Goal: Task Accomplishment & Management: Manage account settings

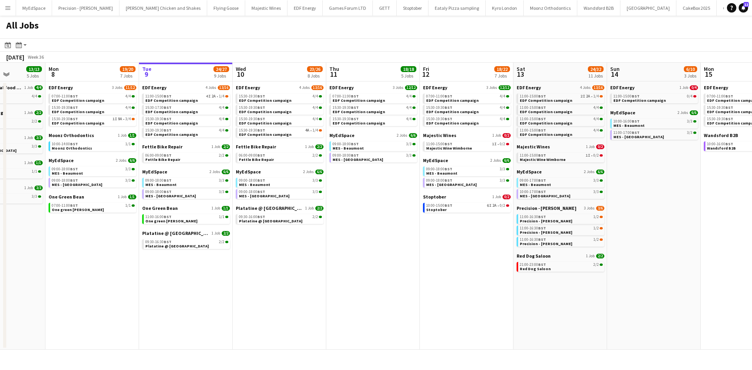
scroll to position [0, 308]
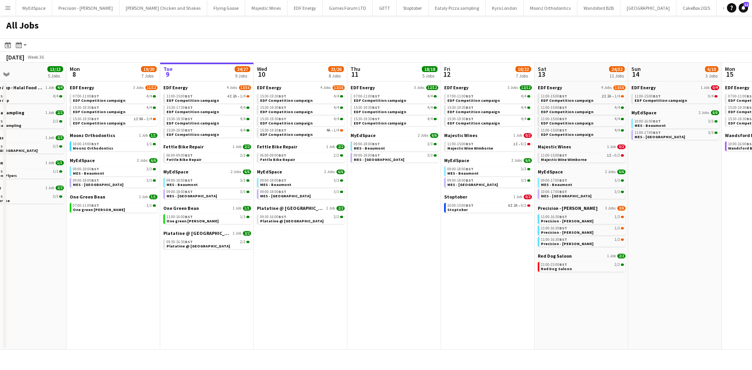
drag, startPoint x: 273, startPoint y: 305, endPoint x: 294, endPoint y: 303, distance: 21.2
click at [294, 303] on app-calendar-viewport "Thu 4 25/25 9 Jobs Fri 5 20/21 8 Jobs Sat 6 28/30 11 Jobs Sun 7 13/13 5 Jobs Mo…" at bounding box center [376, 206] width 752 height 287
click at [224, 100] on link "11:00-15:00 BST 4I 2A • 1/4 EDF Competition campaign" at bounding box center [207, 98] width 83 height 9
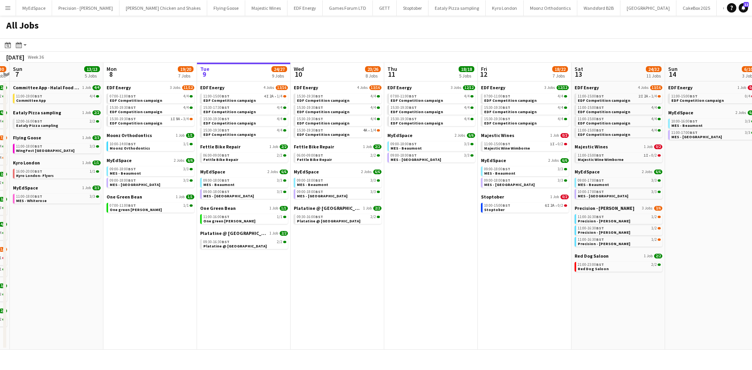
drag, startPoint x: 148, startPoint y: 263, endPoint x: 179, endPoint y: 262, distance: 30.6
click at [179, 262] on app-calendar-viewport "Thu 4 25/25 9 Jobs Fri 5 20/21 8 Jobs Sat 6 28/30 11 Jobs Sun 7 13/13 5 Jobs Mo…" at bounding box center [376, 206] width 752 height 287
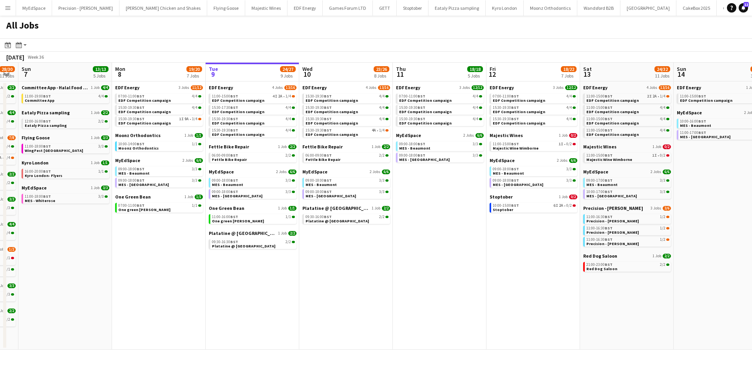
click at [11, 10] on button "Menu" at bounding box center [8, 8] width 16 height 16
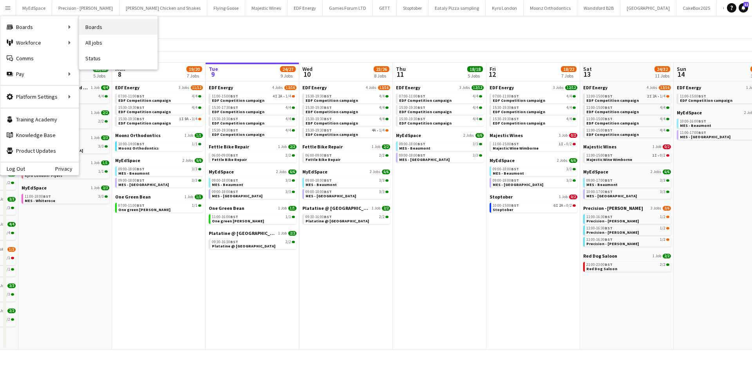
click at [100, 26] on link "Boards" at bounding box center [118, 27] width 78 height 16
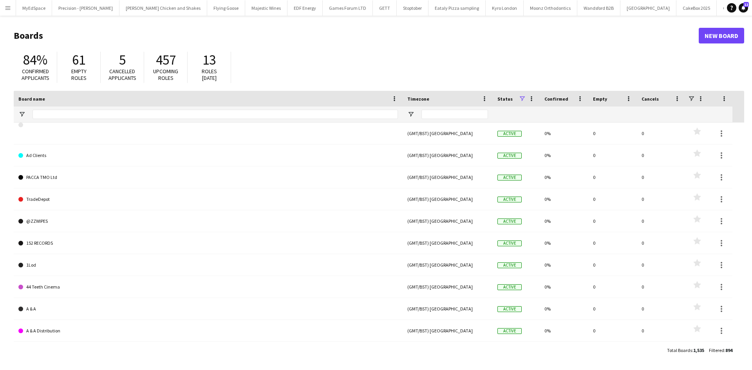
click at [5, 6] on app-icon "Menu" at bounding box center [8, 8] width 6 height 6
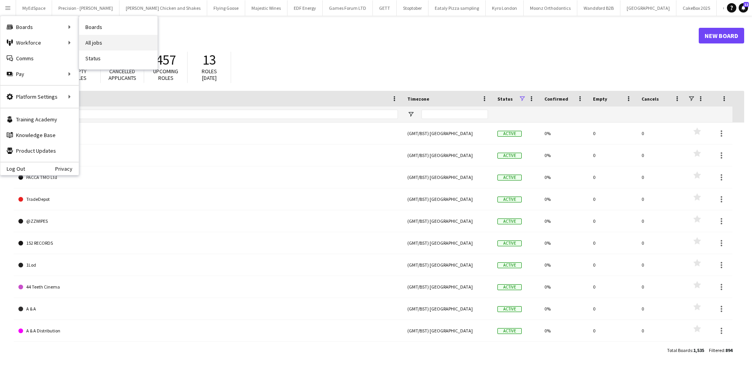
click at [90, 40] on link "All jobs" at bounding box center [118, 43] width 78 height 16
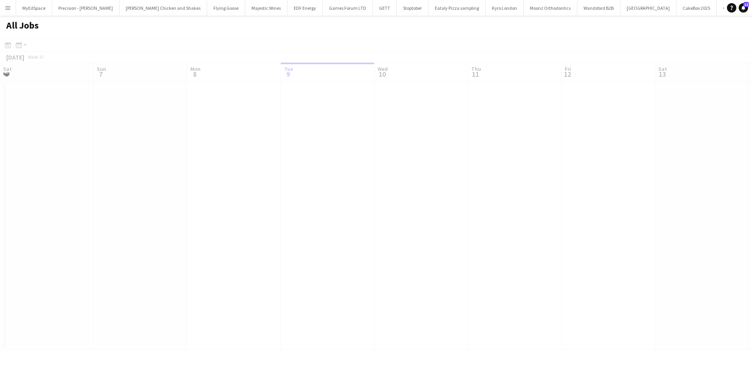
scroll to position [0, 187]
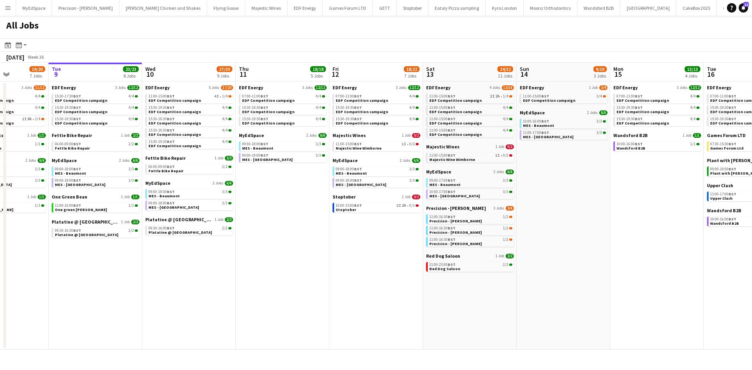
drag, startPoint x: 181, startPoint y: 243, endPoint x: 232, endPoint y: 248, distance: 50.7
click at [232, 248] on app-calendar-viewport "Sat 6 28/30 11 Jobs Sun 7 13/13 5 Jobs Mon 8 19/20 7 Jobs Tue 9 23/23 8 Jobs We…" at bounding box center [376, 206] width 752 height 287
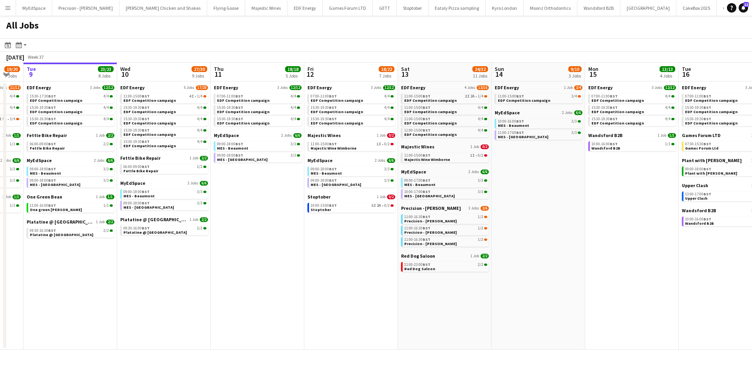
drag, startPoint x: 514, startPoint y: 301, endPoint x: 451, endPoint y: 307, distance: 62.9
click at [389, 298] on app-calendar-viewport "Fri 5 20/21 8 Jobs Sat 6 28/30 11 Jobs Sun 7 13/13 5 Jobs Mon 8 19/20 7 Jobs Tu…" at bounding box center [376, 206] width 752 height 287
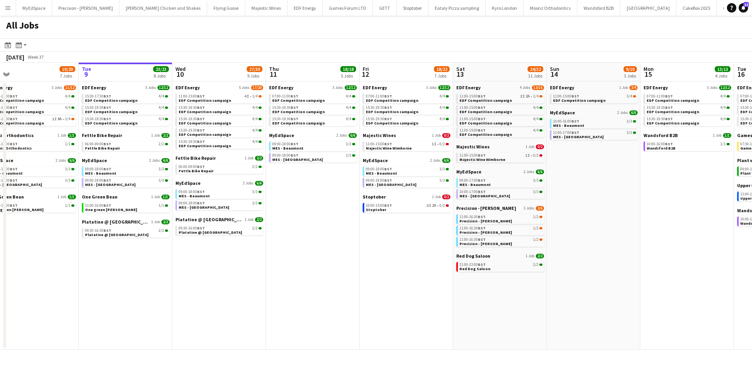
drag, startPoint x: 535, startPoint y: 312, endPoint x: 423, endPoint y: 293, distance: 114.0
click at [423, 292] on app-calendar-viewport "Fri 5 20/21 8 Jobs Sat 6 28/30 11 Jobs Sun 7 13/13 5 Jobs Mon 8 19/20 7 Jobs Tu…" at bounding box center [376, 206] width 752 height 287
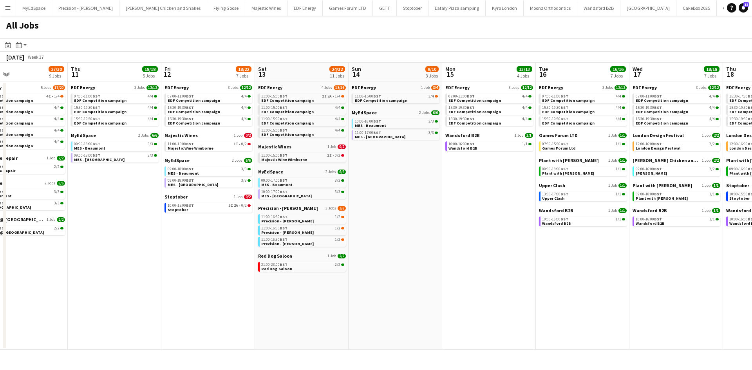
click at [470, 139] on app-calendar-brief-board "Wandsford B2B 1 Job 1/1 10:00-16:00 BST 1/1 Wandsford B2B" at bounding box center [489, 141] width 88 height 19
click at [472, 145] on span "BST" at bounding box center [471, 143] width 8 height 5
drag, startPoint x: 224, startPoint y: 257, endPoint x: 504, endPoint y: 257, distance: 279.3
click at [508, 256] on app-calendar-viewport "Sun 7 13/13 5 Jobs Mon 8 19/20 7 Jobs Tue 9 23/23 8 Jobs Wed 10 27/30 9 Jobs Th…" at bounding box center [376, 206] width 752 height 287
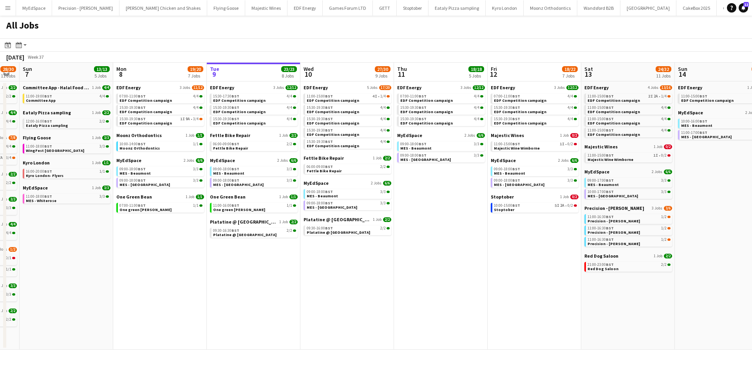
drag, startPoint x: 245, startPoint y: 257, endPoint x: 382, endPoint y: 256, distance: 136.7
click at [383, 256] on app-calendar-viewport "Fri 5 20/21 8 Jobs Sat 6 28/30 11 Jobs Sun 7 13/13 5 Jobs Mon 8 19/20 7 Jobs Tu…" at bounding box center [376, 206] width 752 height 287
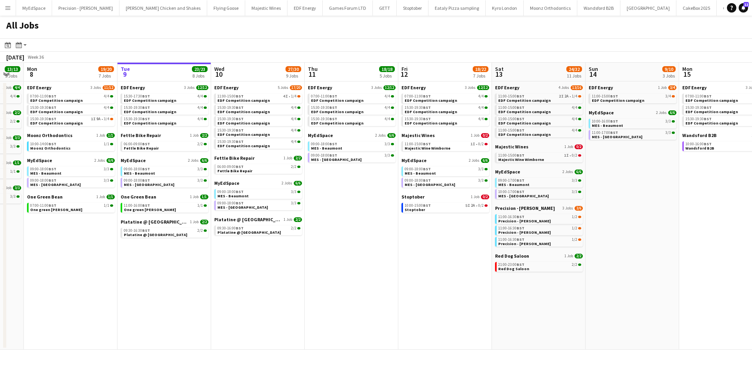
drag, startPoint x: 388, startPoint y: 255, endPoint x: 234, endPoint y: 233, distance: 155.4
click at [234, 233] on app-calendar-viewport "Thu 4 25/25 9 Jobs Fri 5 20/21 8 Jobs Sat 6 28/30 11 Jobs Sun 7 13/13 5 Jobs Mo…" at bounding box center [376, 206] width 752 height 287
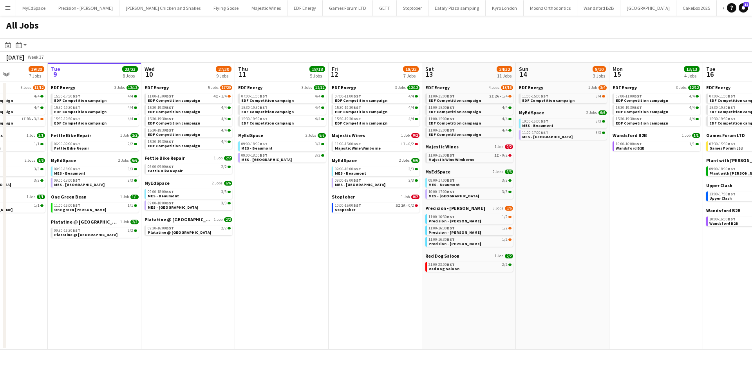
scroll to position [0, 233]
drag, startPoint x: 331, startPoint y: 218, endPoint x: 263, endPoint y: 227, distance: 69.1
click at [263, 227] on app-calendar-viewport "Sat 6 28/30 11 Jobs Sun 7 13/13 5 Jobs Mon 8 19/20 7 Jobs Tue 9 23/23 8 Jobs We…" at bounding box center [376, 206] width 752 height 287
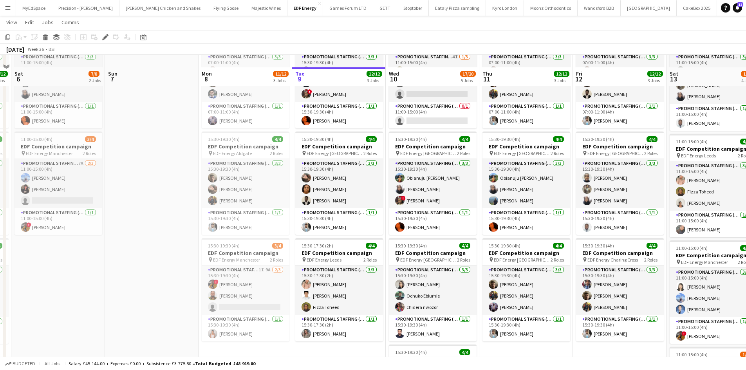
scroll to position [78, 0]
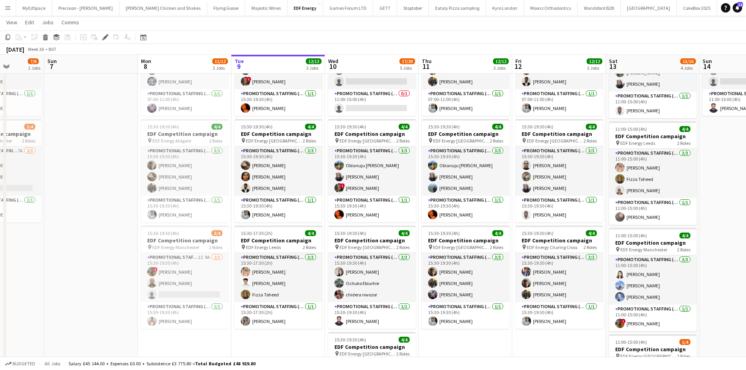
drag, startPoint x: 550, startPoint y: 327, endPoint x: 472, endPoint y: 318, distance: 78.2
click at [475, 318] on app-calendar-viewport "Wed 3 12/12 3 Jobs Thu 4 12/12 3 Jobs Fri 5 12/12 3 Jobs Sat 6 7/8 2 Jobs Sun 7…" at bounding box center [373, 274] width 746 height 644
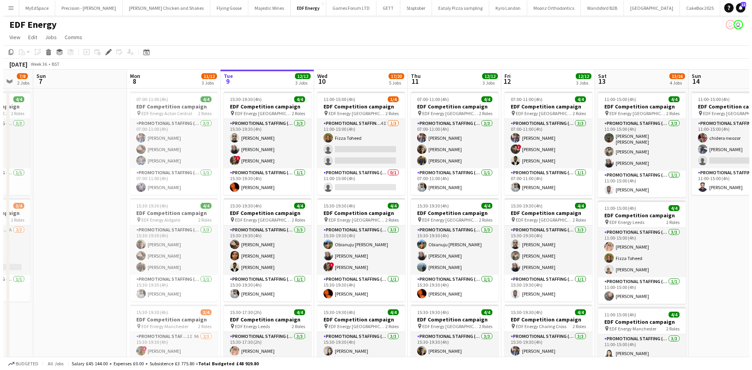
scroll to position [0, 388]
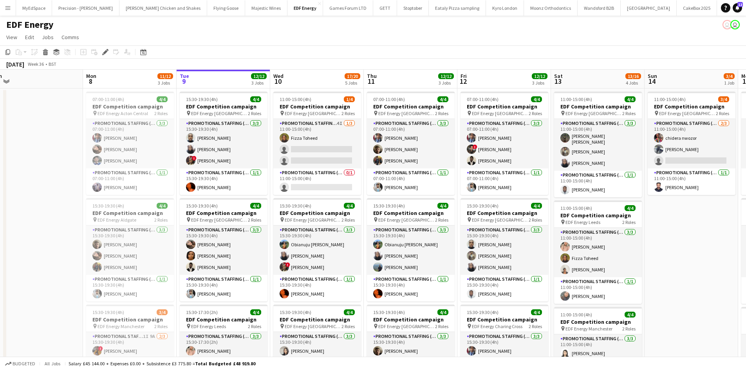
drag, startPoint x: 718, startPoint y: 241, endPoint x: 671, endPoint y: 217, distance: 52.2
click at [674, 222] on app-calendar-viewport "Wed 3 12/12 3 Jobs Thu 4 12/12 3 Jobs Fri 5 12/12 3 Jobs Sat 6 7/8 2 Jobs Sun 7…" at bounding box center [373, 373] width 746 height 606
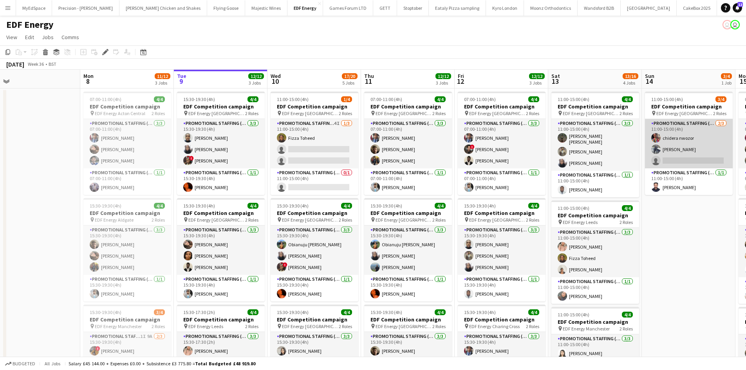
click at [681, 136] on app-card-role "Promotional Staffing (Flyering Staff) 2/3 11:00-15:00 (4h) chidera nwozor Saif …" at bounding box center [689, 143] width 88 height 49
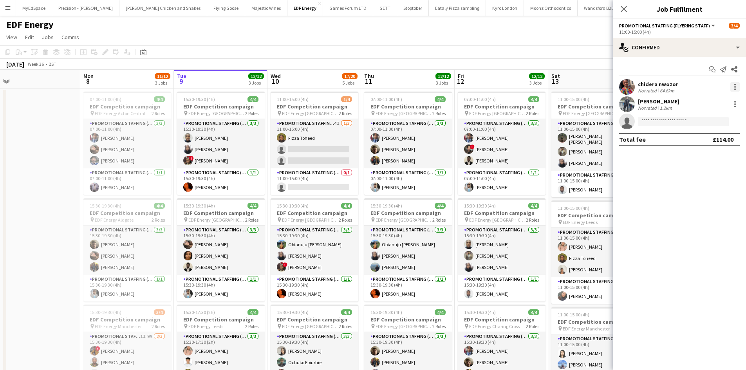
click at [732, 85] on div at bounding box center [734, 86] width 9 height 9
click at [714, 100] on span "Edit fee" at bounding box center [709, 101] width 49 height 7
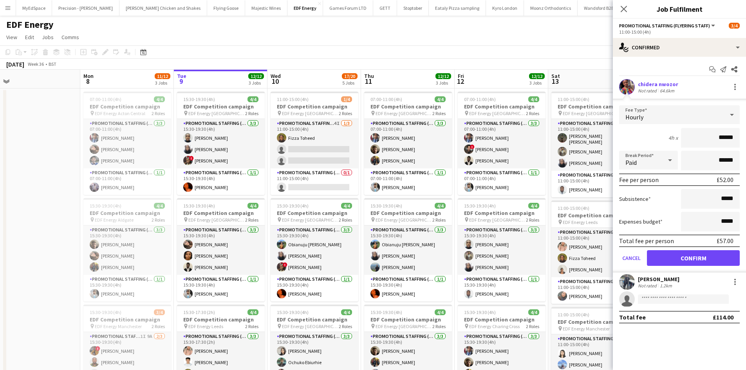
click at [473, 37] on app-page-menu "View Day view expanded Day view collapsed Month view Date picker Jump to today …" at bounding box center [373, 38] width 746 height 15
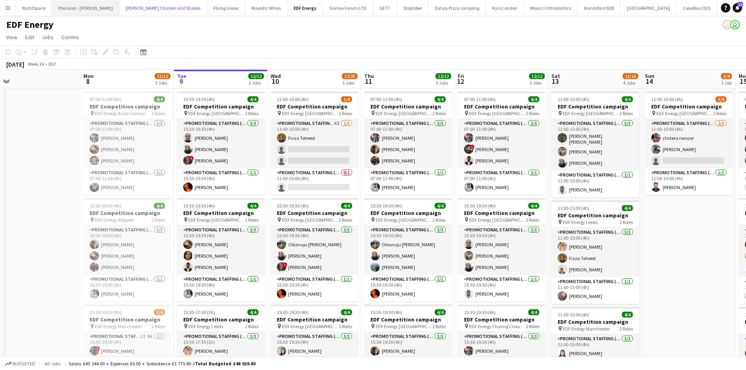
click at [119, 10] on button "Miss Millies Chicken and Shakes Close" at bounding box center [163, 7] width 88 height 15
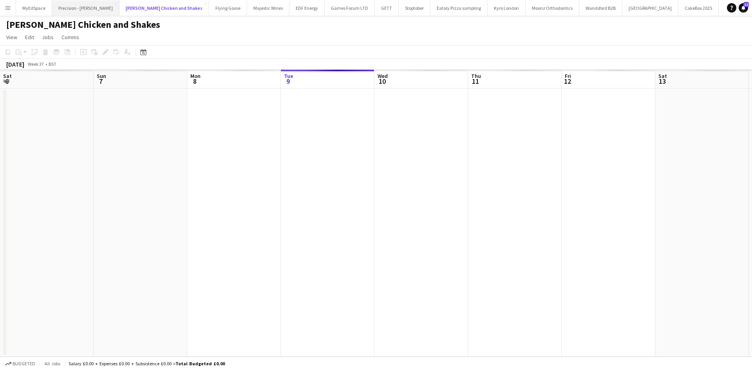
scroll to position [0, 187]
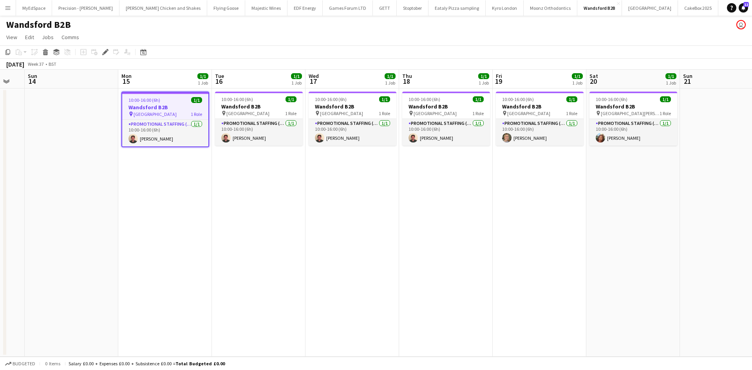
scroll to position [0, 252]
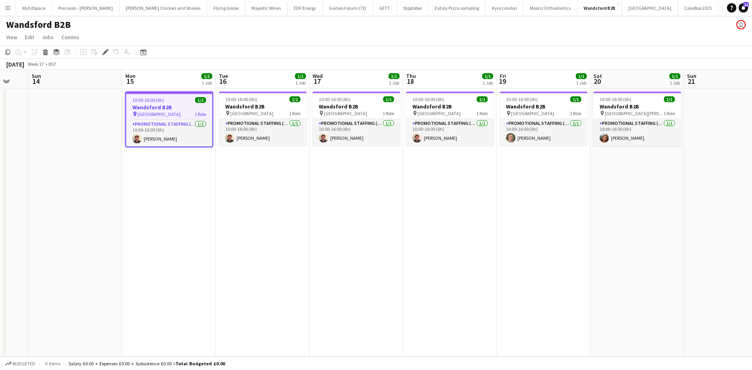
drag, startPoint x: 487, startPoint y: 262, endPoint x: 318, endPoint y: 234, distance: 171.1
click at [318, 234] on app-calendar-viewport "Thu 11 Fri 12 Sat 13 Sun 14 Mon 15 1/1 1 Job Tue 16 1/1 1 Job Wed 17 1/1 1 Job …" at bounding box center [376, 213] width 752 height 287
click at [103, 51] on icon "Edit" at bounding box center [105, 52] width 6 height 6
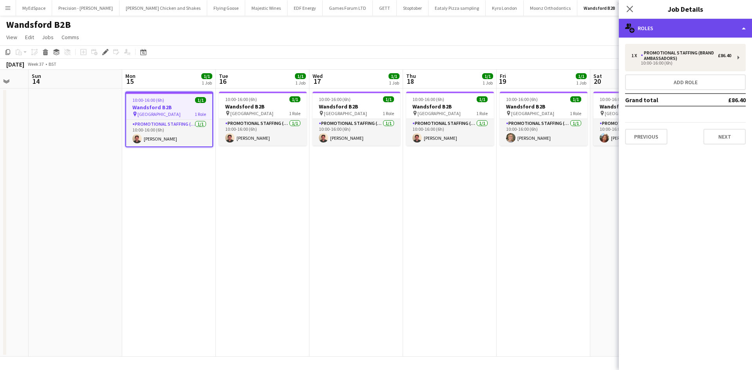
click at [675, 22] on div "multiple-users-add Roles" at bounding box center [685, 28] width 133 height 19
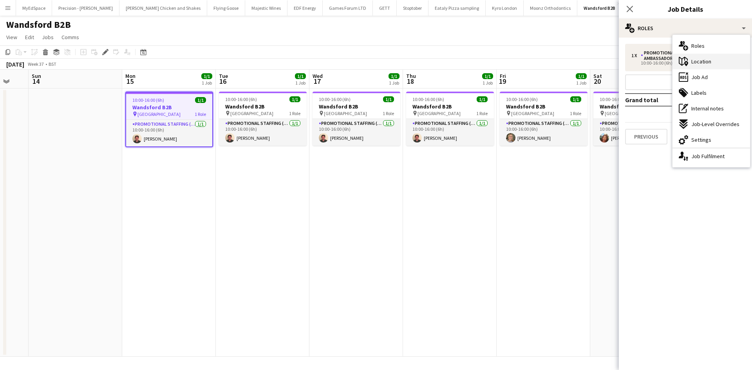
click at [714, 63] on div "maps-pin-1 Location" at bounding box center [712, 62] width 78 height 16
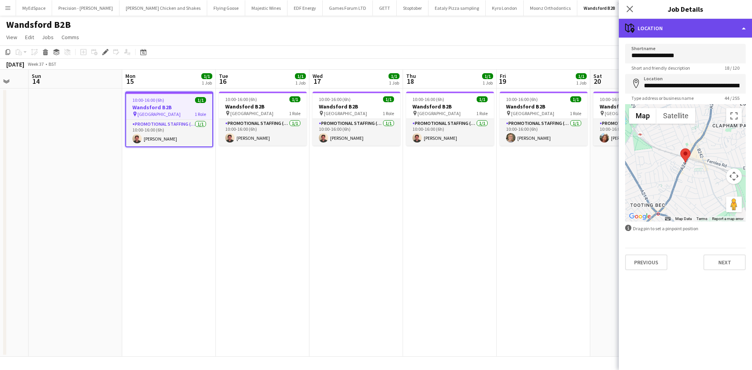
click at [694, 23] on div "maps-pin-1 Location" at bounding box center [685, 28] width 133 height 19
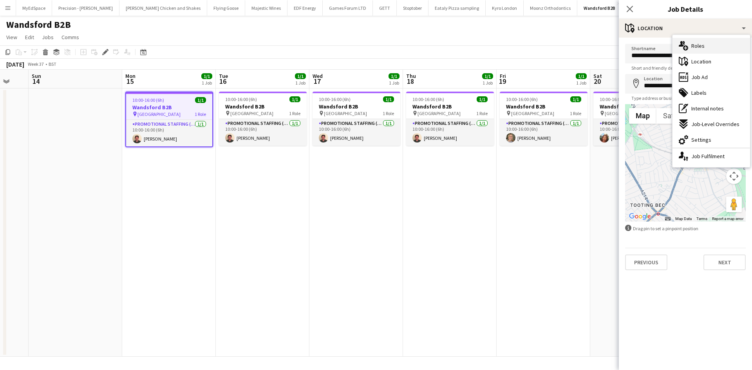
click at [702, 44] on span "Roles" at bounding box center [697, 45] width 13 height 7
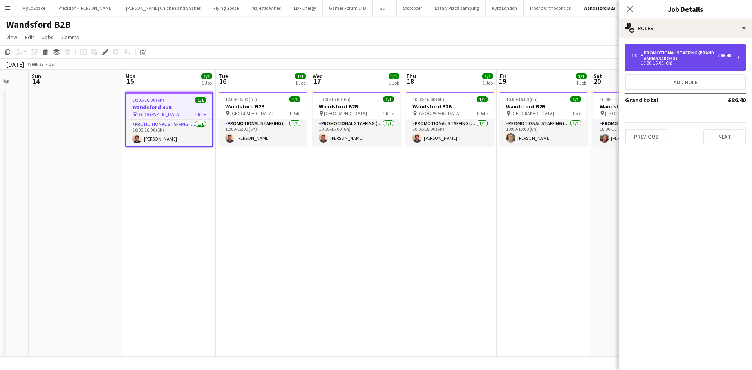
click at [697, 61] on div "10:00-16:00 (6h)" at bounding box center [681, 63] width 100 height 4
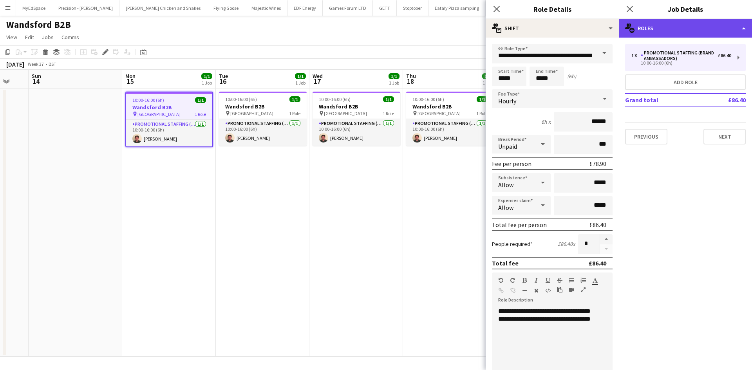
click at [688, 29] on div "multiple-users-add Roles" at bounding box center [685, 28] width 133 height 19
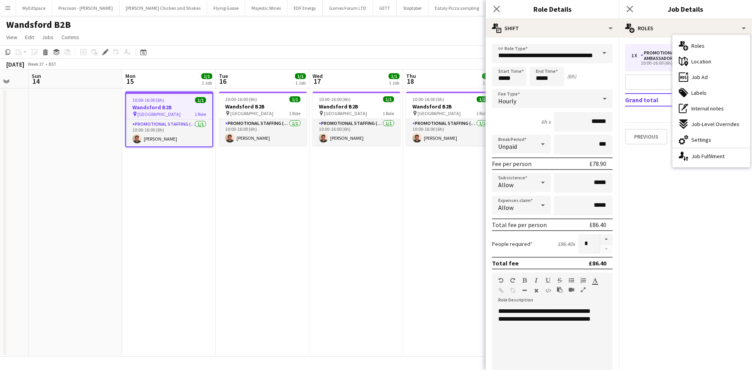
click at [701, 57] on div "maps-pin-1 Location" at bounding box center [712, 62] width 78 height 16
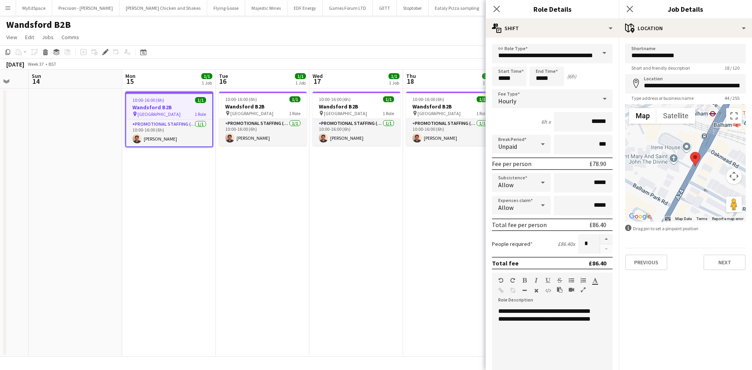
drag, startPoint x: 639, startPoint y: 180, endPoint x: 667, endPoint y: 174, distance: 28.4
click at [667, 174] on div at bounding box center [685, 163] width 121 height 118
click at [260, 105] on h3 "Wandsford B2B" at bounding box center [263, 106] width 88 height 7
type input "**********"
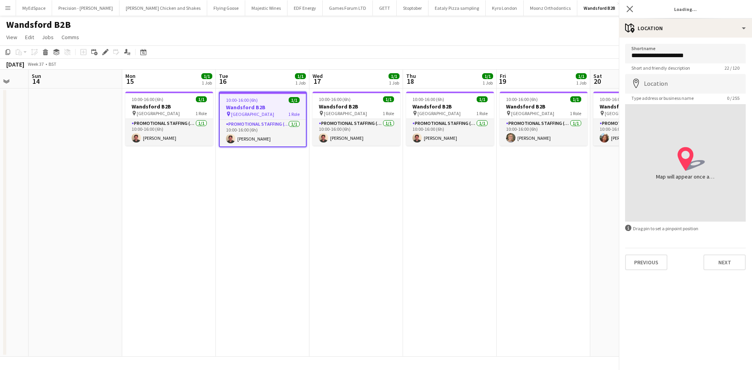
type input "**********"
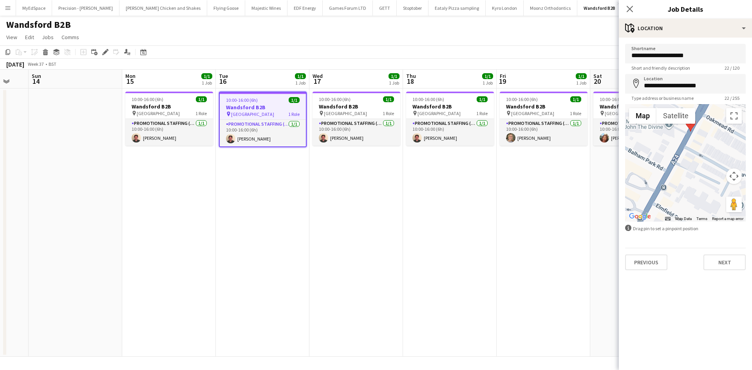
drag, startPoint x: 688, startPoint y: 152, endPoint x: 694, endPoint y: 210, distance: 57.8
click at [694, 210] on div at bounding box center [685, 163] width 121 height 118
click at [351, 110] on span "Wandsworth Town" at bounding box center [345, 113] width 43 height 6
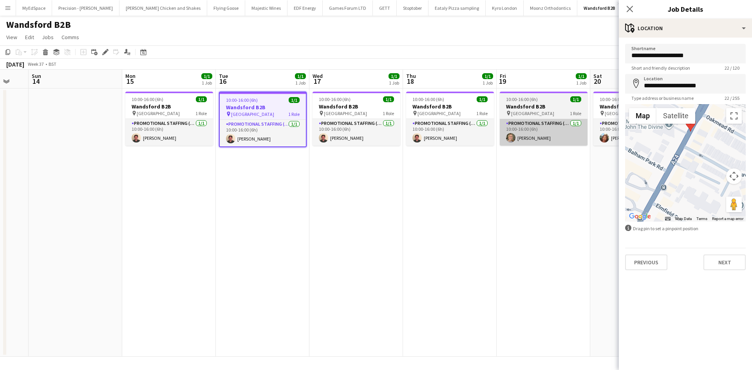
type input "**********"
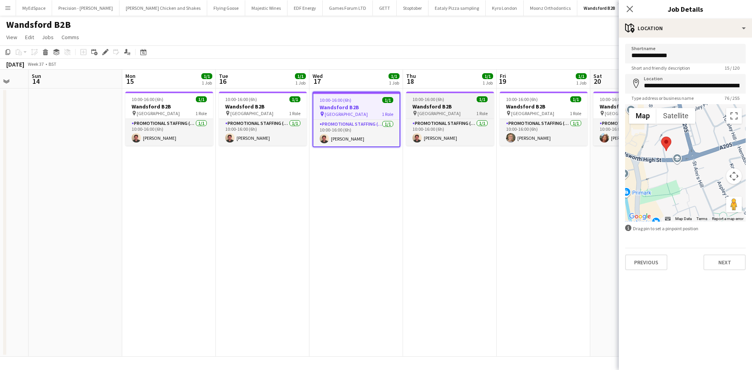
click at [423, 109] on h3 "Wandsford B2B" at bounding box center [450, 106] width 88 height 7
type input "**********"
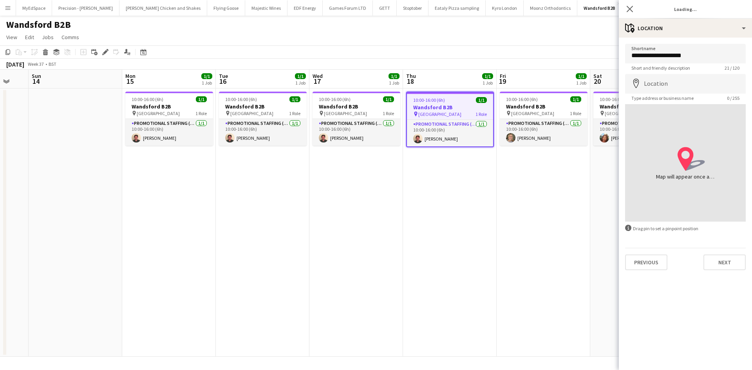
type input "**********"
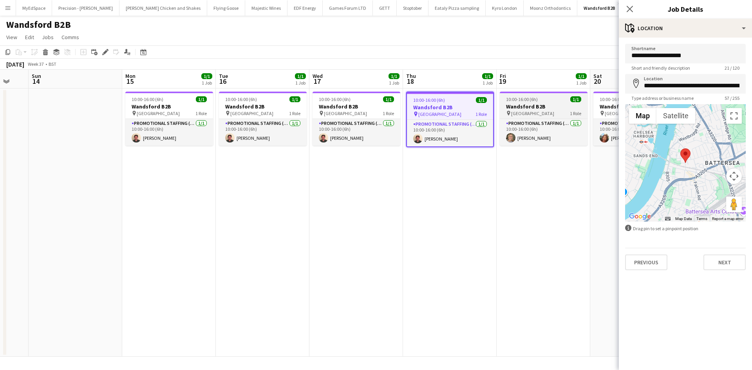
click at [527, 109] on h3 "Wandsford B2B" at bounding box center [544, 106] width 88 height 7
type input "**********"
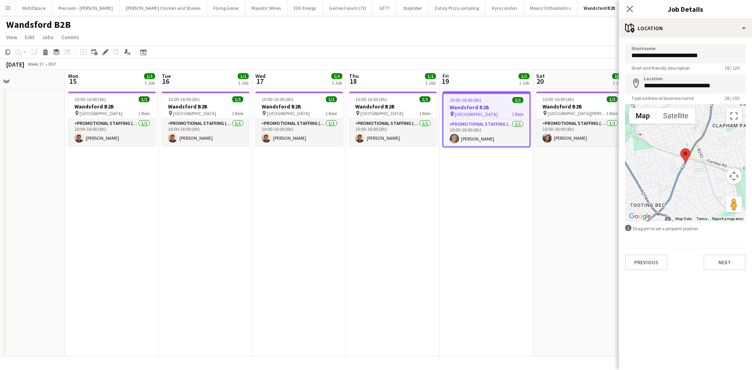
scroll to position [0, 337]
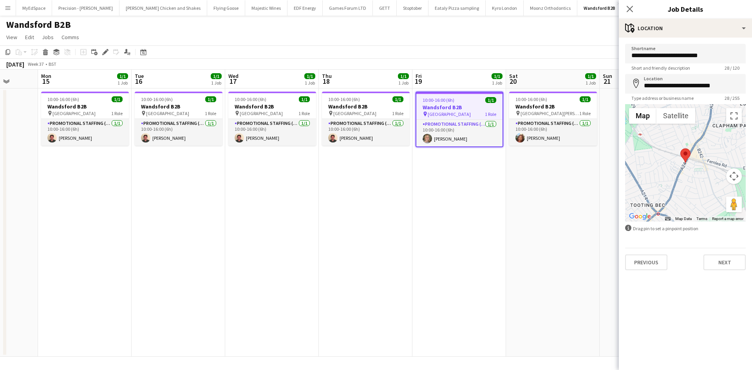
drag, startPoint x: 471, startPoint y: 195, endPoint x: 458, endPoint y: 194, distance: 12.9
click at [458, 194] on app-calendar-viewport "Thu 11 Fri 12 Sat 13 Sun 14 Mon 15 1/1 1 Job Tue 16 1/1 1 Job Wed 17 1/1 1 Job …" at bounding box center [376, 213] width 752 height 287
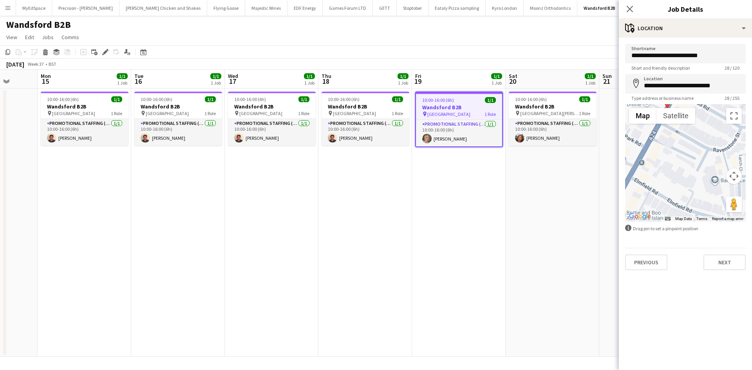
drag, startPoint x: 700, startPoint y: 162, endPoint x: 712, endPoint y: 213, distance: 52.2
click at [712, 213] on div at bounding box center [685, 163] width 121 height 118
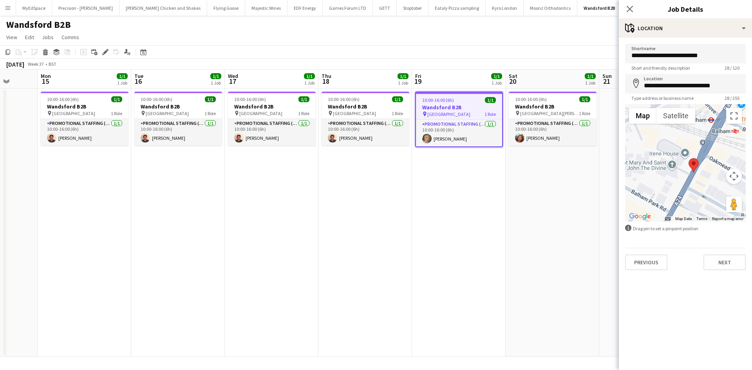
drag, startPoint x: 681, startPoint y: 173, endPoint x: 701, endPoint y: 213, distance: 44.7
click at [701, 213] on div at bounding box center [685, 163] width 121 height 118
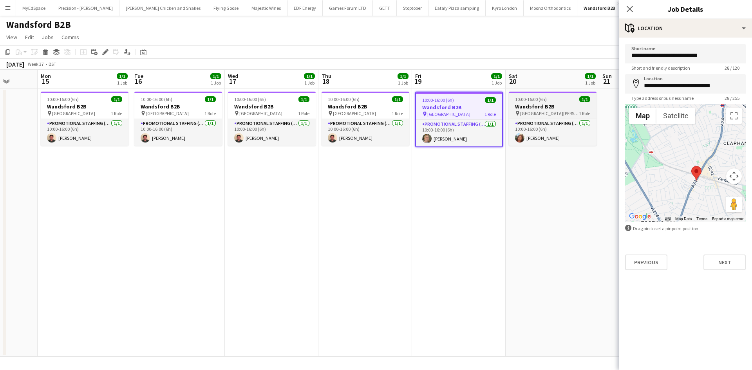
click at [542, 108] on h3 "Wandsford B2B" at bounding box center [553, 106] width 88 height 7
type input "**********"
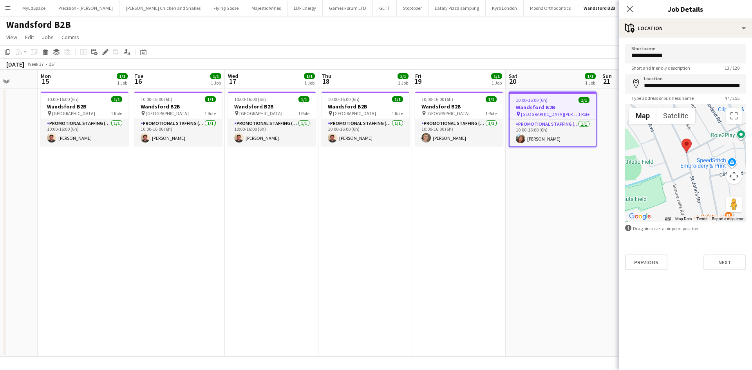
drag, startPoint x: 669, startPoint y: 142, endPoint x: 672, endPoint y: 165, distance: 23.6
click at [672, 165] on div at bounding box center [685, 163] width 121 height 118
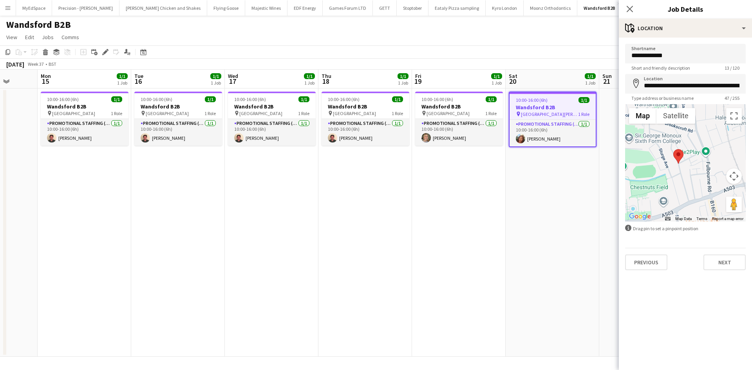
click at [515, 251] on app-date-cell "10:00-16:00 (6h) 1/1 Wandsford B2B pin St Johns Road 1 Role Promotional Staffin…" at bounding box center [553, 223] width 94 height 268
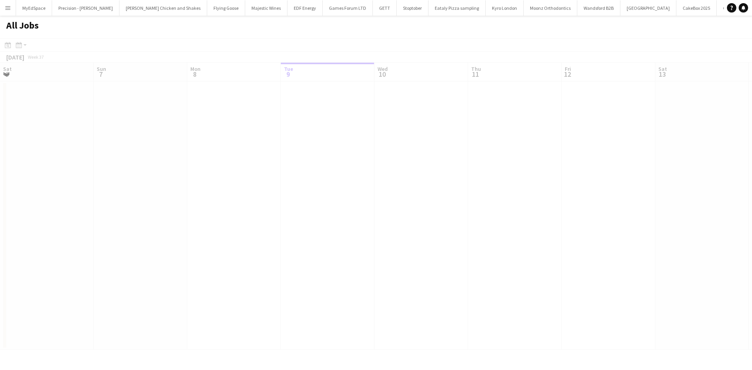
scroll to position [0, 187]
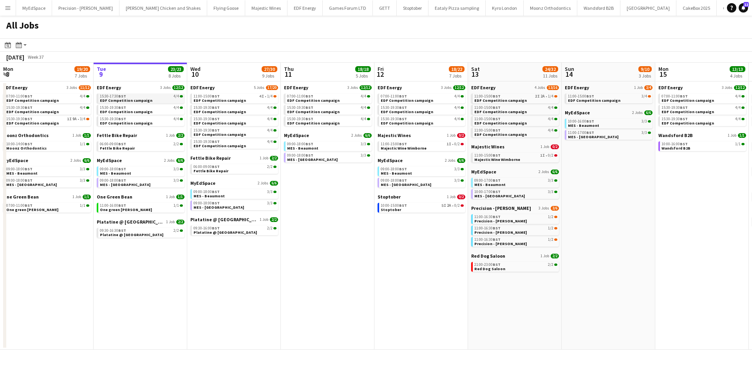
drag, startPoint x: 130, startPoint y: 102, endPoint x: 135, endPoint y: 101, distance: 5.0
click at [132, 102] on span "EDF Competition campaign" at bounding box center [126, 100] width 52 height 5
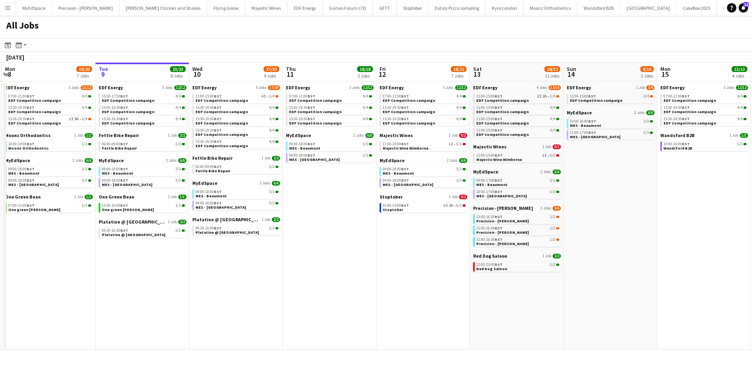
scroll to position [0, 212]
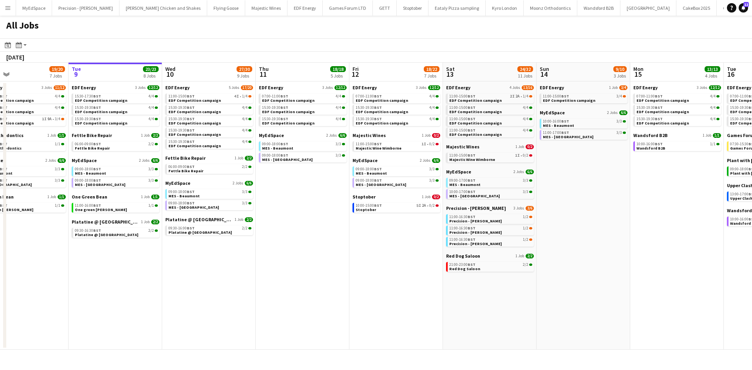
drag, startPoint x: 425, startPoint y: 242, endPoint x: 398, endPoint y: 240, distance: 27.1
click at [398, 240] on app-calendar-viewport "Sat 6 28/30 11 Jobs Sun 7 13/13 5 Jobs Mon 8 19/20 7 Jobs Tue 9 23/23 8 Jobs We…" at bounding box center [376, 206] width 752 height 287
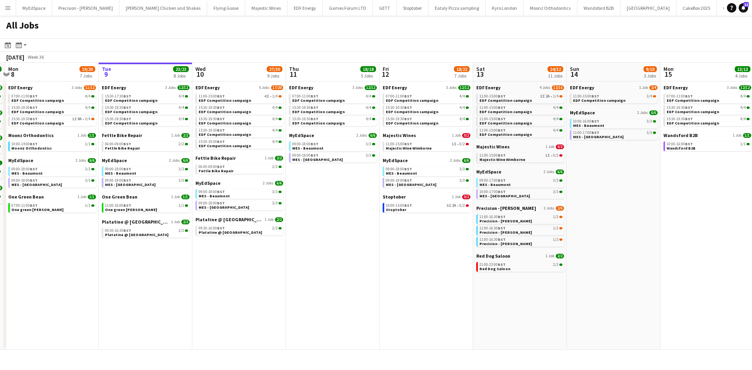
scroll to position [0, 177]
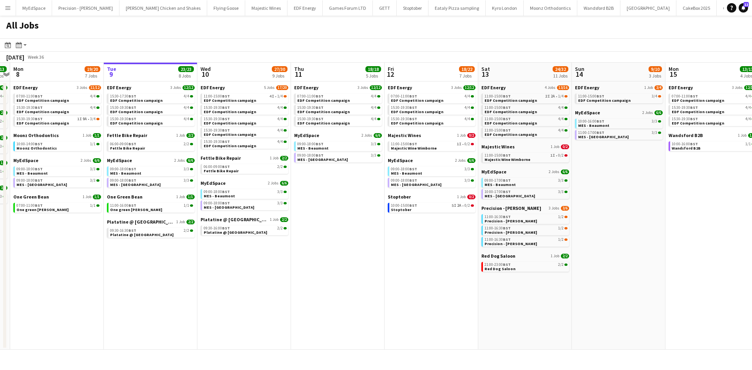
click at [340, 241] on app-calendar-viewport "Sat 6 28/30 11 Jobs Sun 7 13/13 5 Jobs Mon 8 19/20 7 Jobs Tue 9 23/23 8 Jobs We…" at bounding box center [376, 206] width 752 height 287
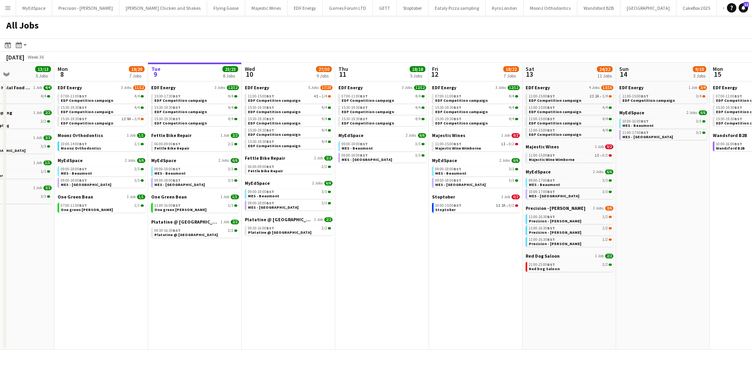
scroll to position [0, 215]
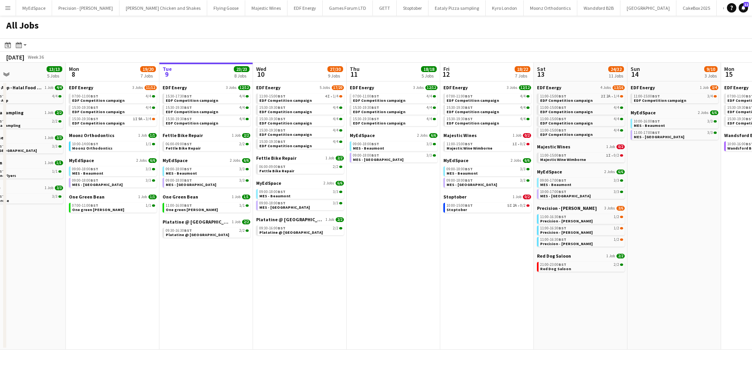
drag, startPoint x: 317, startPoint y: 260, endPoint x: 369, endPoint y: 255, distance: 52.4
click at [369, 255] on app-calendar-viewport "Fri 5 20/21 8 Jobs Sat 6 28/30 11 Jobs Sun 7 13/13 5 Jobs Mon 8 19/20 7 Jobs Tu…" at bounding box center [376, 206] width 752 height 287
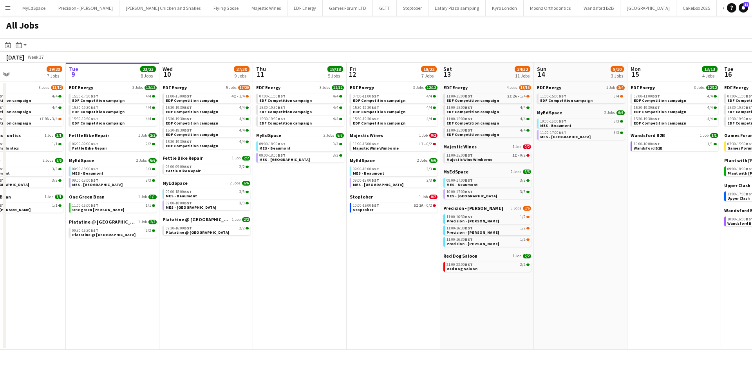
drag, startPoint x: 371, startPoint y: 254, endPoint x: 324, endPoint y: 246, distance: 47.6
click at [332, 247] on app-calendar-viewport "Fri 5 20/21 8 Jobs Sat 6 28/30 11 Jobs Sun 7 13/13 5 Jobs Mon 8 19/20 7 Jobs Tu…" at bounding box center [376, 206] width 752 height 287
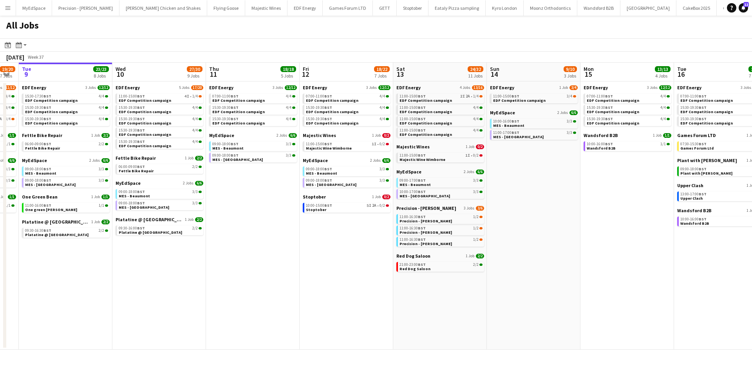
drag, startPoint x: 403, startPoint y: 275, endPoint x: 357, endPoint y: 276, distance: 46.2
click at [357, 276] on app-calendar-viewport "Fri 5 20/21 8 Jobs Sat 6 28/30 11 Jobs Sun 7 13/13 5 Jobs Mon 8 19/20 7 Jobs Tu…" at bounding box center [376, 206] width 752 height 287
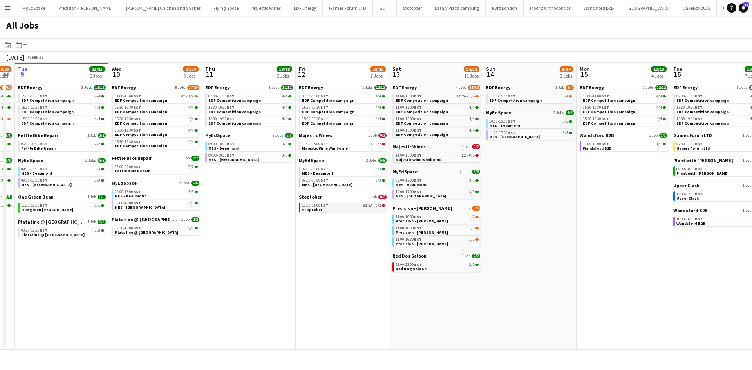
click at [374, 209] on link "10:00-15:00 BST 5I 2A • 0/2 Stoptober" at bounding box center [343, 207] width 83 height 9
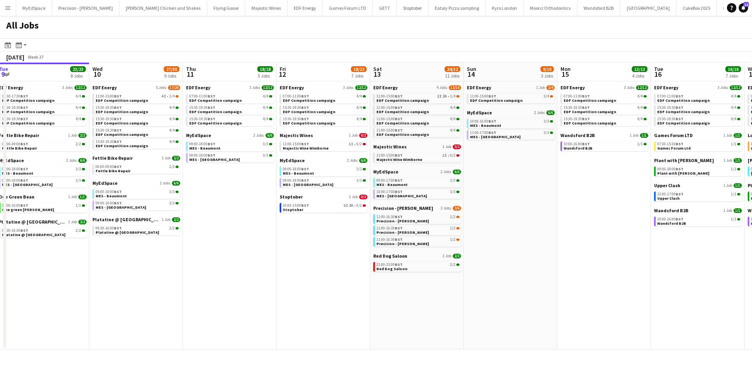
drag, startPoint x: 346, startPoint y: 235, endPoint x: 331, endPoint y: 235, distance: 14.9
click at [331, 235] on app-calendar-viewport "Fri 5 20/21 8 Jobs Sat 6 28/30 11 Jobs Sun 7 13/13 5 Jobs Mon 8 19/20 7 Jobs Tu…" at bounding box center [376, 206] width 752 height 287
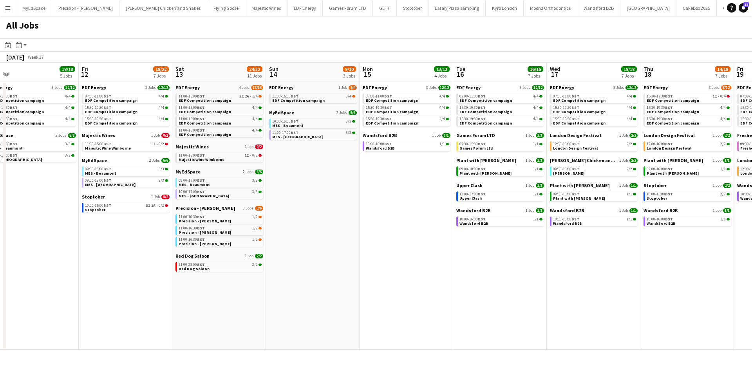
scroll to position [0, 219]
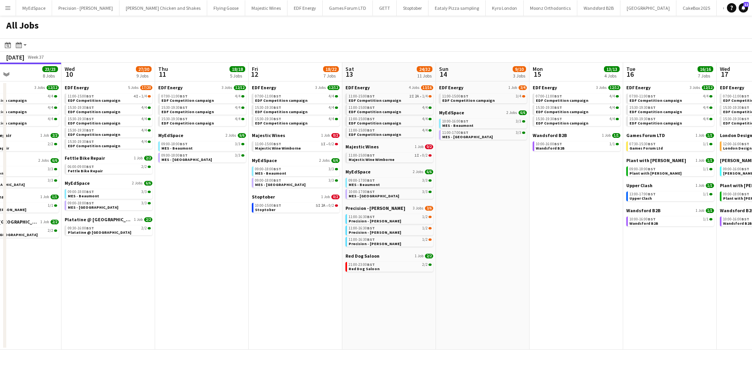
drag, startPoint x: 501, startPoint y: 257, endPoint x: 483, endPoint y: 258, distance: 17.3
click at [483, 258] on app-calendar-viewport "Sun 7 13/13 5 Jobs Mon 8 19/20 7 Jobs Tue 9 23/23 8 Jobs Wed 10 27/30 9 Jobs Th…" at bounding box center [376, 206] width 752 height 287
click at [574, 149] on link "10:00-16:00 BST 1/1 Wandsford B2B" at bounding box center [577, 145] width 83 height 9
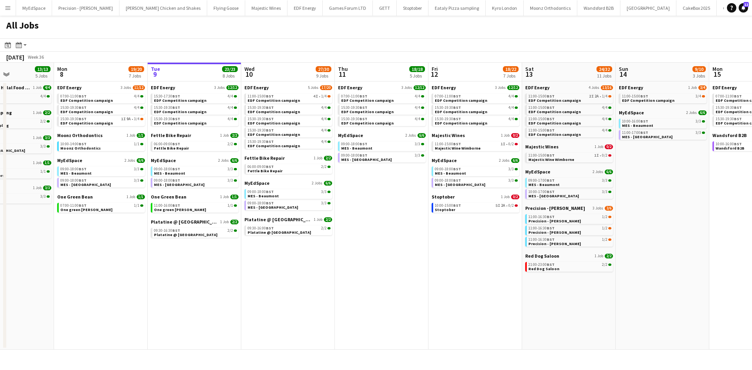
drag, startPoint x: 311, startPoint y: 251, endPoint x: 358, endPoint y: 254, distance: 46.7
click at [375, 254] on app-calendar-viewport "Fri 5 20/21 8 Jobs Sat 6 28/30 11 Jobs Sun 7 13/13 5 Jobs Mon 8 19/20 7 Jobs Tu…" at bounding box center [376, 206] width 752 height 287
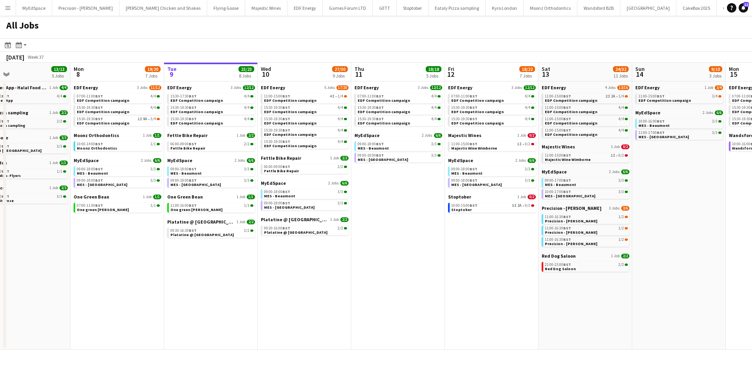
scroll to position [0, 246]
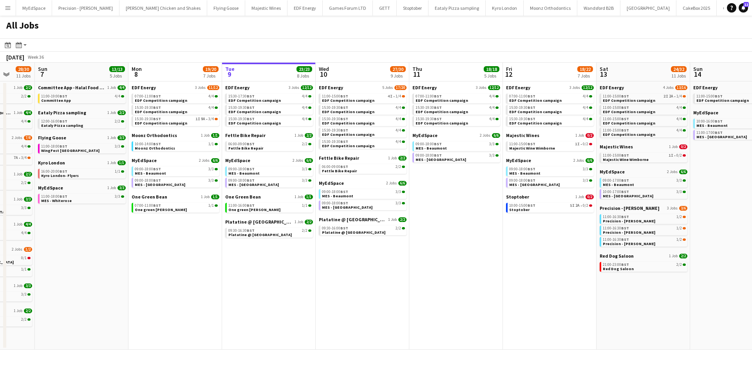
drag, startPoint x: 235, startPoint y: 253, endPoint x: 269, endPoint y: 257, distance: 33.9
click at [269, 257] on app-calendar-viewport "Thu 4 25/25 9 Jobs Fri 5 20/21 8 Jobs Sat 6 28/30 11 Jobs Sun 7 13/13 5 Jobs Mo…" at bounding box center [376, 206] width 752 height 287
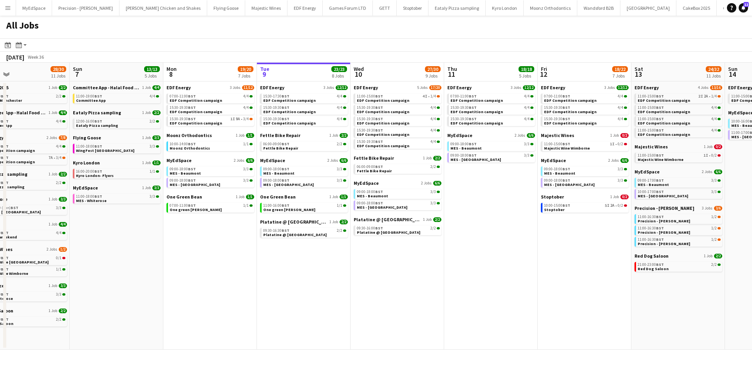
drag, startPoint x: 180, startPoint y: 253, endPoint x: 313, endPoint y: 252, distance: 132.8
click at [313, 252] on app-calendar-viewport "Thu 4 25/25 9 Jobs Fri 5 20/21 8 Jobs Sat 6 28/30 11 Jobs Sun 7 13/13 5 Jobs Mo…" at bounding box center [376, 206] width 752 height 287
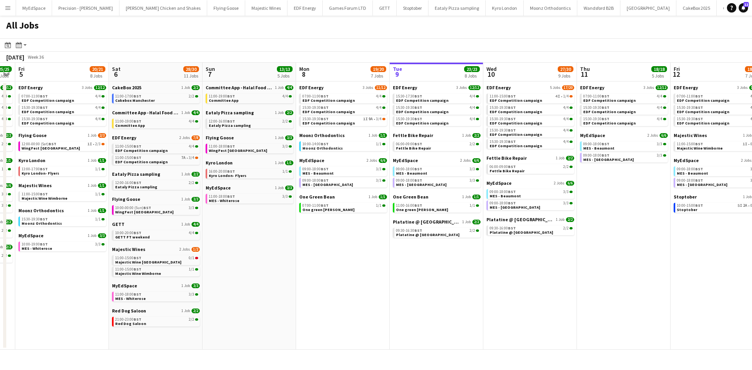
drag, startPoint x: 240, startPoint y: 273, endPoint x: 272, endPoint y: 272, distance: 32.1
click at [272, 273] on app-calendar-viewport "Wed 3 21/21 7 Jobs Thu 4 25/25 9 Jobs Fri 5 20/21 8 Jobs Sat 6 28/30 11 Jobs Su…" at bounding box center [376, 206] width 752 height 287
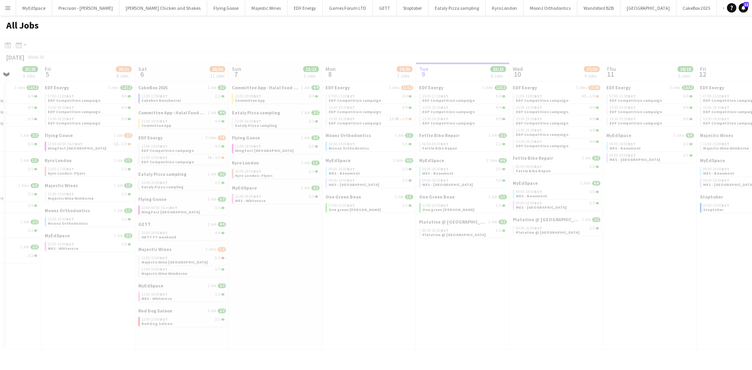
drag, startPoint x: 185, startPoint y: 286, endPoint x: 294, endPoint y: 280, distance: 109.0
click at [293, 280] on app-calendar-viewport "Tue 2 Wed 3 21/21 7 Jobs Thu 4 25/25 9 Jobs Fri 5 20/21 8 Jobs Sat 6 28/30 11 J…" at bounding box center [376, 206] width 752 height 287
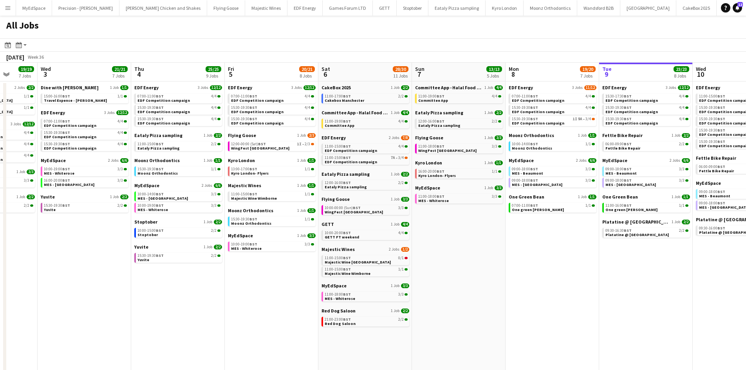
scroll to position [0, 243]
drag, startPoint x: 181, startPoint y: 276, endPoint x: 277, endPoint y: 281, distance: 95.3
click at [277, 281] on app-calendar-viewport "Sun 31 23/27 11 Jobs Mon 1 20/20 8 Jobs Tue 2 19/19 7 Jobs Wed 3 21/21 7 Jobs T…" at bounding box center [373, 332] width 746 height 539
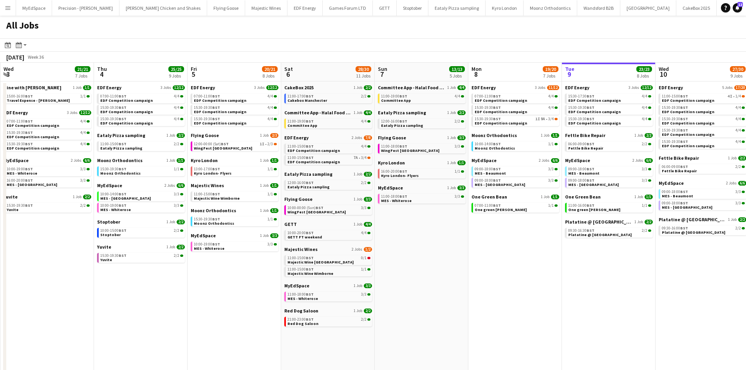
drag, startPoint x: 548, startPoint y: 324, endPoint x: 525, endPoint y: 320, distance: 22.8
click at [525, 320] on app-calendar-viewport "Sun 31 23/27 11 Jobs Mon 1 20/20 8 Jobs Tue 2 19/19 7 Jobs Wed 3 21/21 7 Jobs T…" at bounding box center [373, 332] width 746 height 539
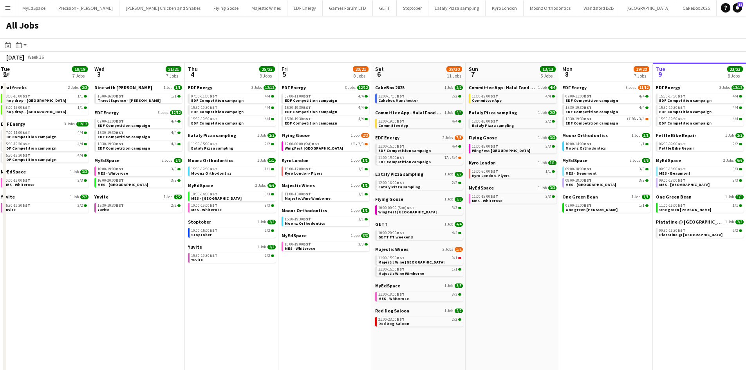
drag, startPoint x: 257, startPoint y: 309, endPoint x: 337, endPoint y: 314, distance: 80.1
click at [337, 314] on app-calendar-viewport "Sun 31 23/27 11 Jobs Mon 1 20/20 8 Jobs Tue 2 19/19 7 Jobs Wed 3 21/21 7 Jobs T…" at bounding box center [373, 332] width 746 height 539
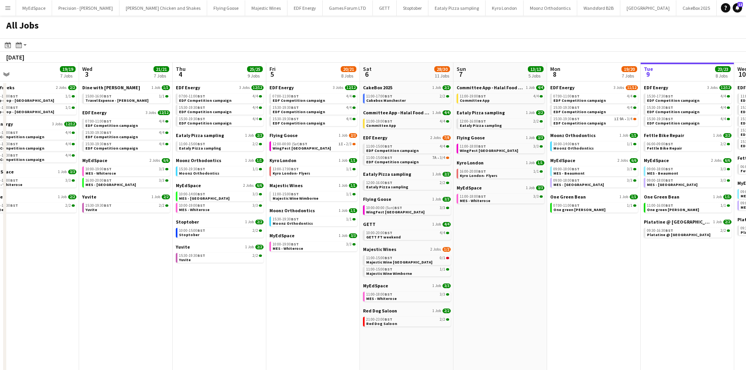
scroll to position [0, 177]
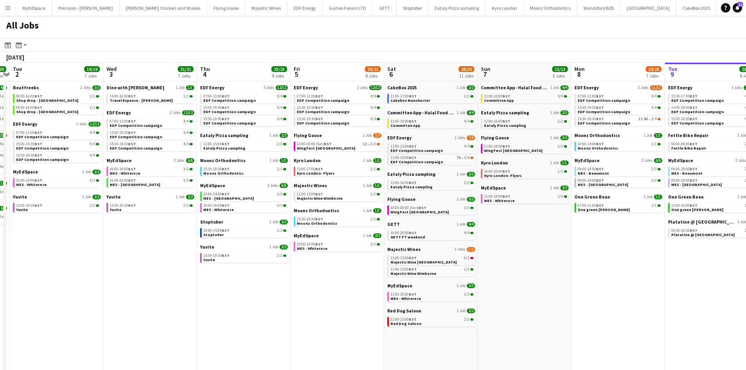
drag, startPoint x: 256, startPoint y: 305, endPoint x: 339, endPoint y: 304, distance: 83.0
click at [339, 304] on app-calendar-viewport "Sun 31 23/27 11 Jobs Mon 1 20/20 8 Jobs Tue 2 19/19 7 Jobs Wed 3 21/21 7 Jobs T…" at bounding box center [373, 332] width 746 height 539
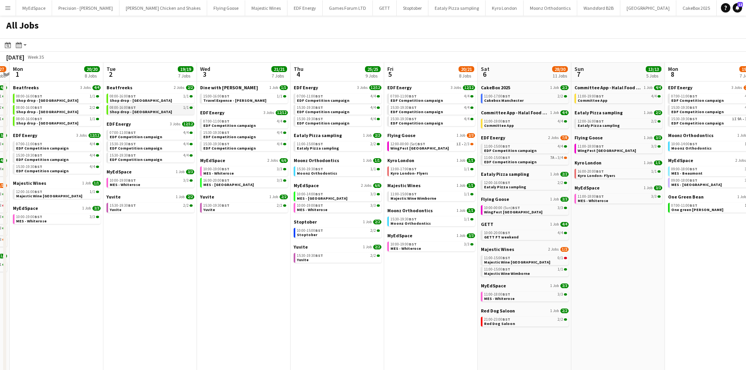
click at [149, 114] on app-brief-job-card "08:00-16:00 BST 1/1 Shop drop - Newcastle Upon Tyne" at bounding box center [151, 110] width 88 height 10
click at [137, 99] on span "Shop drop - Bradford" at bounding box center [141, 100] width 62 height 5
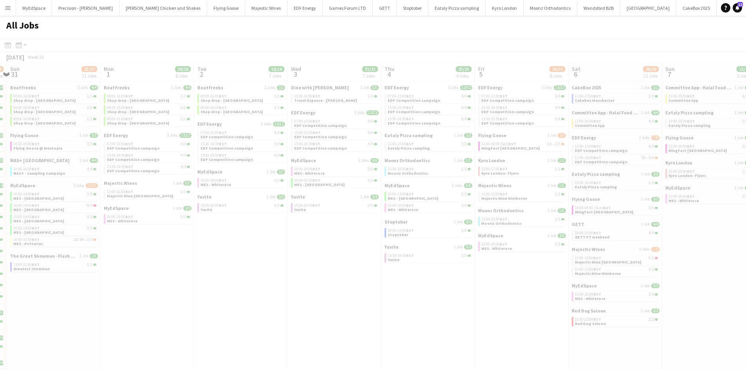
drag, startPoint x: 385, startPoint y: 304, endPoint x: 451, endPoint y: 294, distance: 67.3
click at [469, 303] on app-all-jobs "All Jobs Date picker SEP 2025 SEP 2025 Monday M Tuesday T Wednesday W Thursday …" at bounding box center [373, 309] width 746 height 586
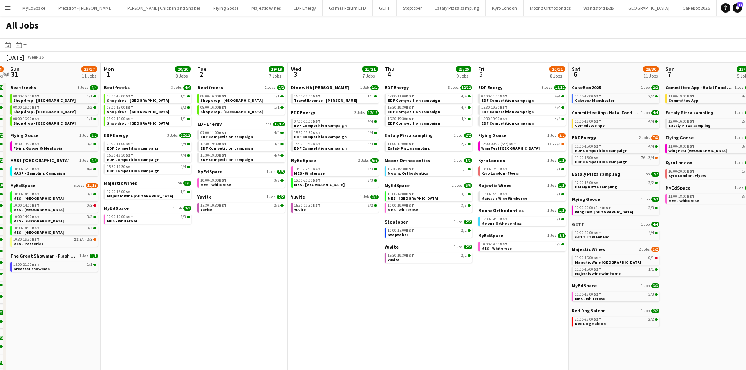
click at [401, 278] on app-calendar-viewport "Thu 28 19/19 10 Jobs Fri 29 21/21 9 Jobs Sat 30 42/44 28 Jobs Sun 31 23/27 11 J…" at bounding box center [373, 332] width 746 height 539
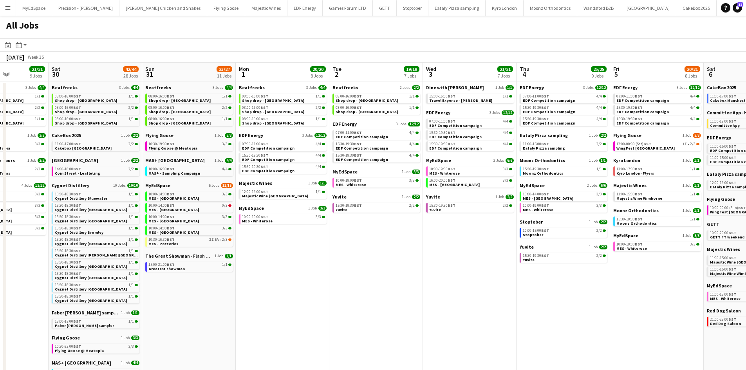
drag, startPoint x: 346, startPoint y: 267, endPoint x: 541, endPoint y: 275, distance: 195.6
click at [533, 275] on app-calendar-viewport "Wed 27 14/15 6 Jobs Thu 28 19/19 10 Jobs Fri 29 21/21 9 Jobs Sat 30 42/44 28 Jo…" at bounding box center [373, 332] width 746 height 539
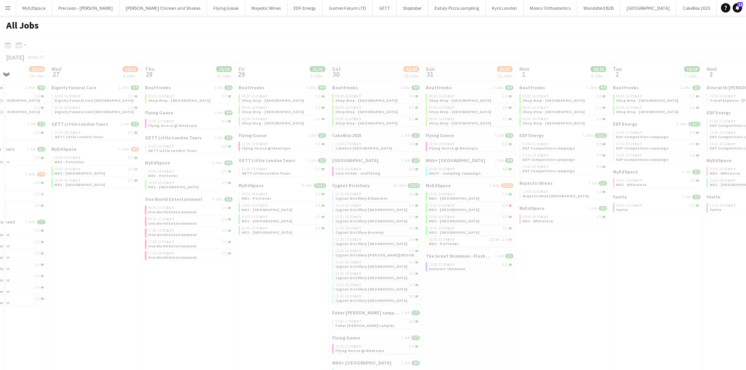
scroll to position [0, 242]
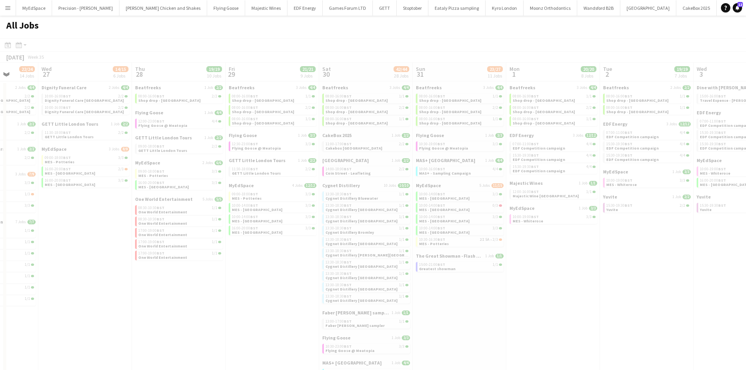
drag, startPoint x: 469, startPoint y: 276, endPoint x: 569, endPoint y: 287, distance: 100.9
click at [569, 287] on app-all-jobs "All Jobs Date picker SEP 2025 SEP 2025 Monday M Tuesday T Wednesday W Thursday …" at bounding box center [373, 309] width 746 height 586
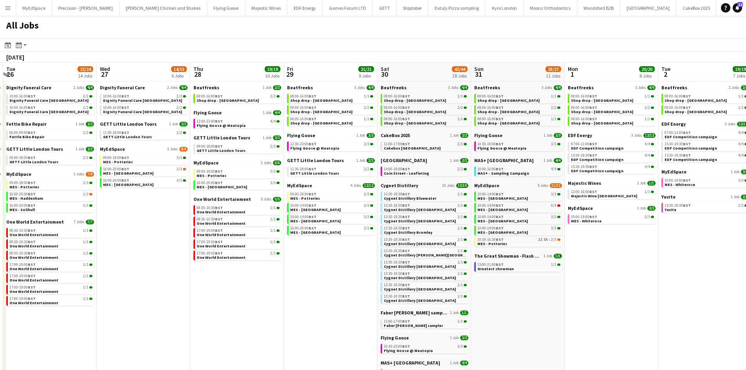
drag, startPoint x: 291, startPoint y: 252, endPoint x: 451, endPoint y: 241, distance: 160.2
click at [451, 241] on app-calendar-viewport "Sun 24 26/26 7 Jobs Mon 25 8/10 5 Jobs Tue 26 22/24 14 Jobs Wed 27 14/15 6 Jobs…" at bounding box center [373, 332] width 746 height 539
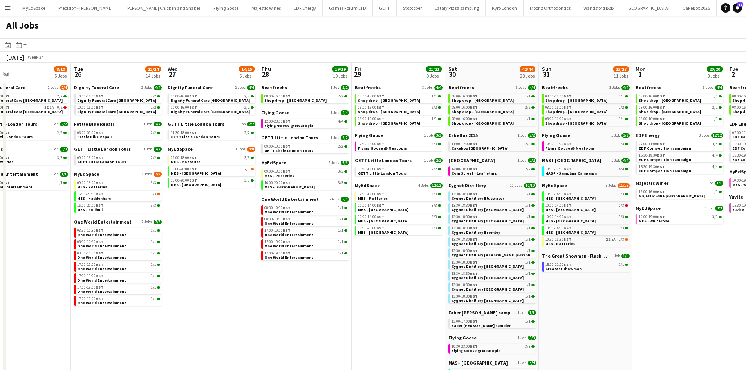
click at [412, 268] on app-calendar-viewport "Sat 23 52/52 24 Jobs Sun 24 26/26 7 Jobs Mon 25 8/10 5 Jobs Tue 26 22/24 14 Job…" at bounding box center [373, 332] width 746 height 539
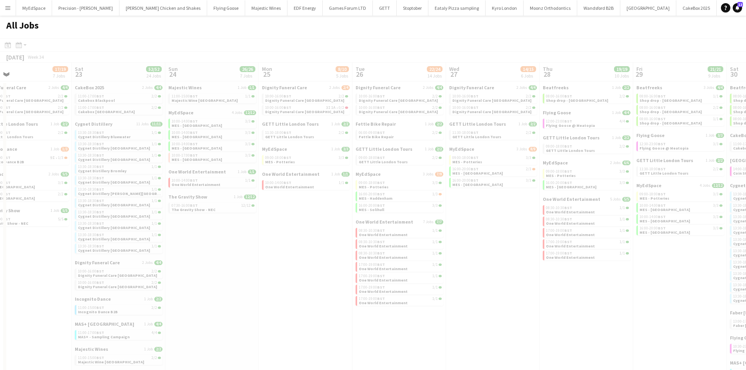
drag, startPoint x: 250, startPoint y: 271, endPoint x: 395, endPoint y: 286, distance: 145.7
click at [361, 284] on app-all-jobs "All Jobs Date picker SEP 2025 SEP 2025 Monday M Tuesday T Wednesday W Thursday …" at bounding box center [373, 309] width 746 height 586
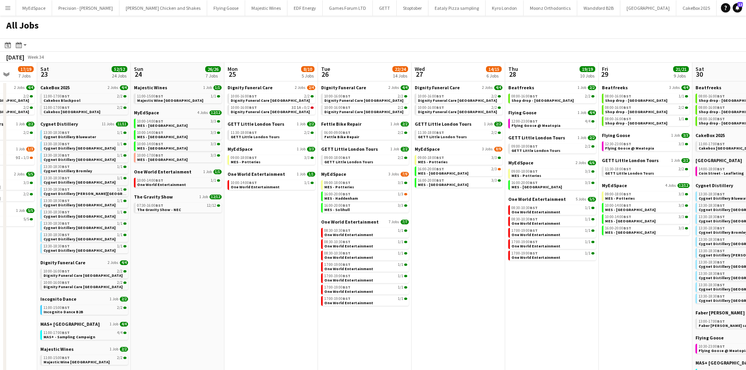
click at [192, 214] on app-calendar-viewport "Wed 20 32/32 9 Jobs Thu 21 25/26 9 Jobs Fri 22 17/19 7 Jobs Sat 23 52/52 24 Job…" at bounding box center [373, 332] width 746 height 539
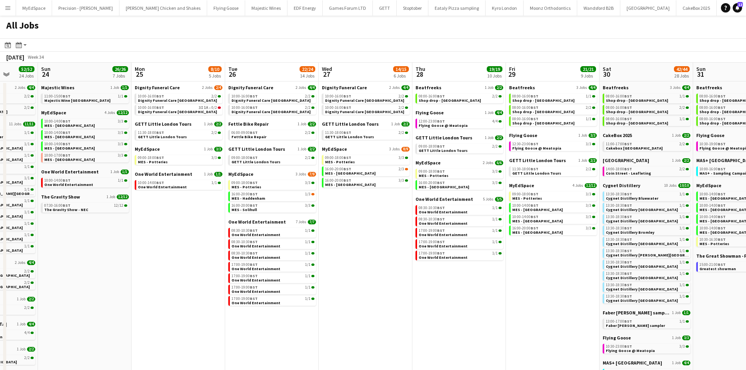
drag, startPoint x: 278, startPoint y: 219, endPoint x: 94, endPoint y: 194, distance: 186.1
click at [94, 194] on app-calendar-viewport "Wed 20 32/32 9 Jobs Thu 21 25/26 9 Jobs Fri 22 17/19 7 Jobs Sat 23 52/52 24 Job…" at bounding box center [373, 332] width 746 height 539
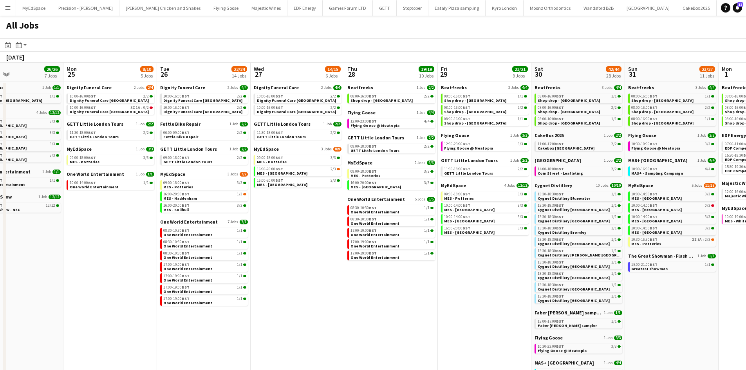
drag, startPoint x: 464, startPoint y: 254, endPoint x: 213, endPoint y: 216, distance: 253.6
click at [219, 219] on app-calendar-viewport "Fri 22 17/19 7 Jobs Sat 23 52/52 24 Jobs Sun 24 26/26 7 Jobs Mon 25 8/10 5 Jobs…" at bounding box center [373, 332] width 746 height 539
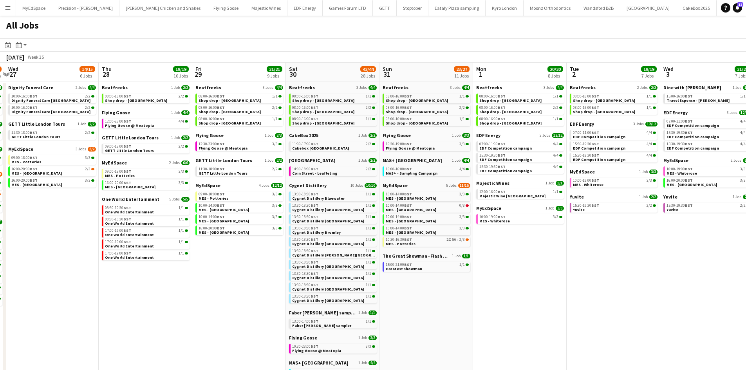
click at [216, 213] on app-calendar-brief-board "MyEdSpace 4 Jobs 12/12 09:00-18:00 BST 3/3 MES - Potteries 10:00-14:00 BST 3/3 …" at bounding box center [239, 209] width 88 height 53
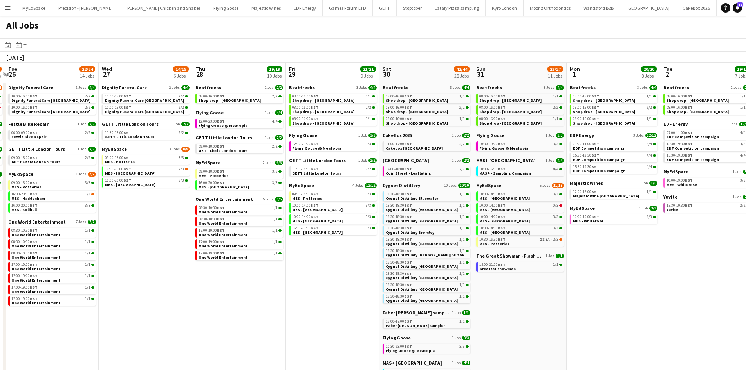
drag, startPoint x: 501, startPoint y: 236, endPoint x: 383, endPoint y: 223, distance: 119.0
click at [535, 236] on app-calendar-viewport "Sat 23 52/52 24 Jobs Sun 24 26/26 7 Jobs Mon 25 8/10 5 Jobs Tue 26 22/24 14 Job…" at bounding box center [373, 332] width 746 height 539
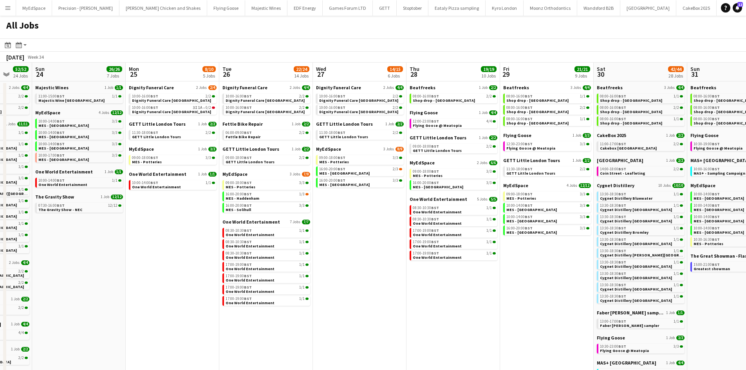
drag, startPoint x: 195, startPoint y: 222, endPoint x: 378, endPoint y: 215, distance: 182.6
click at [481, 221] on app-calendar-viewport "Thu 21 25/26 9 Jobs Fri 22 17/19 7 Jobs Sat 23 52/52 24 Jobs Sun 24 26/26 7 Job…" at bounding box center [373, 332] width 746 height 539
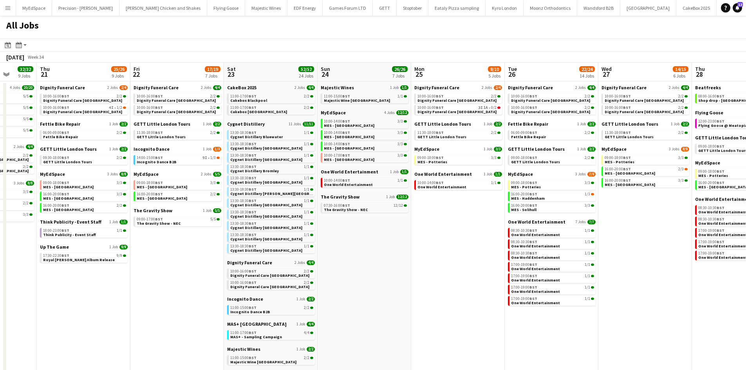
click at [418, 222] on app-all-jobs "All Jobs Date picker SEP 2025 SEP 2025 Monday M Tuesday T Wednesday W Thursday …" at bounding box center [373, 309] width 746 height 586
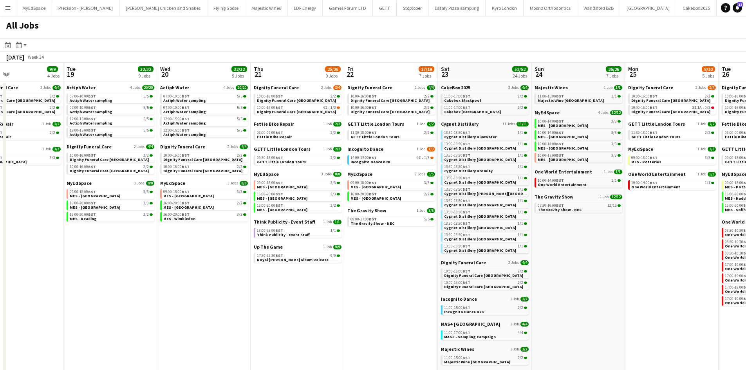
drag, startPoint x: 134, startPoint y: 208, endPoint x: 359, endPoint y: 216, distance: 225.3
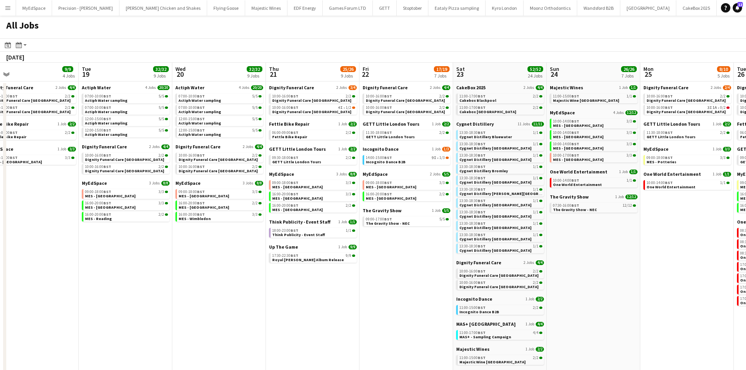
drag, startPoint x: 193, startPoint y: 199, endPoint x: 408, endPoint y: 216, distance: 215.4
click at [405, 216] on app-calendar-viewport "Sat 16 30/30 18 Jobs Sun 17 13/13 4 Jobs Mon 18 9/9 4 Jobs Tue 19 32/32 9 Jobs …" at bounding box center [373, 332] width 746 height 539
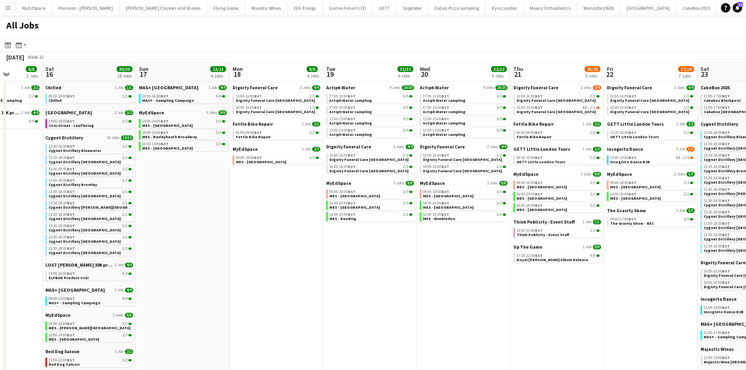
click at [468, 231] on app-all-jobs "All Jobs Date picker SEP 2025 SEP 2025 Monday M Tuesday T Wednesday W Thursday …" at bounding box center [373, 309] width 746 height 586
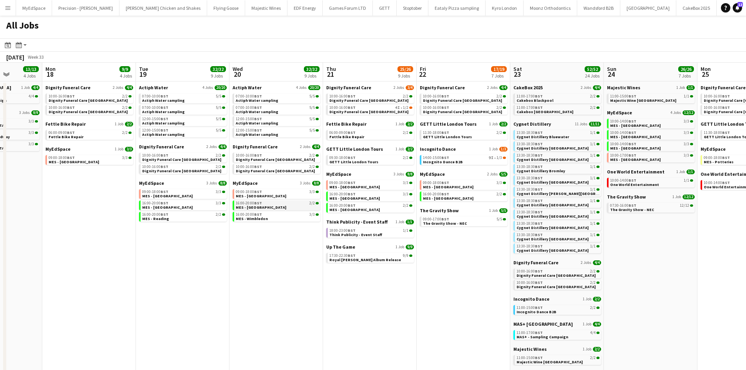
drag, startPoint x: 232, startPoint y: 210, endPoint x: 237, endPoint y: 209, distance: 5.2
click at [92, 190] on app-calendar-viewport "Fri 15 6/6 2 Jobs Sat 16 30/30 18 Jobs Sun 17 13/13 4 Jobs Mon 18 9/9 4 Jobs Tu…" at bounding box center [373, 332] width 746 height 539
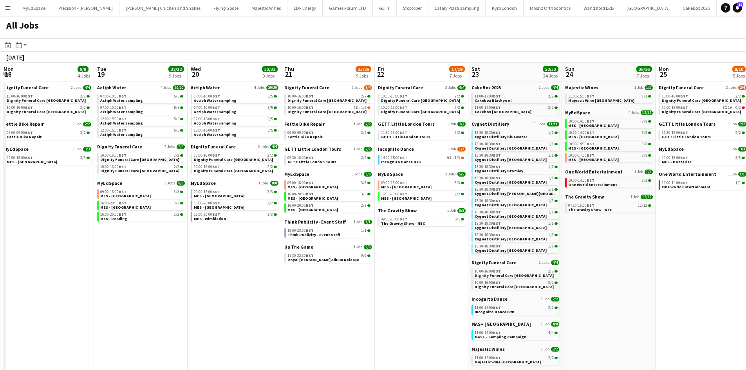
drag, startPoint x: 521, startPoint y: 249, endPoint x: 250, endPoint y: 222, distance: 272.0
click at [187, 219] on app-calendar-viewport "Fri 15 6/6 2 Jobs Sat 16 30/30 18 Jobs Sun 17 13/13 4 Jobs Mon 18 9/9 4 Jobs Tu…" at bounding box center [373, 332] width 746 height 539
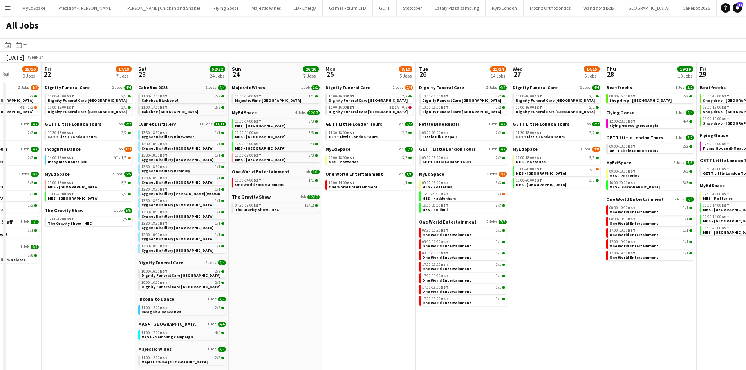
drag, startPoint x: 454, startPoint y: 253, endPoint x: 167, endPoint y: 217, distance: 289.0
click at [169, 218] on app-calendar-viewport "Tue 19 32/32 9 Jobs Wed 20 32/32 9 Jobs Thu 21 25/26 9 Jobs Fri 22 17/19 7 Jobs…" at bounding box center [373, 332] width 746 height 539
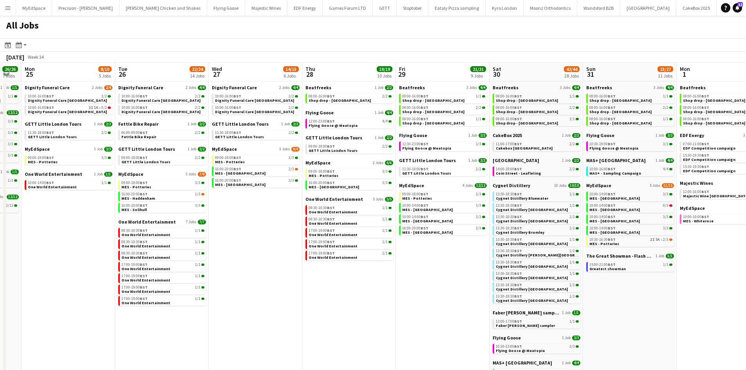
drag, startPoint x: 475, startPoint y: 254, endPoint x: 272, endPoint y: 246, distance: 202.7
click at [277, 246] on app-calendar-viewport "Thu 21 25/26 9 Jobs Fri 22 17/19 7 Jobs Sat 23 52/52 24 Jobs Sun 24 26/26 7 Job…" at bounding box center [373, 332] width 746 height 539
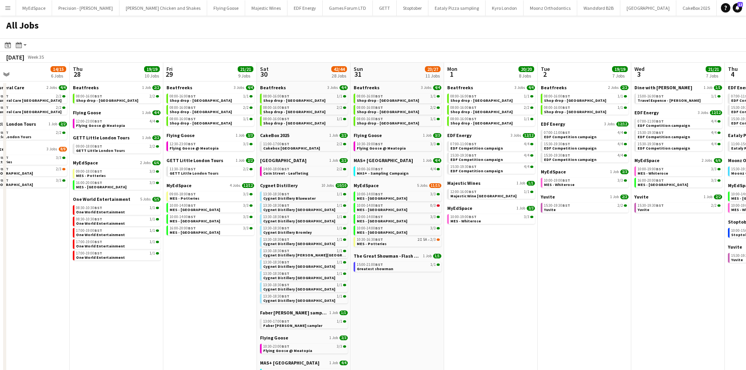
drag, startPoint x: 447, startPoint y: 257, endPoint x: 164, endPoint y: 216, distance: 286.2
click at [167, 217] on app-calendar-viewport "Sat 23 52/52 24 Jobs Sun 24 26/26 7 Jobs Mon 25 8/10 5 Jobs Tue 26 22/24 14 Job…" at bounding box center [373, 332] width 746 height 539
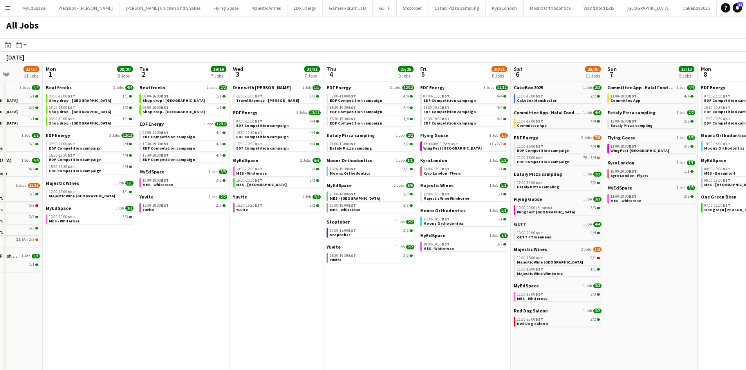
drag, startPoint x: 117, startPoint y: 204, endPoint x: 76, endPoint y: 198, distance: 41.1
click at [80, 198] on app-calendar-viewport "Thu 28 19/19 10 Jobs Fri 29 21/21 9 Jobs Sat 30 42/44 28 Jobs Sun 31 23/27 11 J…" at bounding box center [373, 332] width 746 height 539
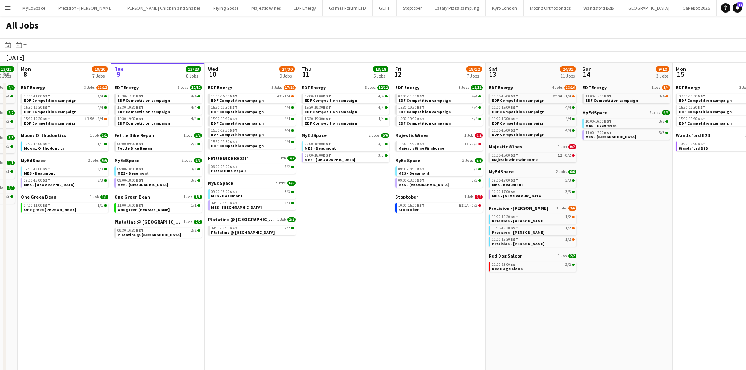
scroll to position [0, 255]
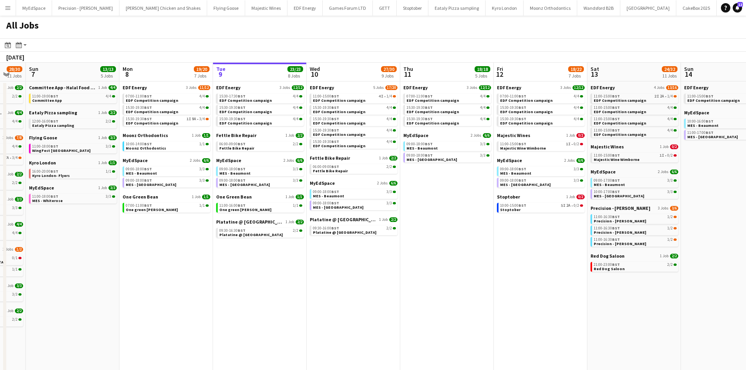
drag, startPoint x: 460, startPoint y: 239, endPoint x: 187, endPoint y: 199, distance: 276.3
click at [180, 201] on app-calendar-viewport "Thu 4 25/25 9 Jobs Fri 5 20/21 8 Jobs Sat 6 28/30 11 Jobs Sun 7 13/13 5 Jobs Mo…" at bounding box center [373, 332] width 746 height 539
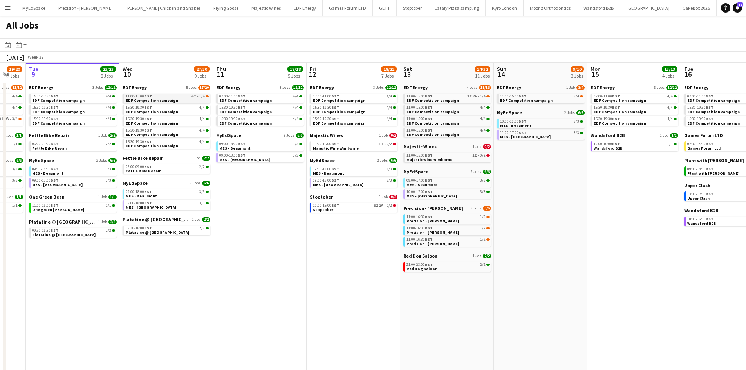
click at [173, 101] on link "11:00-15:00 BST 4I • 1/4 EDF Competition campaign" at bounding box center [167, 98] width 83 height 9
drag, startPoint x: 185, startPoint y: 210, endPoint x: 456, endPoint y: 249, distance: 273.4
click at [466, 249] on app-calendar-viewport "Sat 6 28/30 11 Jobs Sun 7 13/13 5 Jobs Mon 8 19/20 7 Jobs Tue 9 23/23 8 Jobs We…" at bounding box center [373, 332] width 746 height 539
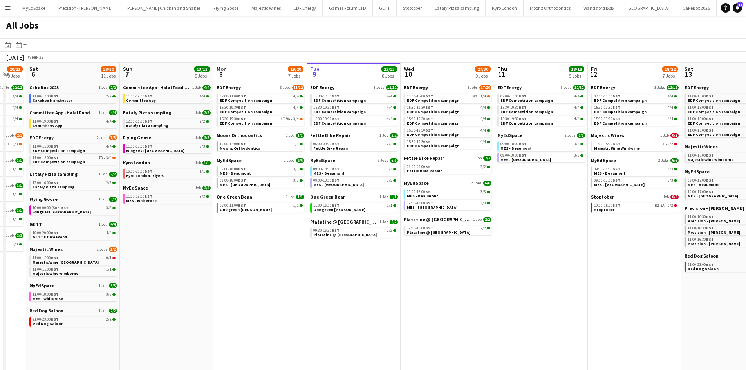
drag, startPoint x: 117, startPoint y: 219, endPoint x: 409, endPoint y: 231, distance: 292.5
click at [405, 231] on app-calendar-viewport "Wed 3 21/21 7 Jobs Thu 4 25/25 9 Jobs Fri 5 20/21 8 Jobs Sat 6 28/30 11 Jobs Su…" at bounding box center [373, 332] width 746 height 539
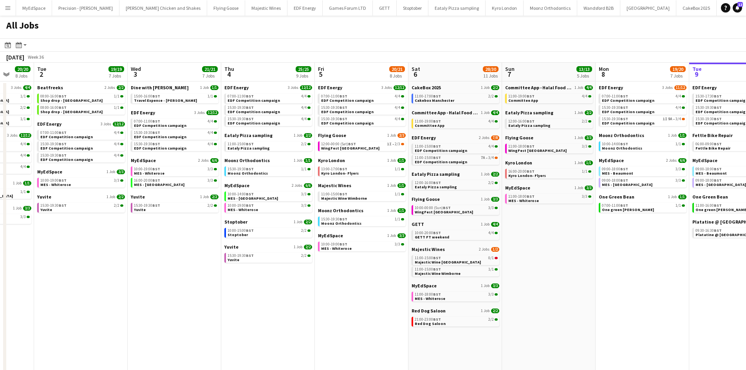
drag, startPoint x: 194, startPoint y: 232, endPoint x: 450, endPoint y: 234, distance: 256.2
click at [446, 233] on app-calendar-viewport "Sat 30 42/44 28 Jobs Sun 31 23/27 11 Jobs Mon 1 20/20 8 Jobs Tue 2 19/19 7 Jobs…" at bounding box center [373, 332] width 746 height 539
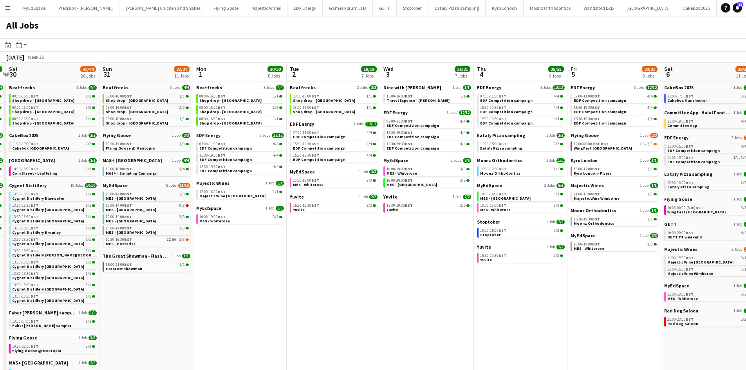
drag, startPoint x: 165, startPoint y: 235, endPoint x: 361, endPoint y: 235, distance: 196.2
click at [361, 235] on app-calendar-viewport "Thu 28 19/19 10 Jobs Fri 29 21/21 9 Jobs Sat 30 42/44 28 Jobs Sun 31 23/27 11 J…" at bounding box center [373, 332] width 746 height 539
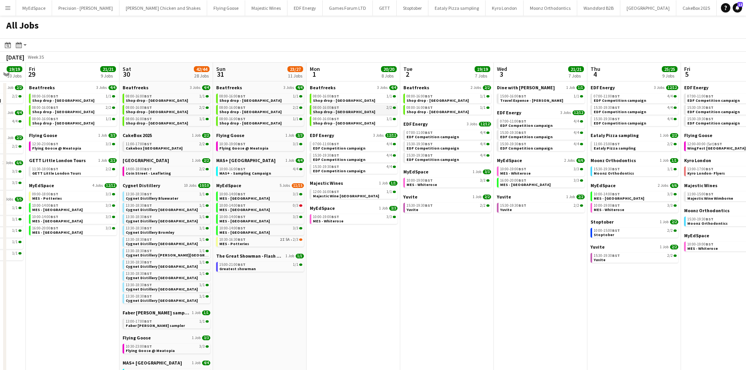
click at [356, 112] on link "08:00-16:00 BST 2/2 Shop drop - Manchester" at bounding box center [354, 109] width 83 height 9
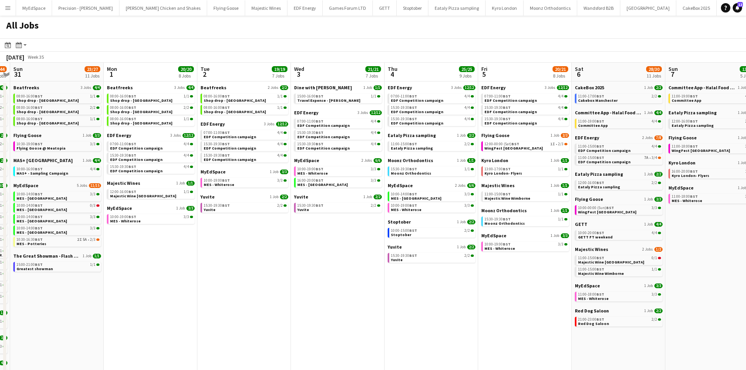
drag, startPoint x: 374, startPoint y: 309, endPoint x: 158, endPoint y: 254, distance: 223.2
click at [158, 254] on app-calendar-viewport "Wed 27 14/15 6 Jobs Thu 28 19/19 10 Jobs Fri 29 21/21 9 Jobs Sat 30 42/44 28 Jo…" at bounding box center [373, 332] width 746 height 539
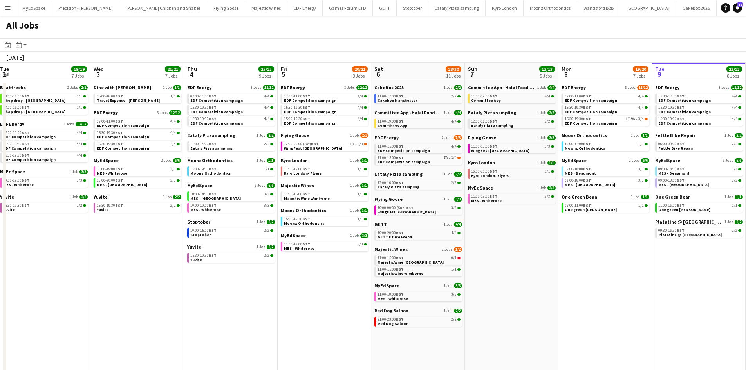
drag, startPoint x: 259, startPoint y: 270, endPoint x: 360, endPoint y: 282, distance: 102.2
click at [169, 256] on app-calendar-viewport "Fri 29 21/21 9 Jobs Sat 30 42/44 28 Jobs Sun 31 23/27 11 Jobs Mon 1 20/20 8 Job…" at bounding box center [373, 332] width 746 height 539
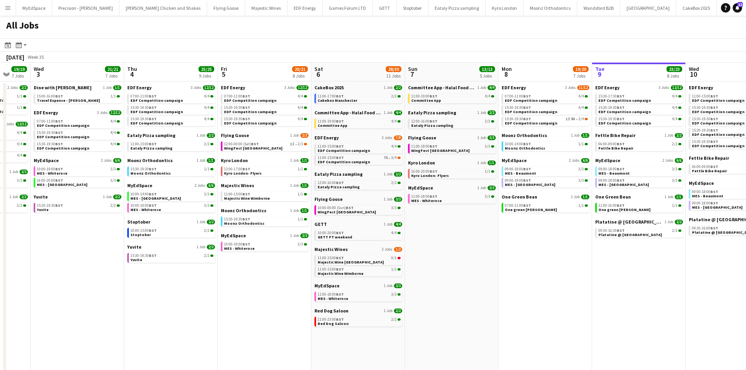
drag, startPoint x: 440, startPoint y: 294, endPoint x: 353, endPoint y: 265, distance: 91.4
click at [179, 262] on app-calendar-viewport "Sun 31 23/27 11 Jobs Mon 1 20/20 8 Jobs Tue 2 19/19 7 Jobs Wed 3 21/21 7 Jobs T…" at bounding box center [373, 332] width 746 height 539
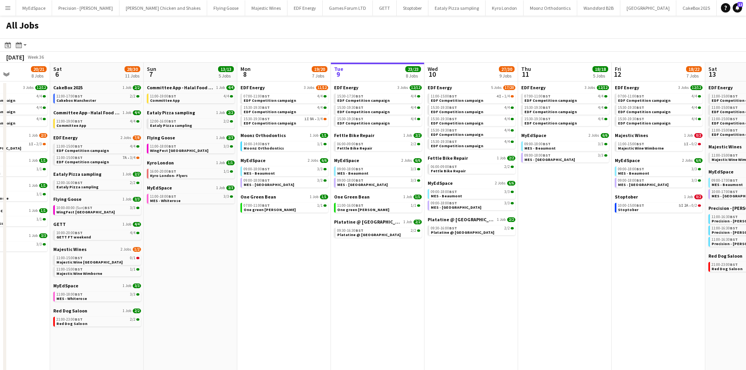
drag, startPoint x: 405, startPoint y: 262, endPoint x: 221, endPoint y: 244, distance: 185.0
click at [264, 253] on app-calendar-viewport "Tue 2 19/19 7 Jobs Wed 3 21/21 7 Jobs Thu 4 25/25 9 Jobs Fri 5 20/21 8 Jobs Sat…" at bounding box center [373, 332] width 746 height 539
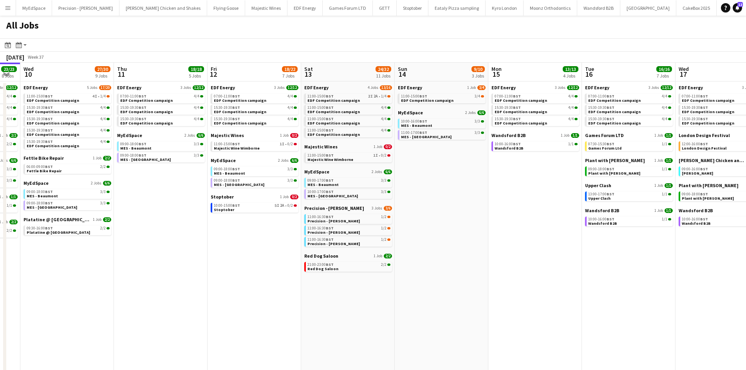
drag, startPoint x: 436, startPoint y: 262, endPoint x: 291, endPoint y: 245, distance: 146.7
click at [291, 245] on app-calendar-viewport "Sat 6 28/30 11 Jobs Sun 7 13/13 5 Jobs Mon 8 19/20 7 Jobs Tue 9 23/23 8 Jobs We…" at bounding box center [373, 332] width 746 height 539
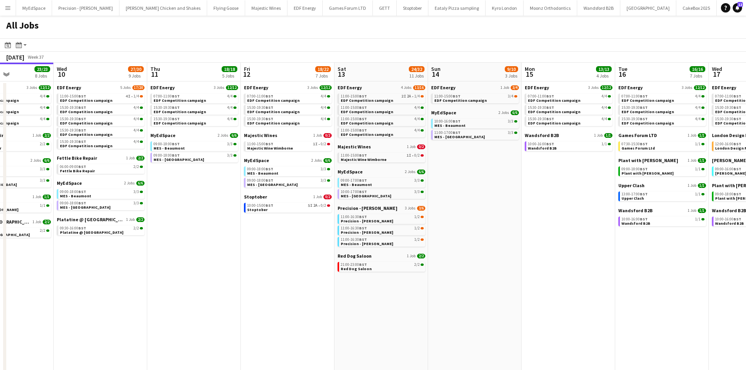
drag, startPoint x: 459, startPoint y: 268, endPoint x: 492, endPoint y: 259, distance: 33.3
click at [493, 259] on app-calendar-viewport "Sat 6 28/30 11 Jobs Sun 7 13/13 5 Jobs Mon 8 19/20 7 Jobs Tue 9 23/23 8 Jobs We…" at bounding box center [373, 332] width 746 height 539
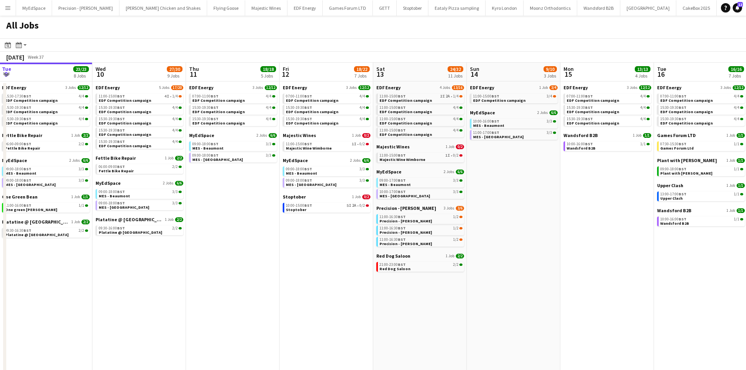
drag, startPoint x: 485, startPoint y: 273, endPoint x: 522, endPoint y: 268, distance: 37.5
click at [522, 269] on app-calendar-viewport "Sat 6 28/30 11 Jobs Sun 7 13/13 5 Jobs Mon 8 19/20 7 Jobs Tue 9 23/23 8 Jobs We…" at bounding box center [373, 332] width 746 height 539
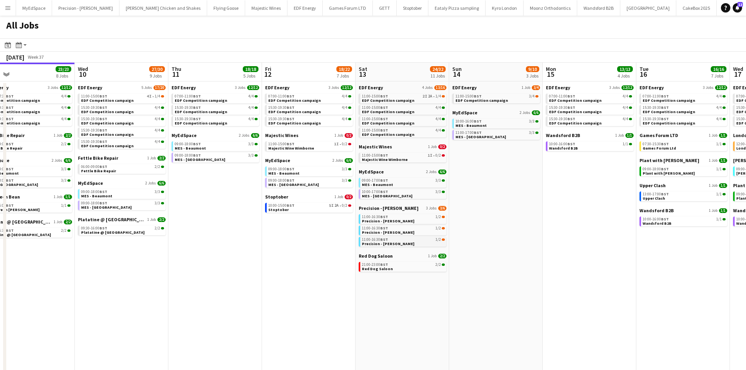
drag, startPoint x: 527, startPoint y: 243, endPoint x: 415, endPoint y: 239, distance: 112.1
click at [499, 236] on app-calendar-viewport "Sat 6 28/30 11 Jobs Sun 7 13/13 5 Jobs Mon 8 19/20 7 Jobs Tue 9 23/23 8 Jobs We…" at bounding box center [373, 332] width 746 height 539
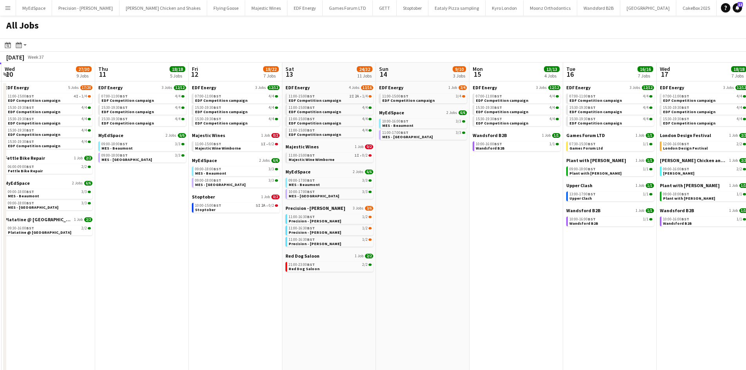
drag, startPoint x: 547, startPoint y: 207, endPoint x: 493, endPoint y: 201, distance: 54.0
click at [493, 201] on app-calendar-viewport "Sat 6 28/30 11 Jobs Sun 7 13/13 5 Jobs Mon 8 19/20 7 Jobs Tue 9 23/23 8 Jobs We…" at bounding box center [373, 332] width 746 height 539
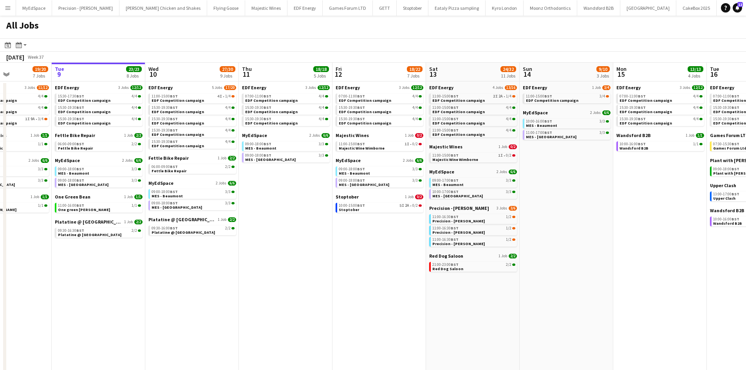
drag, startPoint x: 598, startPoint y: 289, endPoint x: 556, endPoint y: 285, distance: 42.5
click at [556, 285] on app-calendar-viewport "Sat 6 28/30 11 Jobs Sun 7 13/13 5 Jobs Mon 8 19/20 7 Jobs Tue 9 23/23 8 Jobs We…" at bounding box center [373, 332] width 746 height 539
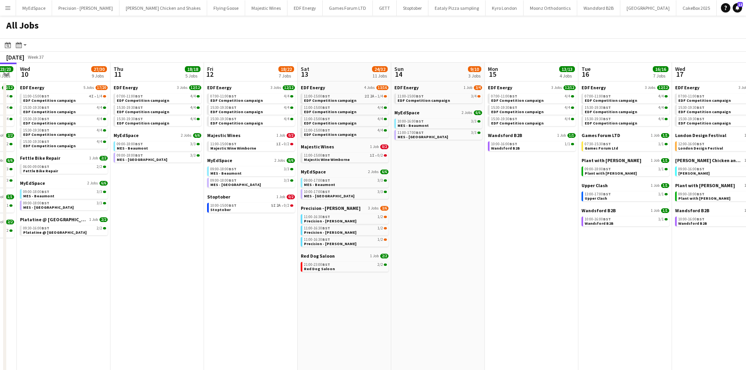
drag, startPoint x: 332, startPoint y: 287, endPoint x: 380, endPoint y: 286, distance: 47.8
click at [380, 286] on app-calendar-viewport "Mon 8 19/20 7 Jobs Tue 9 23/23 8 Jobs Wed 10 27/30 9 Jobs Thu 11 18/18 5 Jobs F…" at bounding box center [373, 332] width 746 height 539
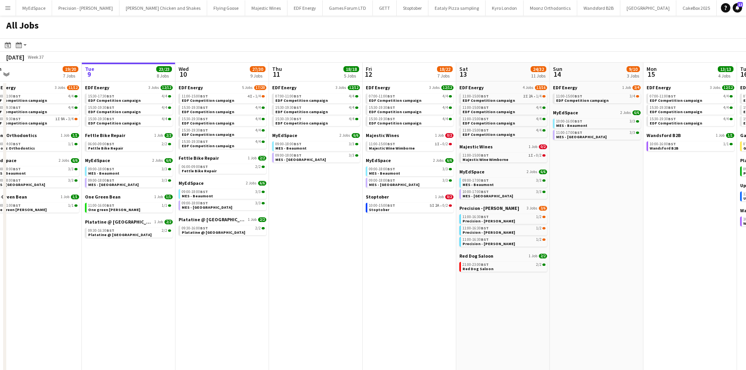
drag, startPoint x: 376, startPoint y: 261, endPoint x: 343, endPoint y: 252, distance: 34.4
click at [376, 260] on app-calendar-viewport "Sat 6 28/30 11 Jobs Sun 7 13/13 5 Jobs Mon 8 19/20 7 Jobs Tue 9 23/23 8 Jobs We…" at bounding box center [373, 332] width 746 height 539
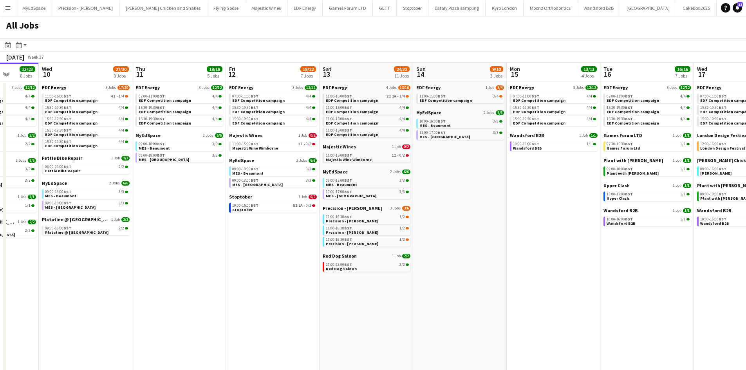
scroll to position [0, 338]
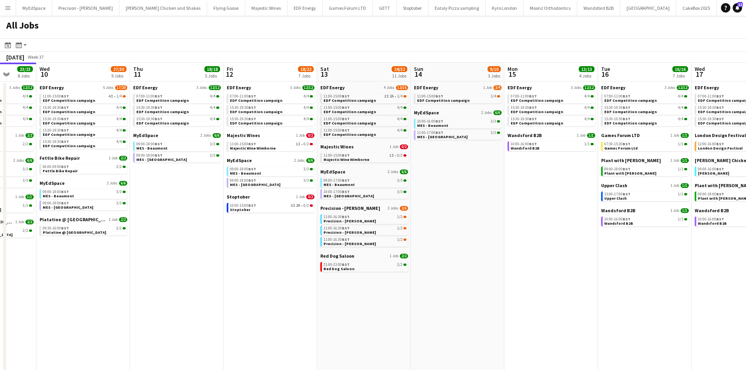
drag, startPoint x: 429, startPoint y: 286, endPoint x: 292, endPoint y: 280, distance: 136.8
click at [292, 280] on app-calendar-viewport "Sat 6 28/30 11 Jobs Sun 7 13/13 5 Jobs Mon 8 19/20 7 Jobs Tue 9 23/23 8 Jobs We…" at bounding box center [373, 332] width 746 height 539
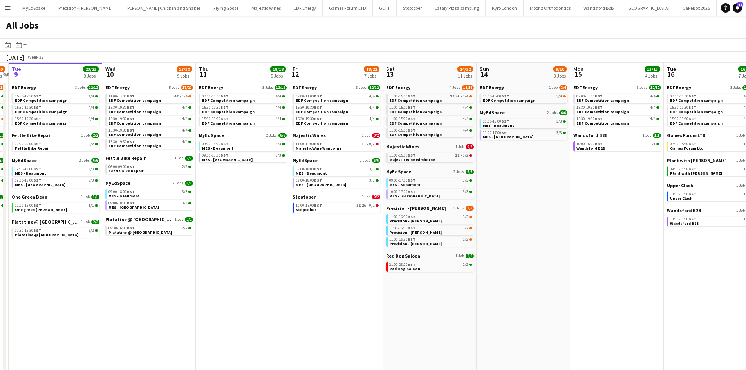
scroll to position [0, 200]
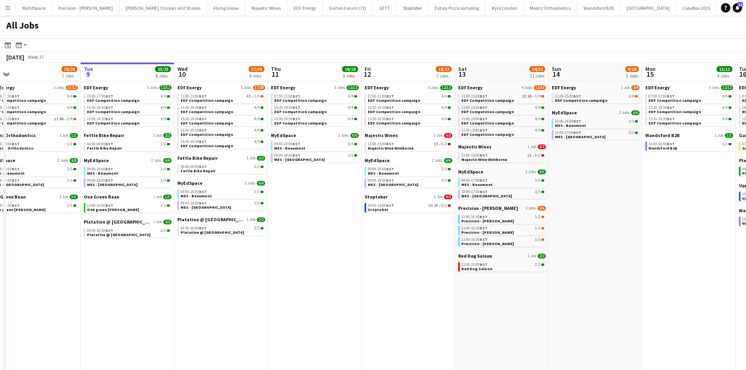
drag, startPoint x: 257, startPoint y: 286, endPoint x: 394, endPoint y: 286, distance: 136.7
click at [394, 286] on app-calendar-viewport "Sat 6 28/30 11 Jobs Sun 7 13/13 5 Jobs Mon 8 19/20 7 Jobs Tue 9 23/23 8 Jobs We…" at bounding box center [373, 332] width 746 height 539
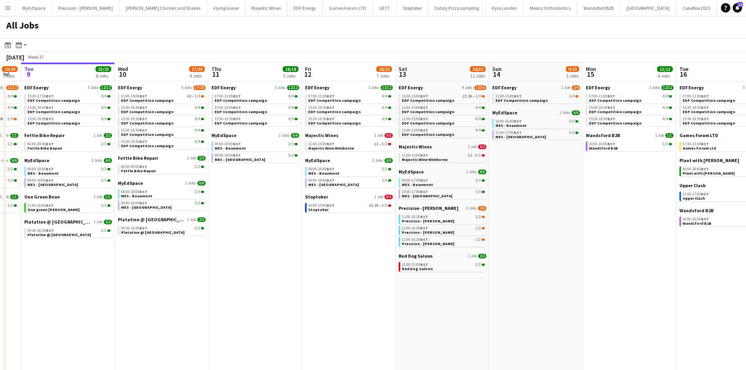
drag, startPoint x: 415, startPoint y: 272, endPoint x: 354, endPoint y: 270, distance: 60.7
click at [354, 270] on app-calendar-viewport "Sat 6 28/30 11 Jobs Sun 7 13/13 5 Jobs Mon 8 19/20 7 Jobs Tue 9 23/23 8 Jobs We…" at bounding box center [373, 332] width 746 height 539
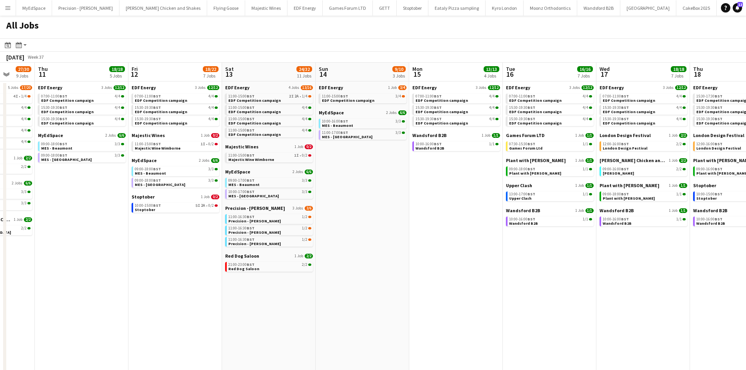
drag, startPoint x: 433, startPoint y: 309, endPoint x: 264, endPoint y: 291, distance: 169.7
click at [264, 291] on app-calendar-viewport "Mon 8 19/20 7 Jobs Tue 9 23/23 8 Jobs Wed 10 27/30 9 Jobs Thu 11 18/18 5 Jobs F…" at bounding box center [373, 332] width 746 height 539
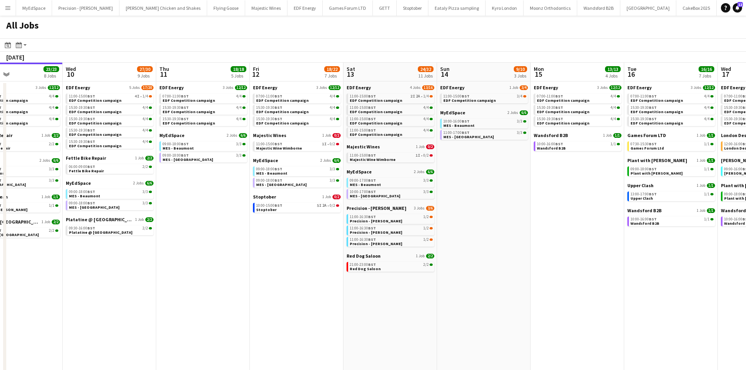
drag, startPoint x: 114, startPoint y: 172, endPoint x: 402, endPoint y: 213, distance: 291.2
click at [402, 213] on app-calendar-viewport "Mon 8 19/20 7 Jobs Tue 9 23/23 8 Jobs Wed 10 27/30 9 Jobs Thu 11 18/18 5 Jobs F…" at bounding box center [373, 332] width 746 height 539
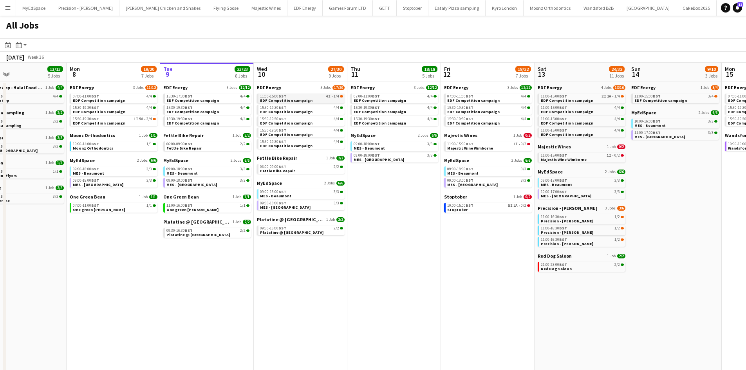
click at [298, 102] on span "EDF Competition campaign" at bounding box center [286, 100] width 52 height 5
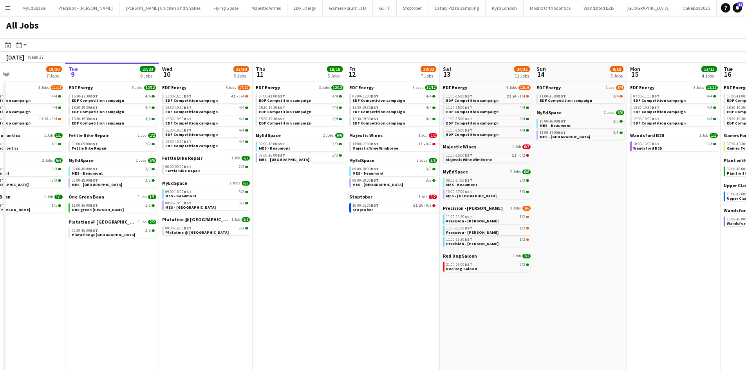
scroll to position [0, 357]
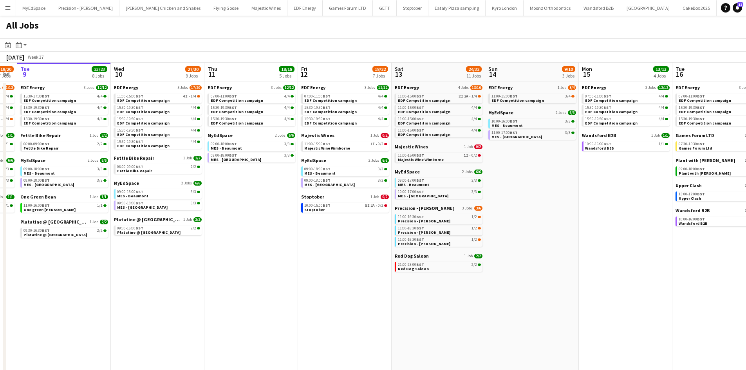
drag, startPoint x: 446, startPoint y: 267, endPoint x: 303, endPoint y: 262, distance: 143.1
click at [303, 262] on app-calendar-viewport "Fri 5 20/21 8 Jobs Sat 6 28/30 11 Jobs Sun 7 13/13 5 Jobs Mon 8 19/20 7 Jobs Tu…" at bounding box center [373, 332] width 746 height 539
click at [470, 221] on link "11:00-16:30 BST 1/2 Precision - Taylor Wimpey" at bounding box center [439, 218] width 83 height 9
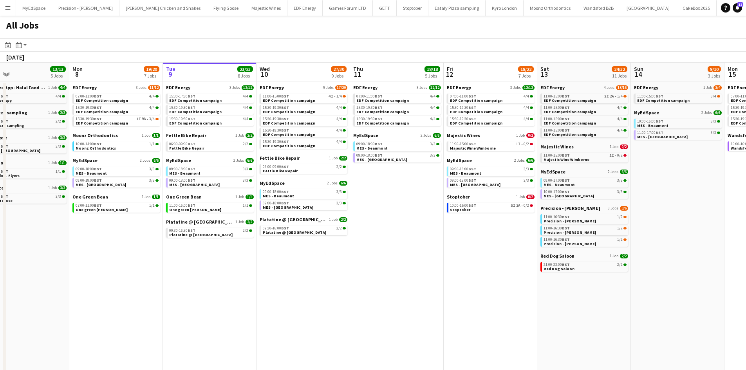
drag, startPoint x: 264, startPoint y: 278, endPoint x: 405, endPoint y: 282, distance: 140.7
click at [407, 282] on app-calendar-viewport "Fri 5 20/21 8 Jobs Sat 6 28/30 11 Jobs Sun 7 13/13 5 Jobs Mon 8 19/20 7 Jobs Tu…" at bounding box center [373, 332] width 746 height 539
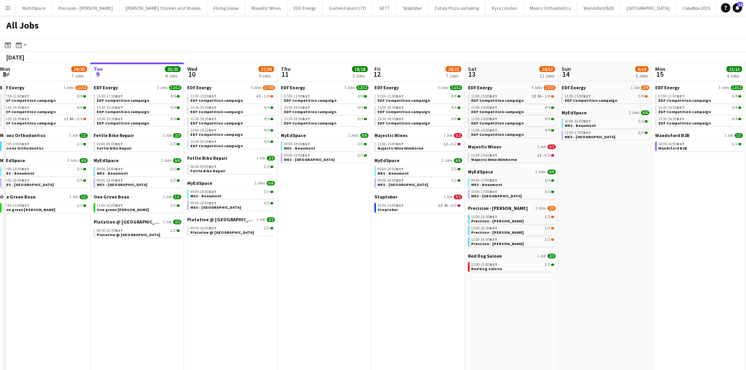
drag, startPoint x: 370, startPoint y: 283, endPoint x: 302, endPoint y: 298, distance: 69.7
click at [255, 289] on app-calendar-viewport "Fri 5 20/21 8 Jobs Sat 6 28/30 11 Jobs Sun 7 13/13 5 Jobs Mon 8 19/20 7 Jobs Tu…" at bounding box center [373, 332] width 746 height 539
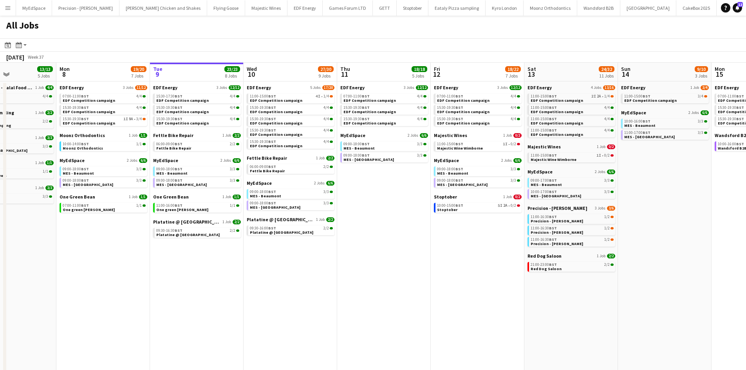
click at [269, 322] on app-calendar-viewport "Fri 5 20/21 8 Jobs Sat 6 28/30 11 Jobs Sun 7 13/13 5 Jobs Mon 8 19/20 7 Jobs Tu…" at bounding box center [373, 332] width 746 height 539
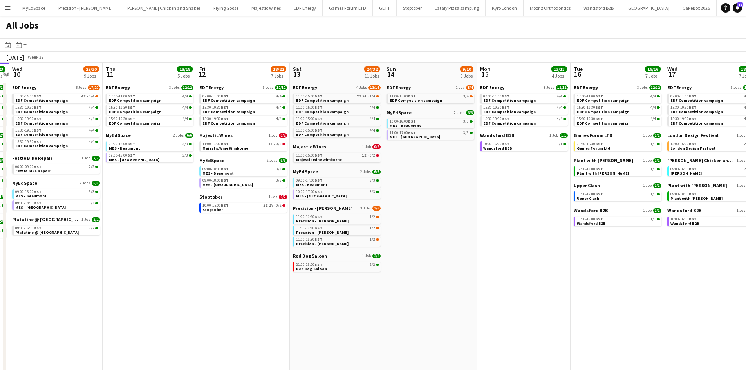
drag, startPoint x: 436, startPoint y: 322, endPoint x: 389, endPoint y: 319, distance: 47.5
click at [389, 319] on app-calendar-viewport "Sun 7 13/13 5 Jobs Mon 8 19/20 7 Jobs Tue 9 23/23 8 Jobs Wed 10 27/30 9 Jobs Th…" at bounding box center [373, 332] width 746 height 539
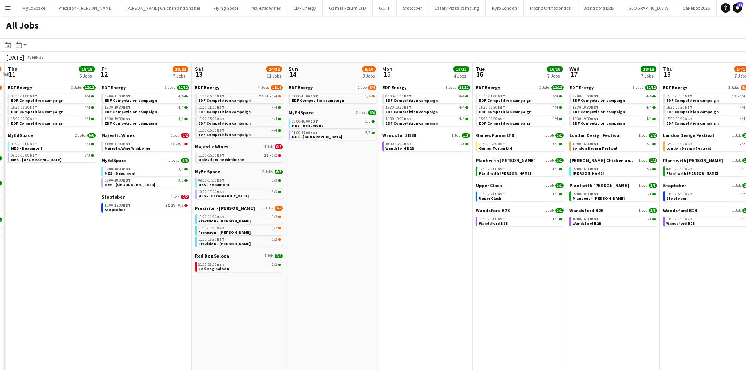
drag, startPoint x: 380, startPoint y: 299, endPoint x: 389, endPoint y: 304, distance: 10.3
click at [377, 300] on app-calendar-viewport "Sun 7 13/13 5 Jobs Mon 8 19/20 7 Jobs Tue 9 23/23 8 Jobs Wed 10 27/30 9 Jobs Th…" at bounding box center [373, 332] width 746 height 539
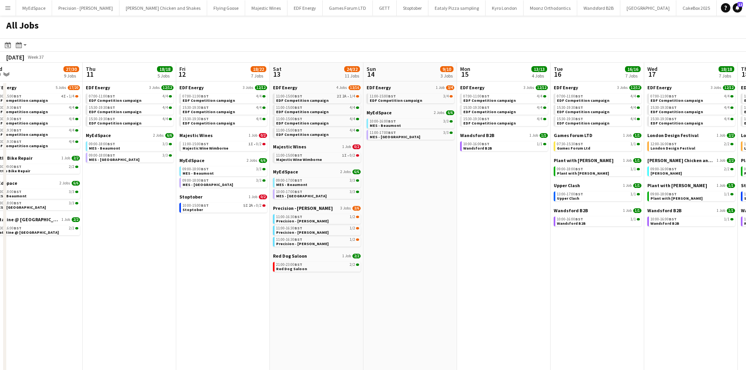
drag, startPoint x: 333, startPoint y: 310, endPoint x: 329, endPoint y: 307, distance: 4.8
click at [331, 308] on app-calendar-viewport "Sun 7 13/13 5 Jobs Mon 8 19/20 7 Jobs Tue 9 23/23 8 Jobs Wed 10 27/30 9 Jobs Th…" at bounding box center [373, 332] width 746 height 539
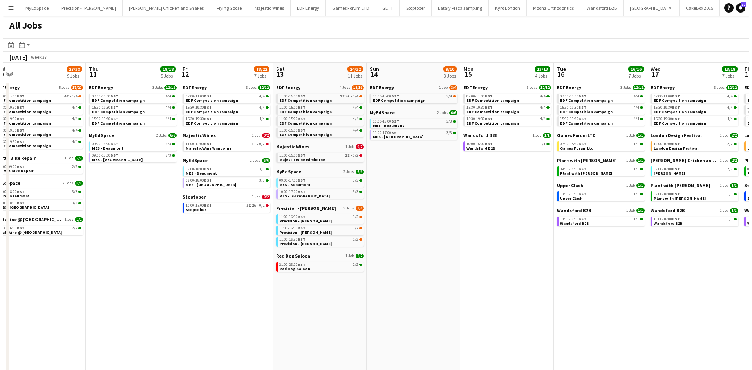
scroll to position [0, 295]
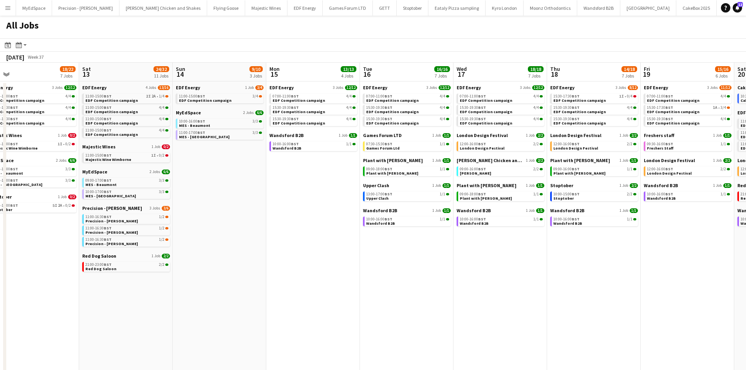
click at [5, 7] on app-icon "Menu" at bounding box center [8, 8] width 6 height 6
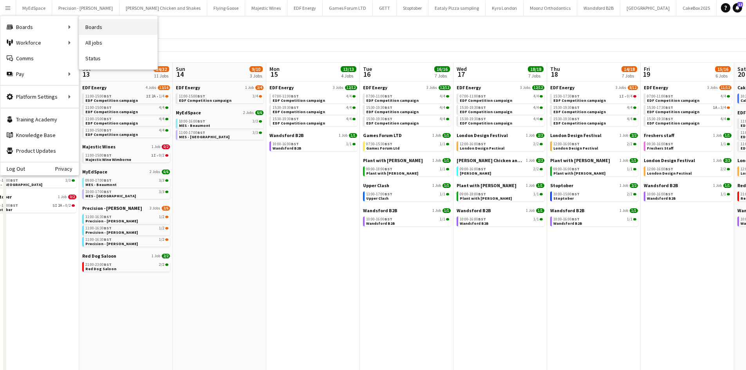
click at [98, 25] on link "Boards" at bounding box center [118, 27] width 78 height 16
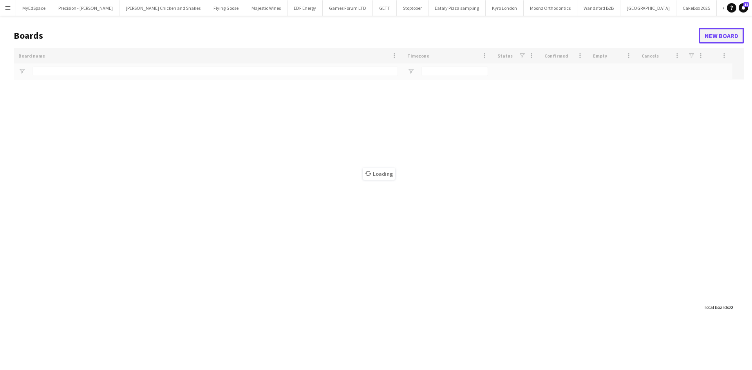
click at [716, 31] on link "New Board" at bounding box center [721, 36] width 45 height 16
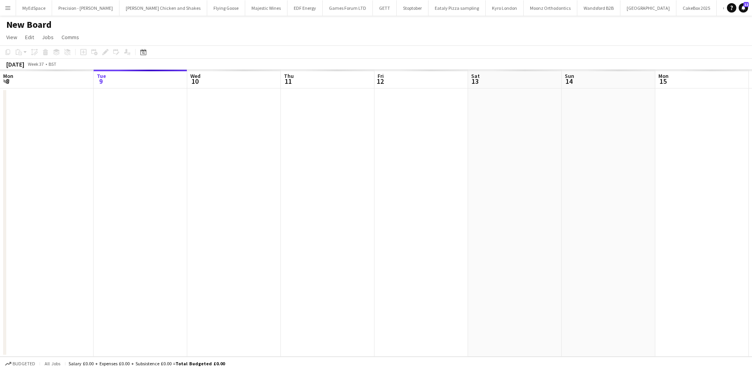
scroll to position [0, 441]
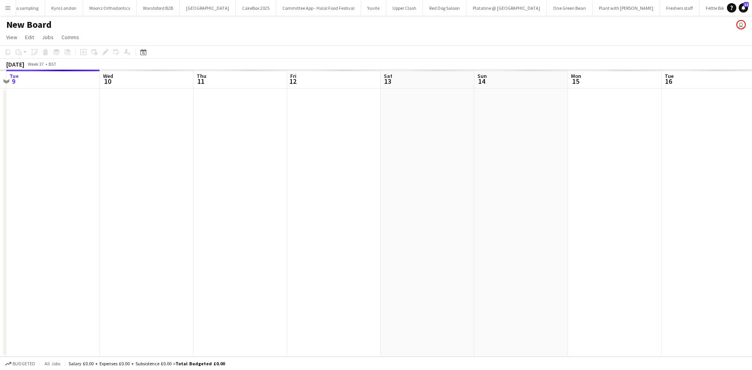
drag, startPoint x: 409, startPoint y: 188, endPoint x: 359, endPoint y: 186, distance: 49.4
click at [360, 186] on app-calendar-viewport "Sat 6 Sun 7 Mon 8 Tue 9 Wed 10 Thu 11 Fri 12 Sat 13 Sun 14 Mon 15 Tue 16 Wed 17…" at bounding box center [376, 213] width 752 height 287
drag, startPoint x: 482, startPoint y: 143, endPoint x: 420, endPoint y: 147, distance: 62.4
click at [420, 146] on app-calendar-viewport "Sat 6 Sun 7 Mon 8 Tue 9 Wed 10 Thu 11 Fri 12 Sat 13 Sun 14 Mon 15 Tue 16 Wed 17…" at bounding box center [376, 213] width 752 height 287
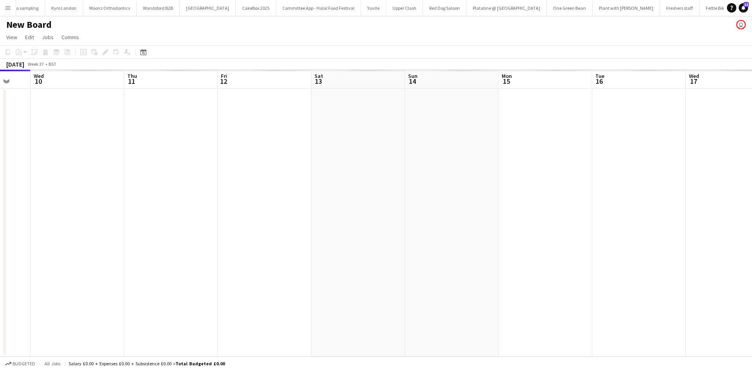
click at [10, 10] on app-icon "Menu" at bounding box center [8, 8] width 6 height 6
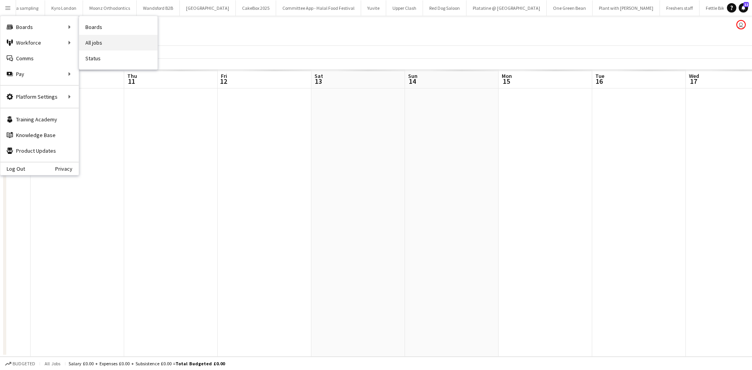
click at [84, 40] on link "All jobs" at bounding box center [118, 43] width 78 height 16
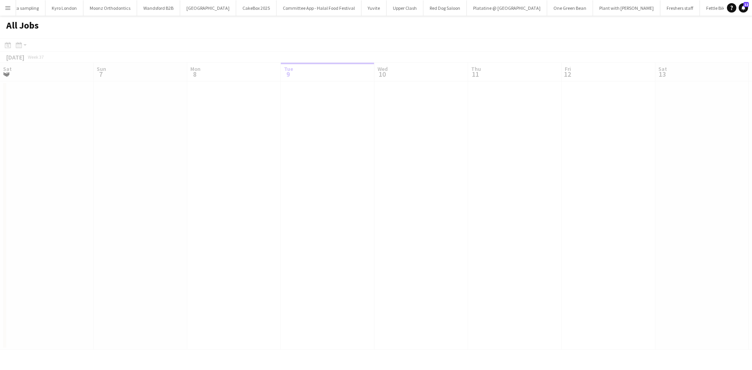
scroll to position [0, 187]
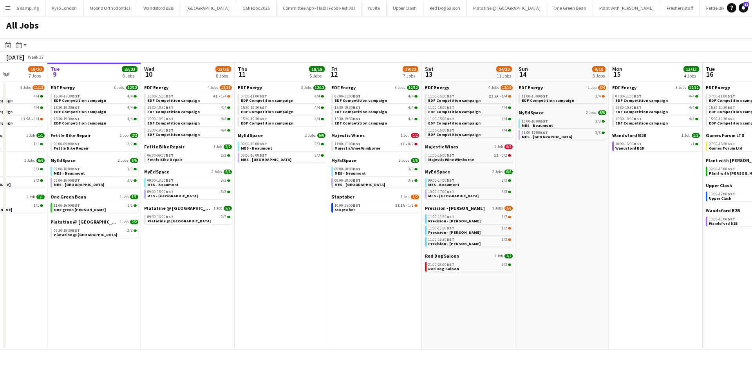
drag, startPoint x: 373, startPoint y: 284, endPoint x: 315, endPoint y: 276, distance: 58.8
click at [315, 276] on app-calendar-viewport "Sat 6 28/30 11 Jobs Sun 7 13/13 5 Jobs Mon 8 19/20 7 Jobs Tue 9 23/23 8 Jobs We…" at bounding box center [376, 206] width 752 height 287
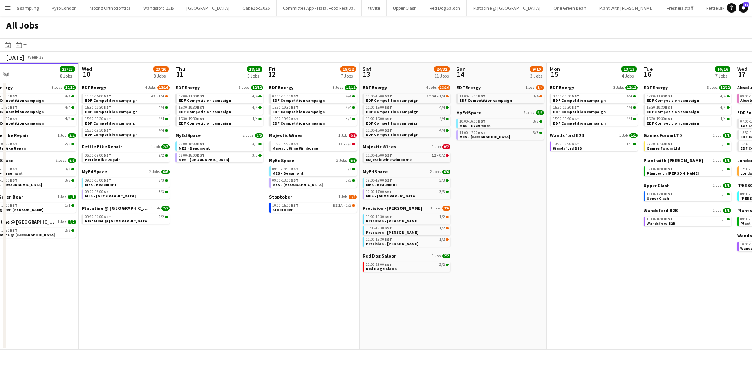
scroll to position [0, 297]
drag, startPoint x: 452, startPoint y: 323, endPoint x: 424, endPoint y: 316, distance: 29.0
click at [424, 316] on app-calendar-viewport "Sat 6 28/30 11 Jobs Sun 7 13/13 5 Jobs Mon 8 19/20 7 Jobs Tue 9 23/23 8 Jobs We…" at bounding box center [376, 206] width 752 height 287
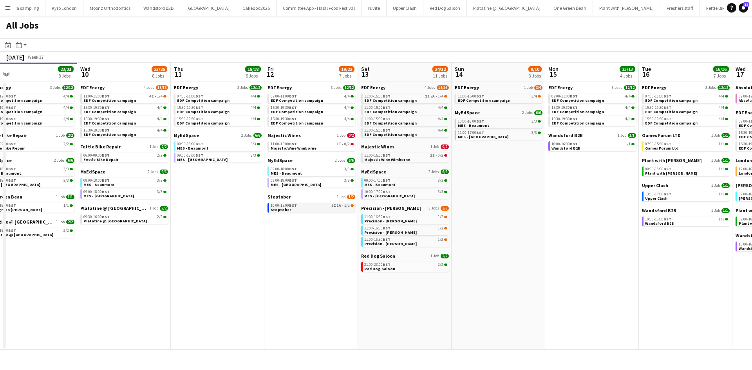
click at [334, 206] on span "5I" at bounding box center [333, 206] width 5 height 4
drag, startPoint x: 521, startPoint y: 270, endPoint x: 389, endPoint y: 260, distance: 132.4
click at [392, 260] on app-calendar-viewport "Sat 6 28/30 11 Jobs Sun 7 13/13 5 Jobs Mon 8 19/20 7 Jobs Tue 9 23/23 8 Jobs We…" at bounding box center [376, 206] width 752 height 287
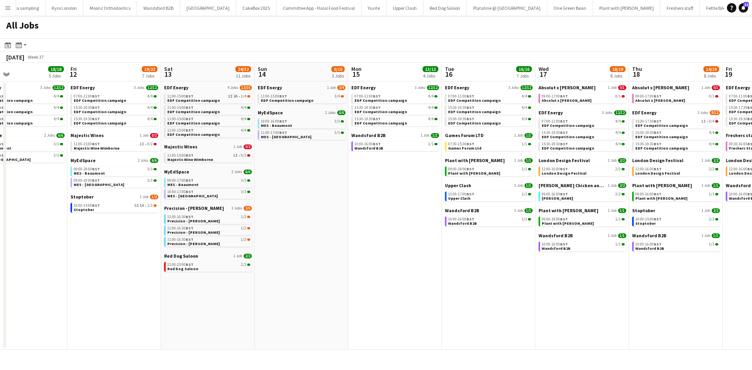
drag, startPoint x: 430, startPoint y: 260, endPoint x: 361, endPoint y: 254, distance: 70.0
click at [361, 254] on app-calendar-viewport "Mon 8 19/20 7 Jobs Tue 9 23/23 8 Jobs Wed 10 23/26 8 Jobs Thu 11 18/18 5 Jobs F…" at bounding box center [376, 206] width 752 height 287
click at [394, 256] on app-calendar-viewport "Mon 8 19/20 7 Jobs Tue 9 23/23 8 Jobs Wed 10 23/26 8 Jobs Thu 11 18/18 5 Jobs F…" at bounding box center [376, 206] width 752 height 287
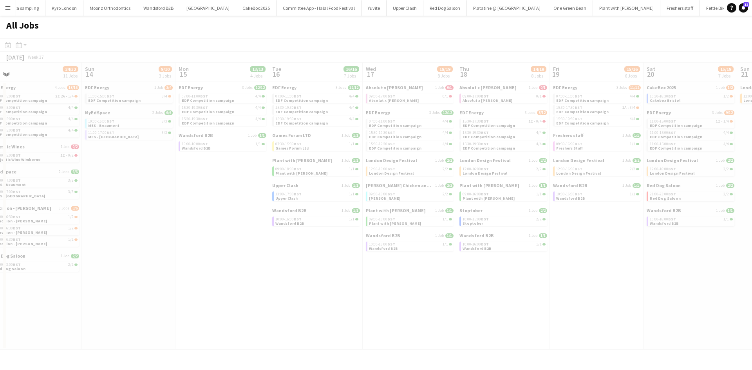
scroll to position [0, 239]
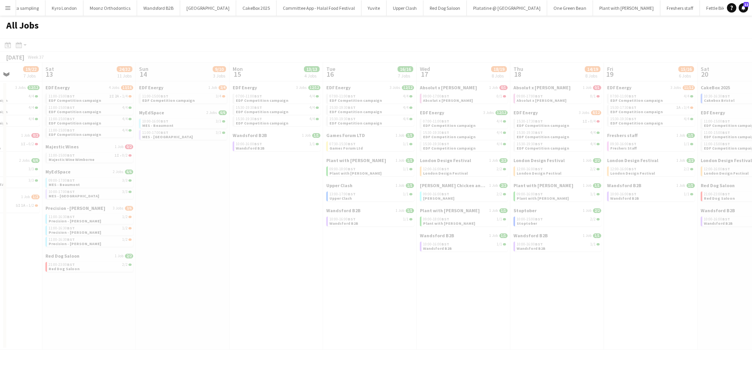
drag, startPoint x: 409, startPoint y: 259, endPoint x: 316, endPoint y: 239, distance: 94.2
click at [316, 239] on app-all-jobs "All Jobs Date picker SEP 2025 SEP 2025 Monday M Tuesday T Wednesday W Thursday …" at bounding box center [376, 183] width 752 height 334
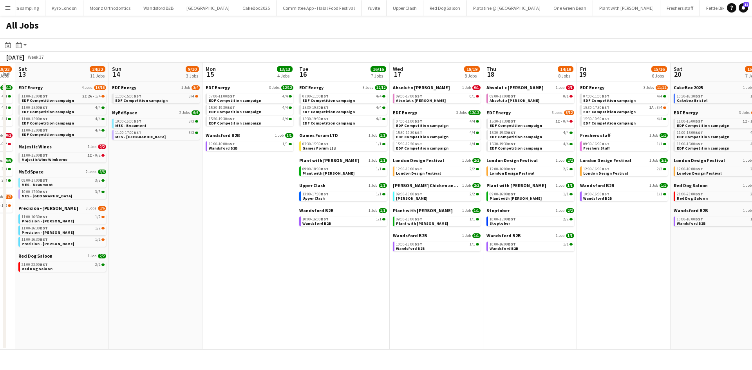
drag, startPoint x: 561, startPoint y: 304, endPoint x: 438, endPoint y: 287, distance: 124.6
click at [438, 287] on app-calendar-viewport "Wed 10 23/26 8 Jobs Thu 11 18/18 5 Jobs Fri 12 19/22 7 Jobs Sat 13 24/32 11 Job…" at bounding box center [376, 206] width 752 height 287
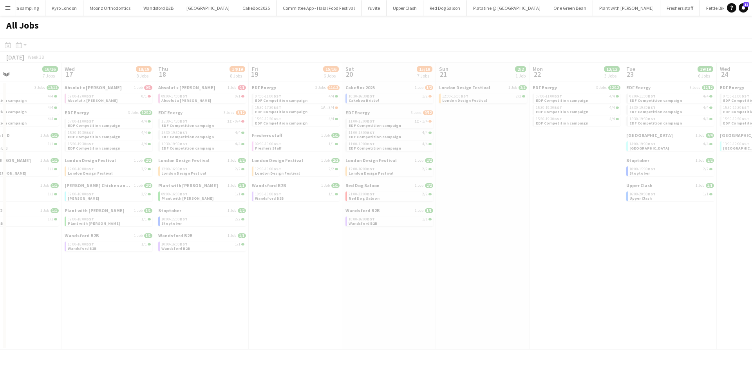
drag, startPoint x: 524, startPoint y: 277, endPoint x: 84, endPoint y: 210, distance: 445.0
click at [78, 207] on app-calendar-viewport "Sun 14 9/10 3 Jobs Mon 15 13/13 4 Jobs Tue 16 16/16 7 Jobs Wed 17 18/19 8 Jobs …" at bounding box center [376, 206] width 752 height 287
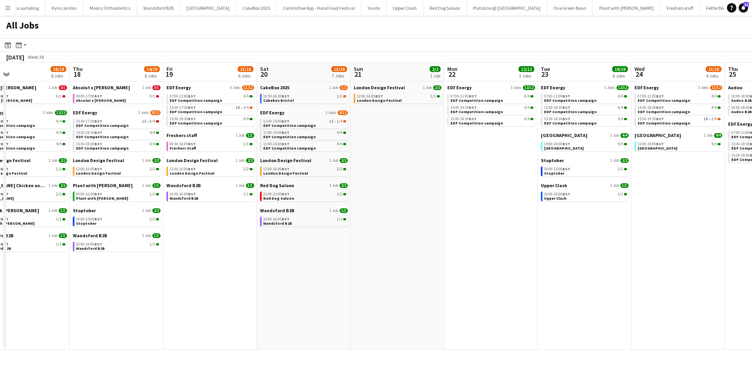
drag, startPoint x: 420, startPoint y: 301, endPoint x: 452, endPoint y: 310, distance: 33.3
click at [477, 311] on app-calendar-viewport "Mon 15 13/13 4 Jobs Tue 16 16/16 7 Jobs Wed 17 18/19 8 Jobs Thu 18 14/19 8 Jobs…" at bounding box center [376, 206] width 752 height 287
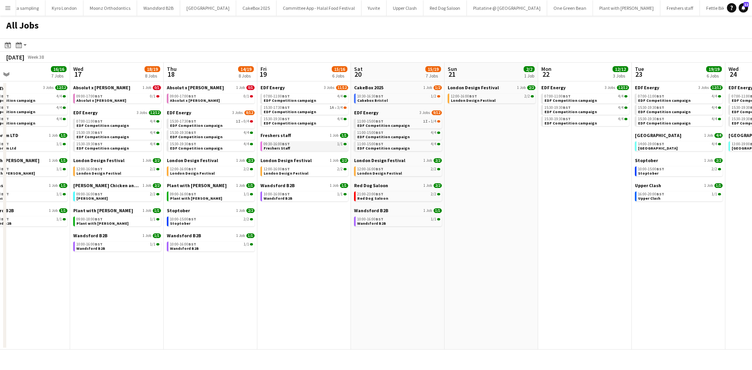
click at [289, 149] on link "09:30-16:00 BST 1/1 Freshers Staff" at bounding box center [305, 145] width 83 height 9
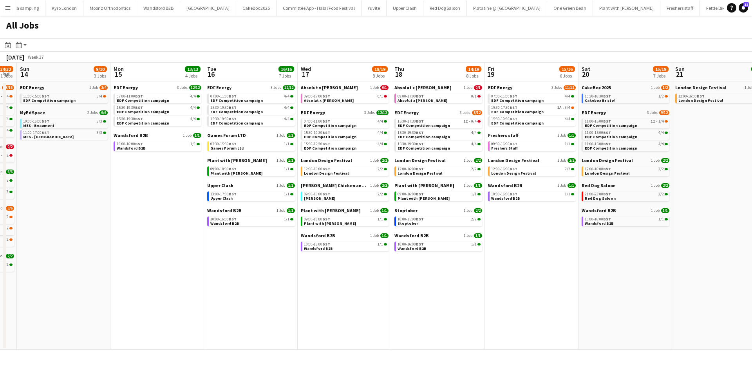
click at [374, 260] on app-calendar-viewport "Fri 12 19/22 7 Jobs Sat 13 24/32 11 Jobs Sun 14 9/10 3 Jobs Mon 15 13/13 4 Jobs…" at bounding box center [376, 206] width 752 height 287
drag, startPoint x: 61, startPoint y: 225, endPoint x: 259, endPoint y: 231, distance: 198.3
click at [288, 231] on app-calendar-viewport "Fri 12 19/22 7 Jobs Sat 13 24/32 11 Jobs Sun 14 9/10 3 Jobs Mon 15 13/13 4 Jobs…" at bounding box center [376, 206] width 752 height 287
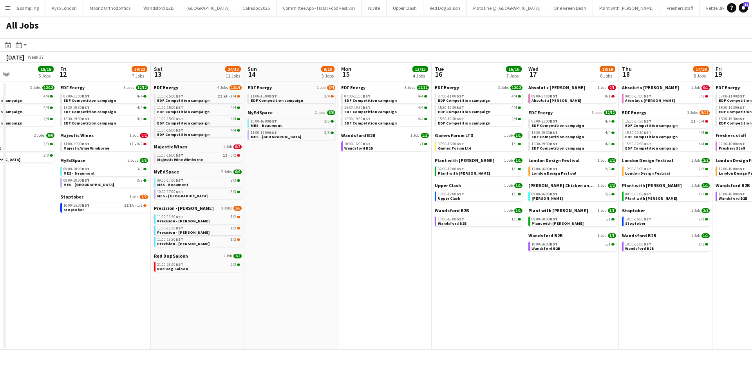
drag, startPoint x: 137, startPoint y: 228, endPoint x: 174, endPoint y: 261, distance: 49.1
click at [334, 258] on app-calendar-viewport "Tue 9 23/23 8 Jobs Wed 10 23/26 8 Jobs Thu 11 18/18 5 Jobs Fri 12 19/22 7 Jobs …" at bounding box center [376, 206] width 752 height 287
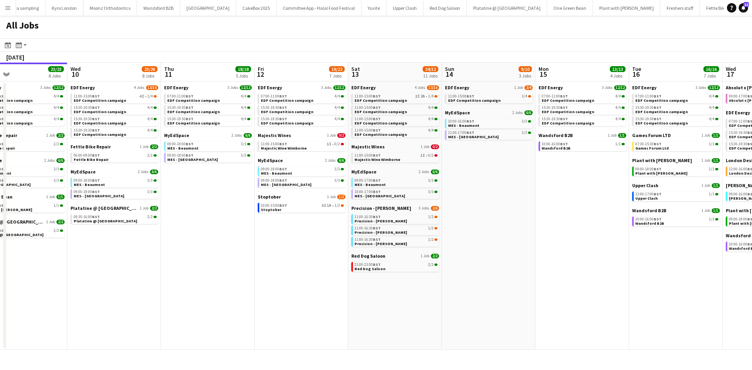
click at [326, 281] on app-calendar-viewport "Sun 7 13/13 5 Jobs Mon 8 19/20 7 Jobs Tue 9 23/23 8 Jobs Wed 10 23/26 8 Jobs Th…" at bounding box center [376, 206] width 752 height 287
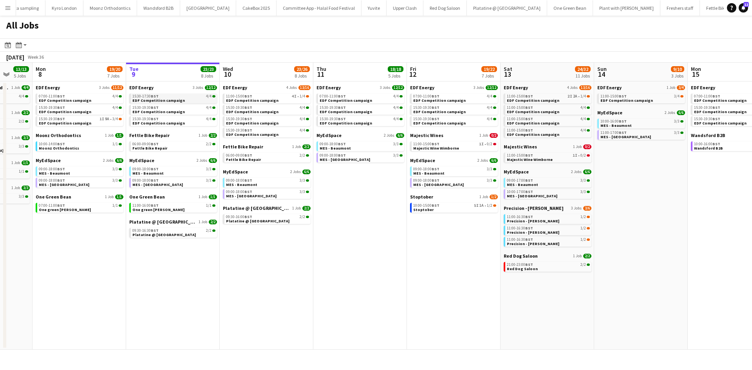
click at [154, 98] on span "BST" at bounding box center [155, 96] width 8 height 5
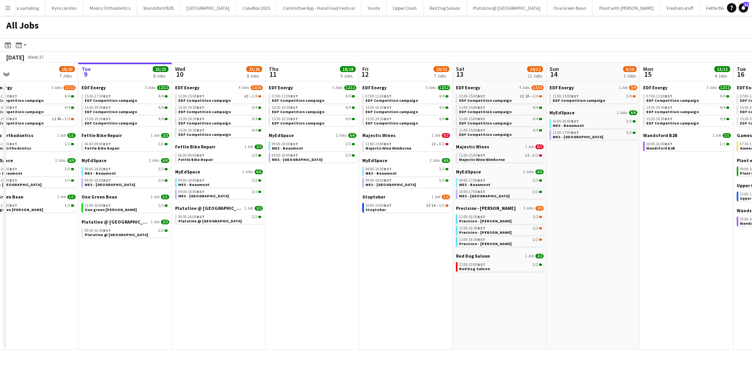
drag, startPoint x: 431, startPoint y: 263, endPoint x: 382, endPoint y: 256, distance: 49.4
click at [382, 256] on app-calendar-viewport "Fri 5 20/21 8 Jobs Sat 6 28/30 11 Jobs Sun 7 13/13 5 Jobs Mon 8 19/20 7 Jobs Tu…" at bounding box center [376, 206] width 752 height 287
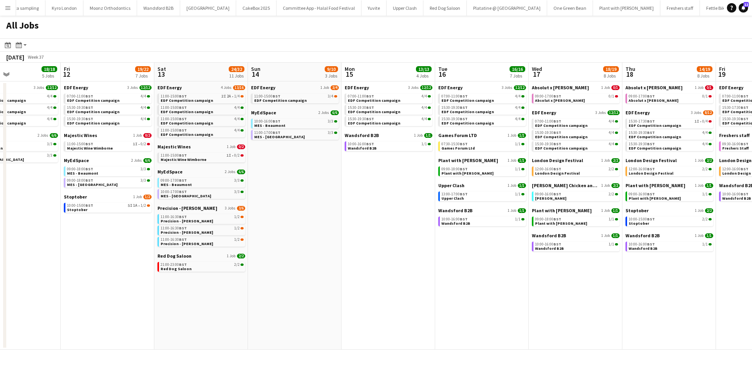
drag, startPoint x: 727, startPoint y: 267, endPoint x: 517, endPoint y: 271, distance: 209.2
click at [522, 271] on app-calendar-viewport "Mon 8 19/20 7 Jobs Tue 9 23/23 8 Jobs Wed 10 23/26 8 Jobs Thu 11 18/18 5 Jobs F…" at bounding box center [376, 206] width 752 height 287
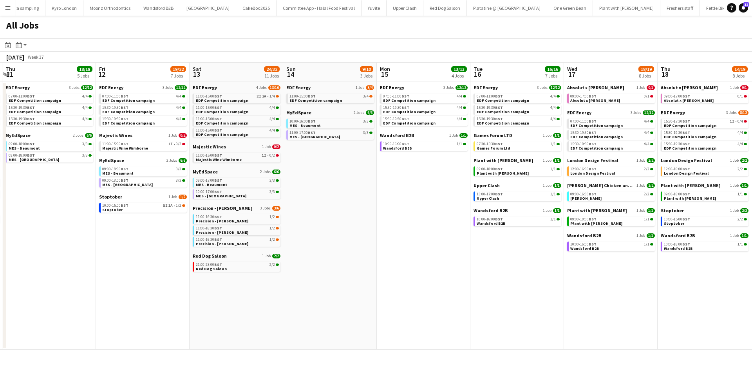
drag, startPoint x: 589, startPoint y: 298, endPoint x: 421, endPoint y: 296, distance: 167.6
click at [425, 296] on app-calendar-viewport "Mon 8 19/20 7 Jobs Tue 9 23/23 8 Jobs Wed 10 23/26 8 Jobs Thu 11 18/18 5 Jobs F…" at bounding box center [376, 206] width 752 height 287
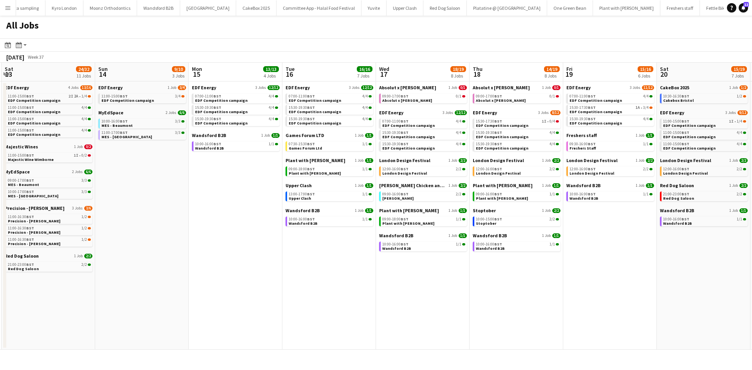
drag, startPoint x: 574, startPoint y: 302, endPoint x: 504, endPoint y: 295, distance: 70.9
click at [507, 295] on app-calendar-viewport "Wed 10 23/26 8 Jobs Thu 11 18/18 5 Jobs Fri 12 19/22 7 Jobs Sat 13 24/32 11 Job…" at bounding box center [376, 206] width 752 height 287
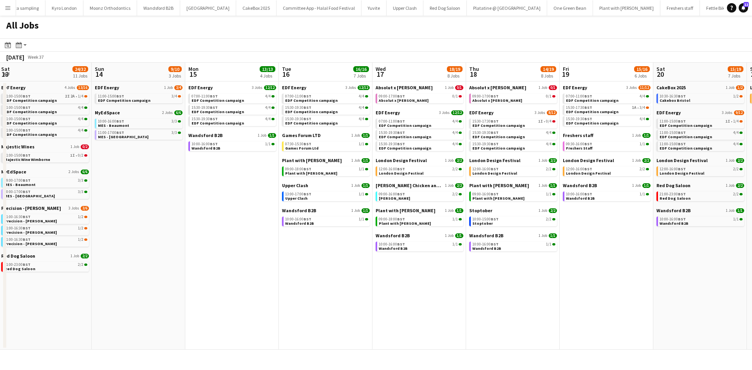
click at [574, 286] on app-date-cell "EDF Energy 3 Jobs 11/12 07:00-11:00 BST 4/4 EDF Competition campaign 15:30-17:3…" at bounding box center [607, 215] width 94 height 268
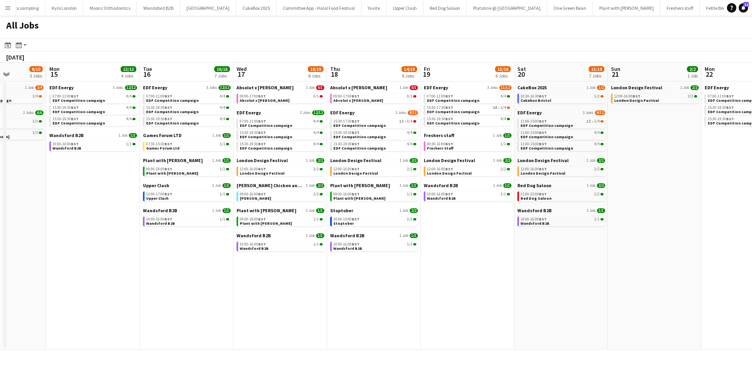
scroll to position [0, 309]
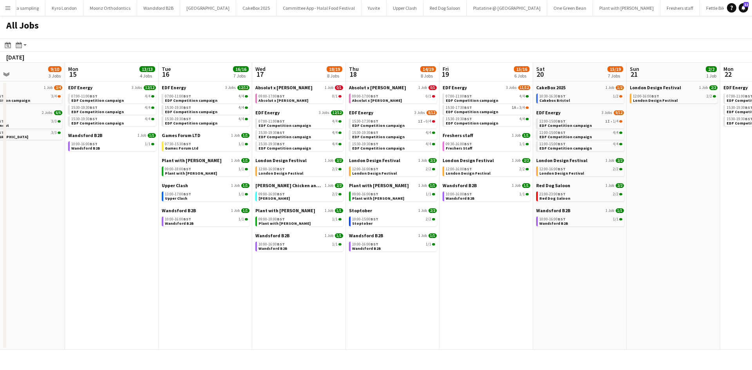
drag, startPoint x: 719, startPoint y: 321, endPoint x: 508, endPoint y: 314, distance: 211.2
click at [508, 314] on app-calendar-viewport "Thu 11 18/18 5 Jobs Fri 12 19/22 7 Jobs Sat 13 24/32 11 Jobs Sun 14 9/10 3 Jobs…" at bounding box center [376, 206] width 752 height 287
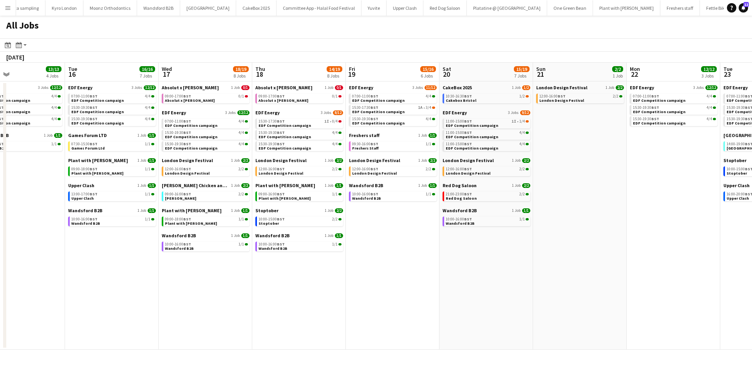
scroll to position [0, 253]
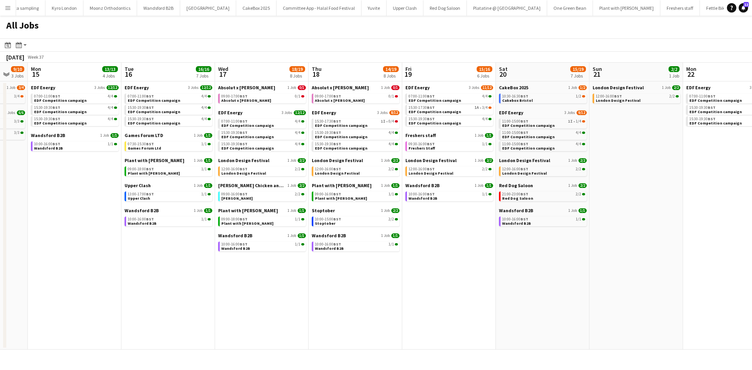
drag, startPoint x: 237, startPoint y: 301, endPoint x: 293, endPoint y: 307, distance: 56.7
click at [293, 307] on app-calendar-viewport "Fri 12 19/22 7 Jobs Sat 13 24/32 11 Jobs Sun 14 9/10 3 Jobs Mon 15 13/13 4 Jobs…" at bounding box center [376, 206] width 752 height 287
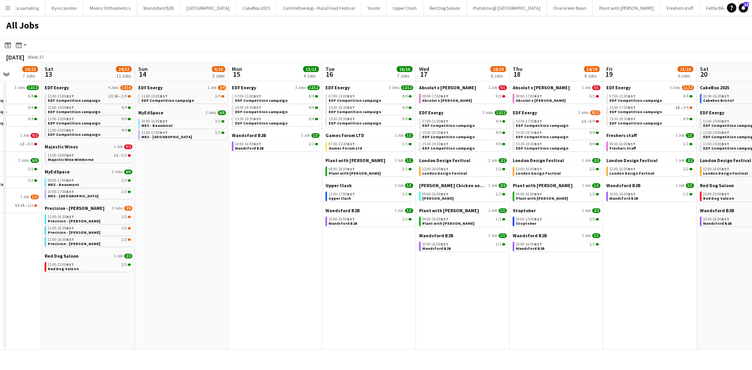
drag, startPoint x: 360, startPoint y: 339, endPoint x: 186, endPoint y: 293, distance: 179.7
click at [407, 347] on app-calendar-viewport "Thu 11 18/18 5 Jobs Fri 12 19/22 7 Jobs Sat 13 24/32 11 Jobs Sun 14 9/10 3 Jobs…" at bounding box center [376, 206] width 752 height 287
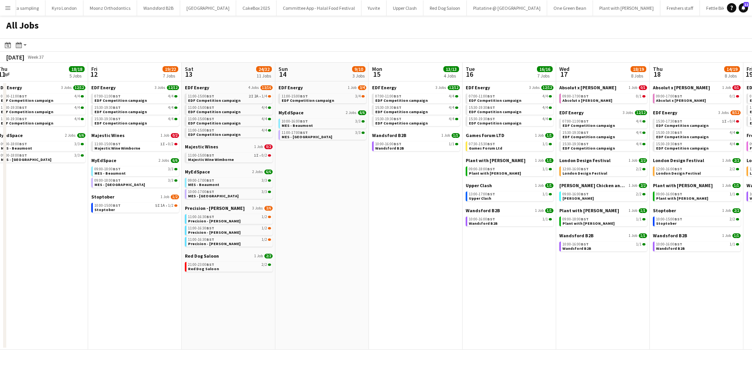
drag, startPoint x: 186, startPoint y: 293, endPoint x: 400, endPoint y: 292, distance: 213.1
click at [400, 292] on app-calendar-viewport "Tue 9 23/23 8 Jobs Wed 10 23/26 8 Jobs Thu 11 18/18 5 Jobs Fri 12 19/22 7 Jobs …" at bounding box center [376, 206] width 752 height 287
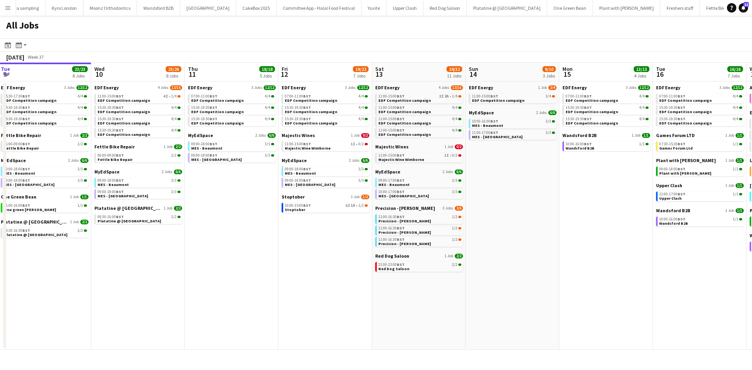
drag, startPoint x: 165, startPoint y: 263, endPoint x: 311, endPoint y: 259, distance: 146.2
click at [332, 259] on app-calendar-viewport "Sun 7 13/13 5 Jobs Mon 8 19/20 7 Jobs Tue 9 23/23 8 Jobs Wed 10 23/26 8 Jobs Th…" at bounding box center [376, 206] width 752 height 287
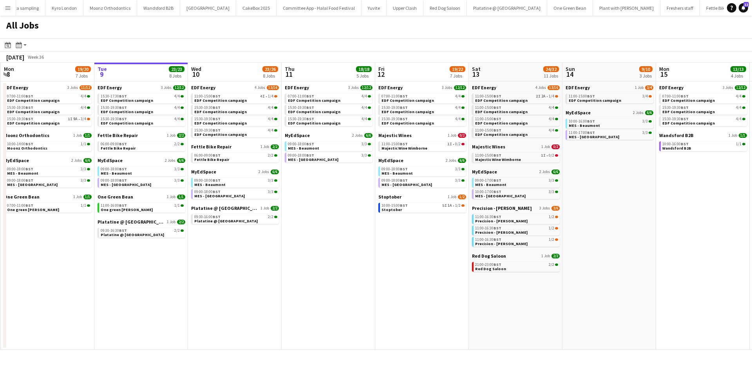
drag, startPoint x: 194, startPoint y: 257, endPoint x: 363, endPoint y: 274, distance: 170.0
click at [387, 278] on app-calendar-viewport "Sat 6 28/30 11 Jobs Sun 7 13/13 5 Jobs Mon 8 19/20 7 Jobs Tue 9 23/23 8 Jobs We…" at bounding box center [376, 206] width 752 height 287
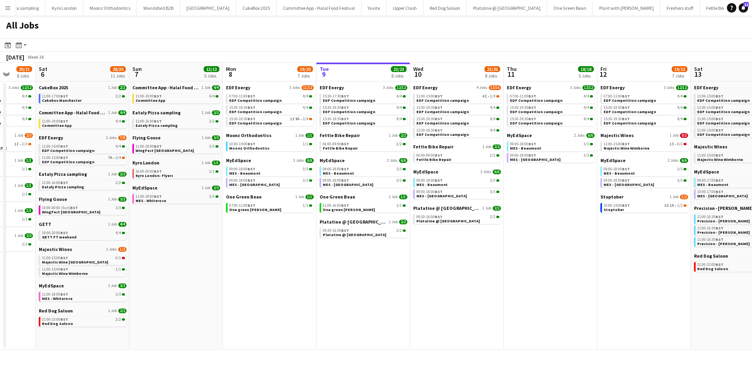
scroll to position [0, 304]
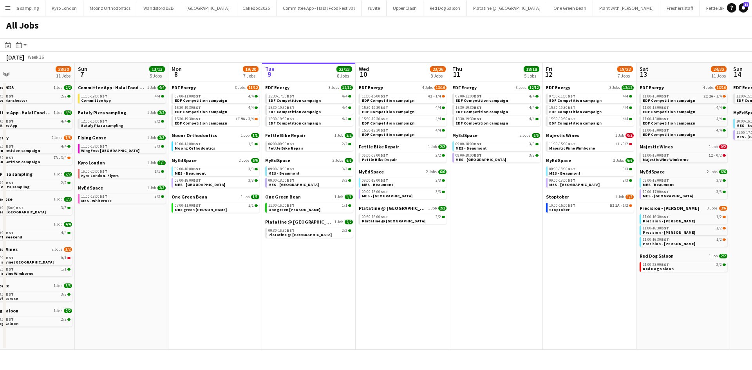
drag, startPoint x: 347, startPoint y: 306, endPoint x: 243, endPoint y: 266, distance: 111.4
click at [224, 284] on app-calendar-viewport "Wed 3 21/21 7 Jobs Thu 4 25/25 9 Jobs Fri 5 20/21 8 Jobs Sat 6 28/30 11 Jobs Su…" at bounding box center [376, 206] width 752 height 287
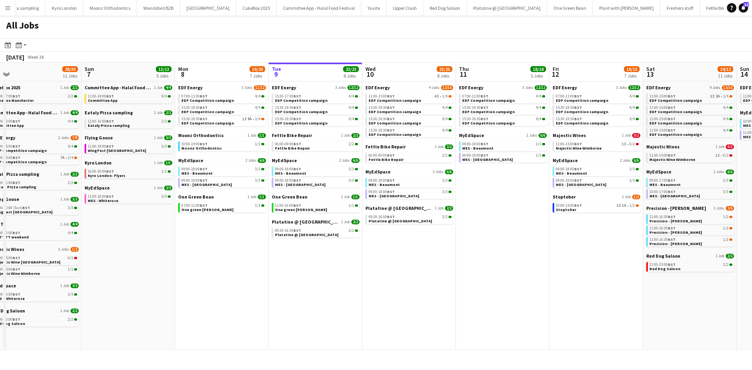
click at [422, 201] on app-all-jobs "All Jobs Date picker SEP 2025 SEP 2025 Monday M Tuesday T Wednesday W Thursday …" at bounding box center [376, 183] width 752 height 334
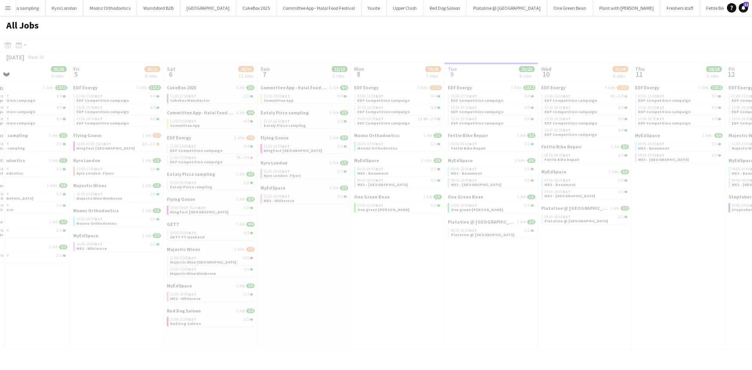
drag, startPoint x: 436, startPoint y: 210, endPoint x: 416, endPoint y: 210, distance: 20.0
click at [473, 210] on div at bounding box center [376, 205] width 752 height 334
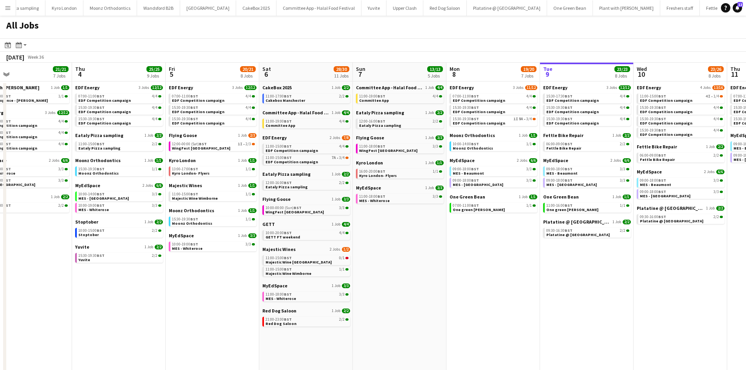
drag, startPoint x: 207, startPoint y: 213, endPoint x: 351, endPoint y: 216, distance: 144.6
click at [352, 214] on app-calendar-viewport "Mon 1 20/20 8 Jobs Tue 2 19/19 7 Jobs Wed 3 21/21 7 Jobs Thu 4 25/25 9 Jobs Fri…" at bounding box center [373, 332] width 746 height 539
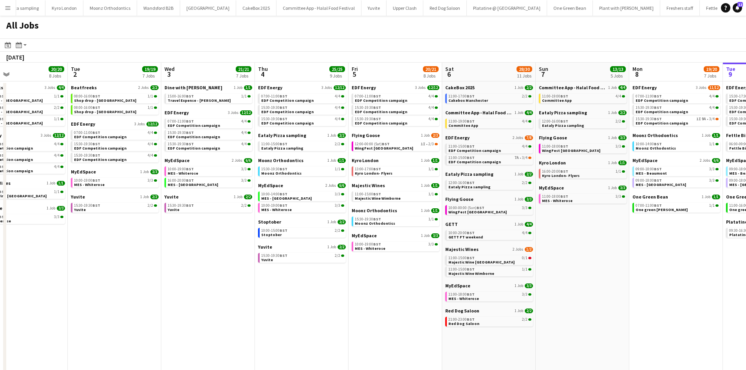
scroll to position [0, 231]
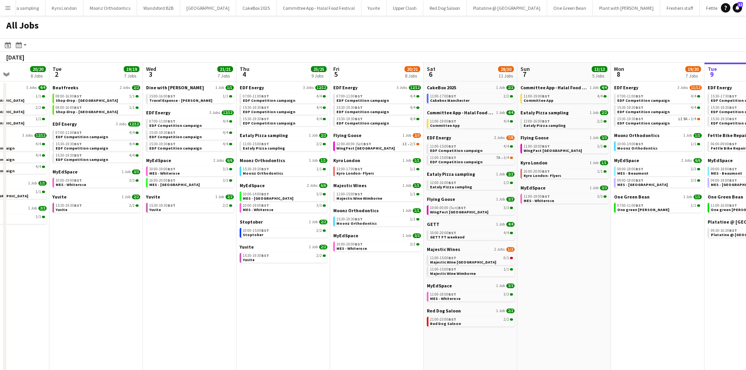
click at [393, 225] on app-all-jobs "All Jobs Date picker SEP 2025 SEP 2025 Monday M Tuesday T Wednesday W Thursday …" at bounding box center [373, 309] width 746 height 586
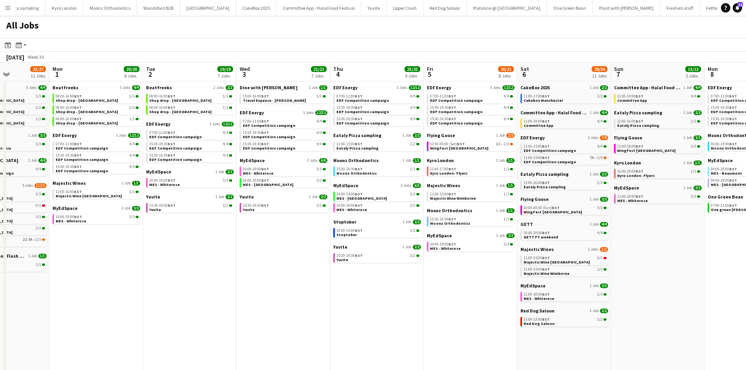
drag, startPoint x: 184, startPoint y: 246, endPoint x: 204, endPoint y: 246, distance: 19.2
click at [204, 246] on app-calendar-viewport "Fri 29 21/21 9 Jobs Sat 30 42/44 28 Jobs Sun 31 23/27 11 Jobs Mon 1 20/20 8 Job…" at bounding box center [373, 332] width 746 height 539
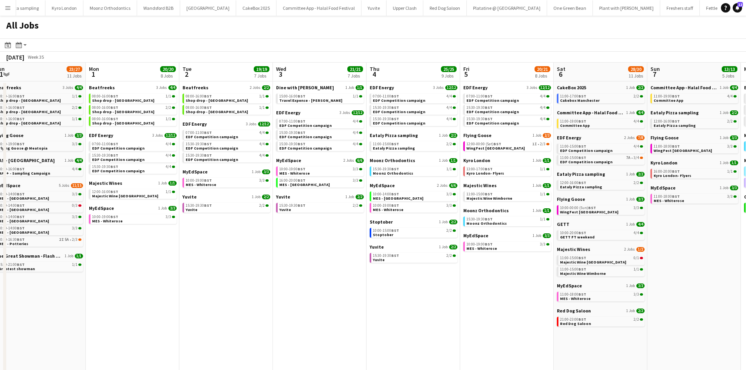
click at [200, 202] on app-calendar-brief-board "Yuvite 1 Job 2/2 15:30-19:30 BST 2/2 Yuvite" at bounding box center [227, 203] width 88 height 19
click at [202, 184] on span "MES - Whiterose" at bounding box center [201, 184] width 31 height 5
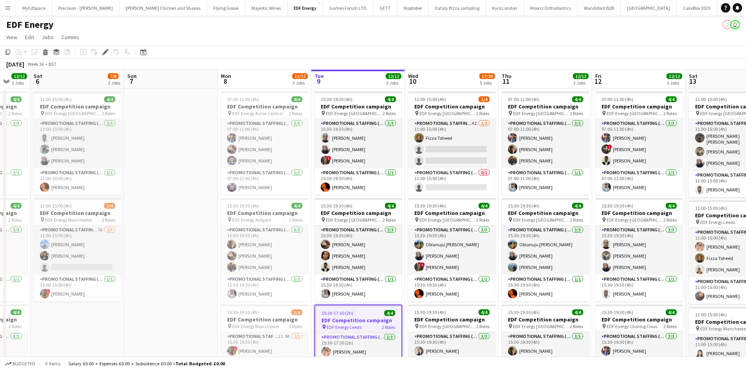
scroll to position [0, 250]
drag, startPoint x: 145, startPoint y: 148, endPoint x: 165, endPoint y: 147, distance: 19.6
click at [165, 147] on app-calendar-viewport "Wed 3 12/12 3 Jobs Thu 4 12/12 3 Jobs Fri 5 12/12 3 Jobs Sat 6 7/8 2 Jobs Sun 7…" at bounding box center [373, 373] width 746 height 606
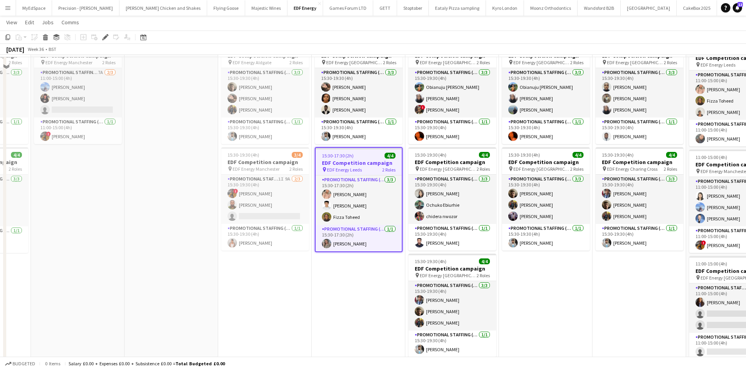
scroll to position [118, 0]
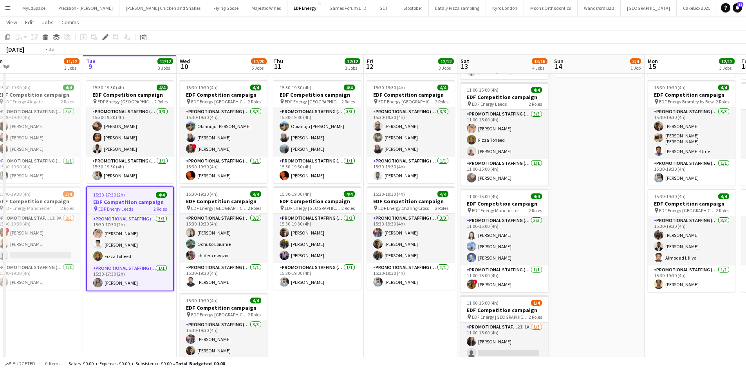
drag, startPoint x: 589, startPoint y: 322, endPoint x: 435, endPoint y: 304, distance: 155.4
click at [440, 304] on app-calendar-viewport "Fri 5 12/12 3 Jobs Sat 6 7/8 2 Jobs Sun 7 Mon 8 11/12 3 Jobs Tue 9 12/12 3 Jobs…" at bounding box center [373, 235] width 746 height 644
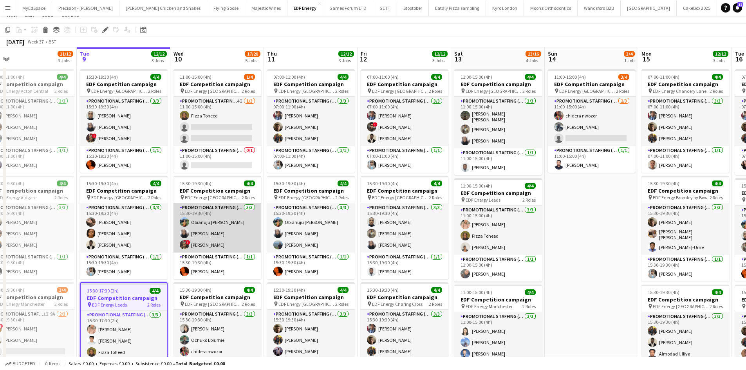
scroll to position [0, 0]
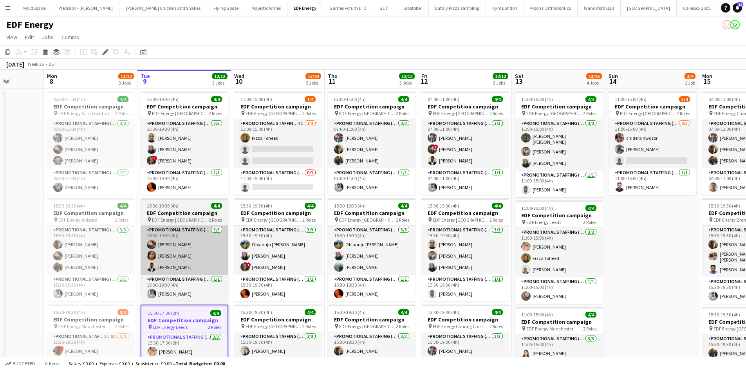
drag, startPoint x: 131, startPoint y: 228, endPoint x: 253, endPoint y: 237, distance: 121.7
click at [262, 238] on app-calendar-viewport "Fri 5 12/12 3 Jobs Sat 6 7/8 2 Jobs Sun 7 Mon 8 11/12 3 Jobs Tue 9 12/12 3 Jobs…" at bounding box center [373, 373] width 746 height 606
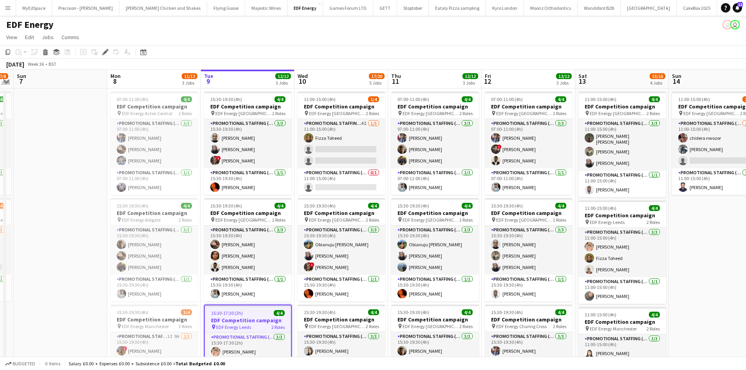
scroll to position [0, 272]
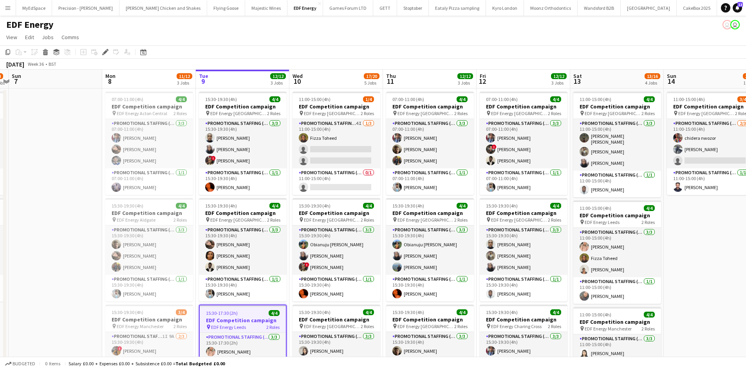
drag, startPoint x: 110, startPoint y: 259, endPoint x: 90, endPoint y: 257, distance: 19.7
click at [90, 256] on app-calendar-viewport "Thu 4 12/12 3 Jobs Fri 5 12/12 3 Jobs Sat 6 7/8 2 Jobs Sun 7 Mon 8 11/12 3 Jobs…" at bounding box center [373, 373] width 746 height 606
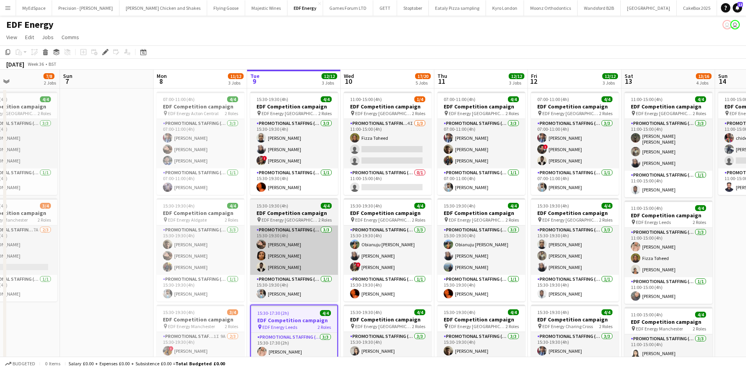
drag, startPoint x: 240, startPoint y: 261, endPoint x: 292, endPoint y: 259, distance: 52.1
click at [292, 259] on app-calendar-viewport "Thu 4 12/12 3 Jobs Fri 5 12/12 3 Jobs Sat 6 7/8 2 Jobs Sun 7 Mon 8 11/12 3 Jobs…" at bounding box center [373, 373] width 746 height 606
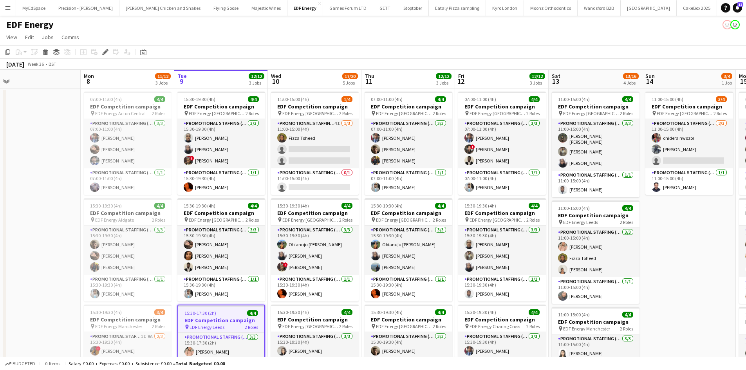
scroll to position [0, 296]
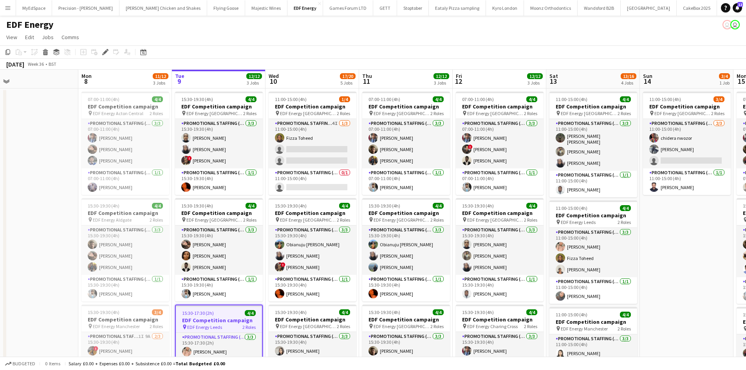
drag, startPoint x: 518, startPoint y: 231, endPoint x: 458, endPoint y: 227, distance: 60.4
click at [458, 227] on app-calendar-viewport "Thu 4 12/12 3 Jobs Fri 5 12/12 3 Jobs Sat 6 7/8 2 Jobs Sun 7 Mon 8 11/12 3 Jobs…" at bounding box center [373, 373] width 746 height 606
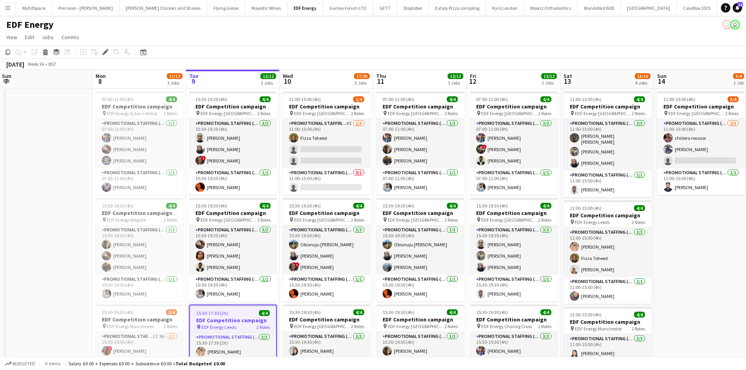
scroll to position [0, 280]
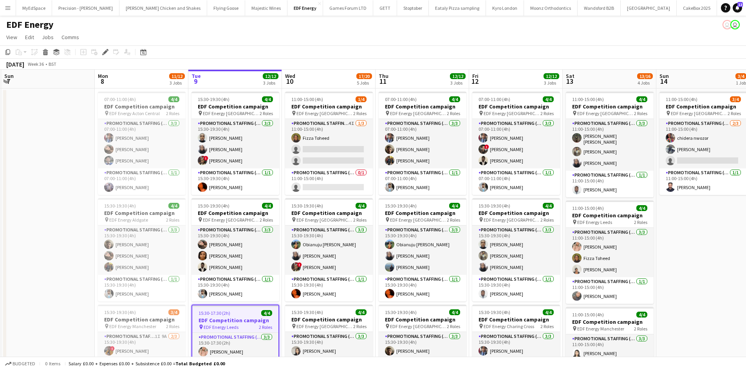
drag, startPoint x: 452, startPoint y: 252, endPoint x: 468, endPoint y: 251, distance: 16.9
click at [468, 251] on app-calendar-viewport "Thu 4 12/12 3 Jobs Fri 5 12/12 3 Jobs Sat 6 7/8 2 Jobs Sun 7 Mon 8 11/12 3 Jobs…" at bounding box center [373, 373] width 746 height 606
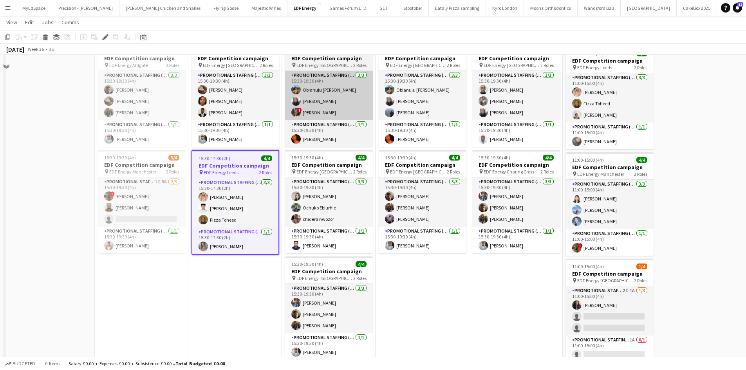
scroll to position [157, 0]
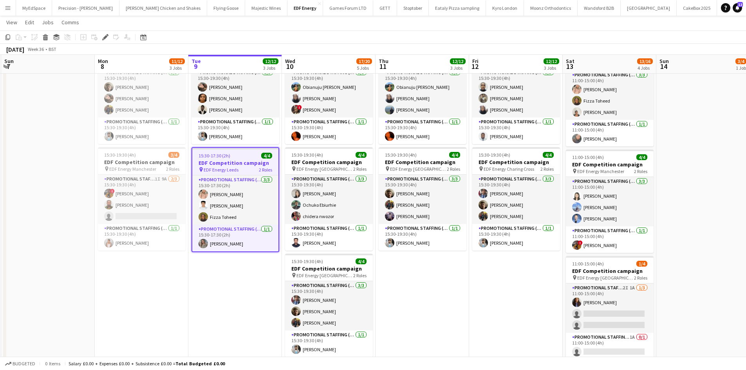
click at [317, 240] on app-card-role "Promotional Staffing (Team Leader) 1/1 15:30-19:30 (4h) Muhammad Uzair" at bounding box center [329, 237] width 88 height 27
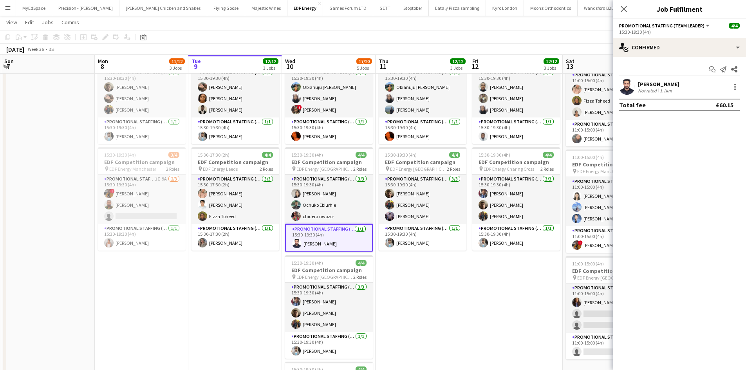
click at [663, 91] on div "1.1km" at bounding box center [665, 91] width 15 height 6
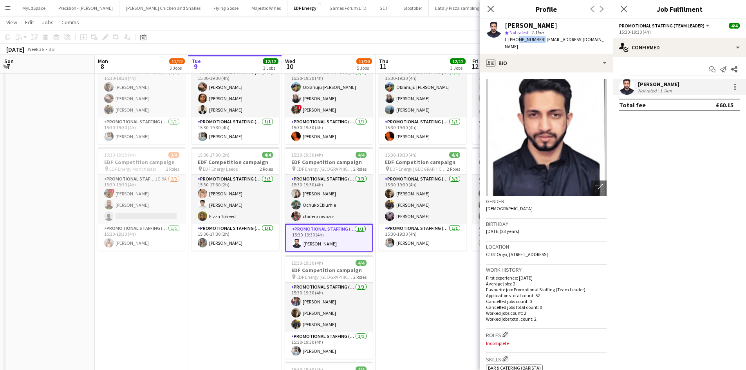
drag, startPoint x: 515, startPoint y: 39, endPoint x: 539, endPoint y: 43, distance: 23.4
click at [539, 43] on div "t. +447903181308 | uzairsohailadamjee@gmail.com" at bounding box center [556, 43] width 102 height 14
copy span "7903181308"
click at [465, 313] on app-date-cell "07:00-11:00 (4h) 4/4 EDF Competition campaign pin EDF Energy Camden Road 2 Role…" at bounding box center [423, 224] width 94 height 587
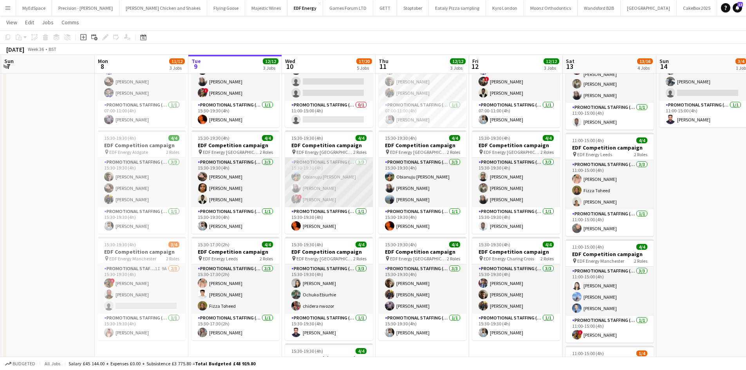
scroll to position [0, 0]
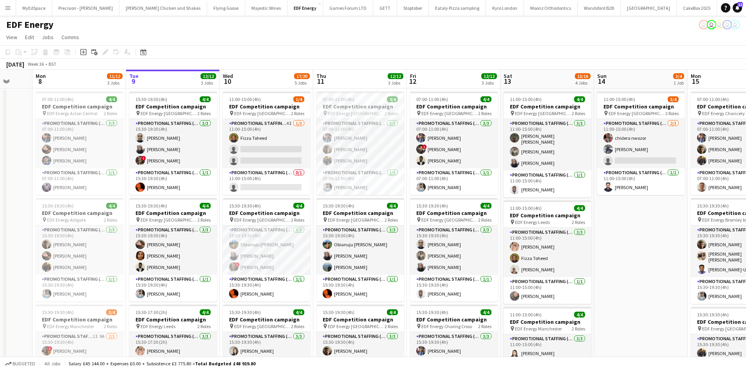
drag, startPoint x: 412, startPoint y: 261, endPoint x: 345, endPoint y: 258, distance: 66.6
click at [345, 258] on app-calendar-viewport "Thu 4 12/12 3 Jobs Fri 5 12/12 3 Jobs Sat 6 7/8 2 Jobs Sun 7 Mon 8 11/12 3 Jobs…" at bounding box center [373, 373] width 746 height 606
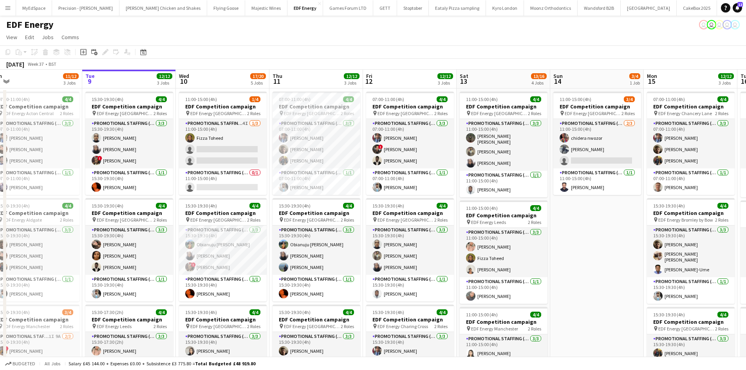
drag, startPoint x: 593, startPoint y: 278, endPoint x: 552, endPoint y: 284, distance: 40.8
click at [552, 284] on app-calendar-viewport "Thu 4 12/12 3 Jobs Fri 5 12/12 3 Jobs Sat 6 7/8 2 Jobs Sun 7 Mon 8 11/12 3 Jobs…" at bounding box center [373, 373] width 746 height 606
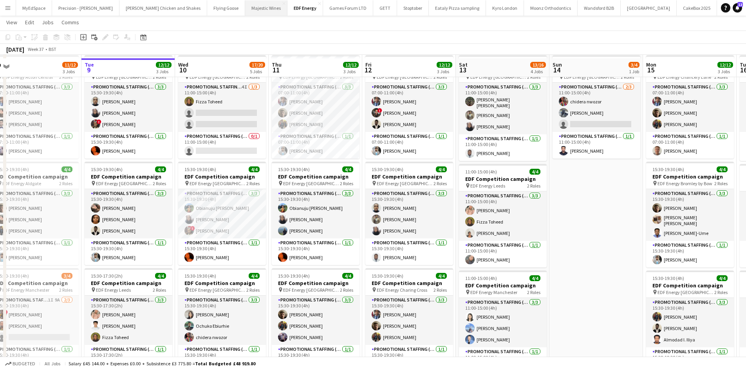
scroll to position [39, 0]
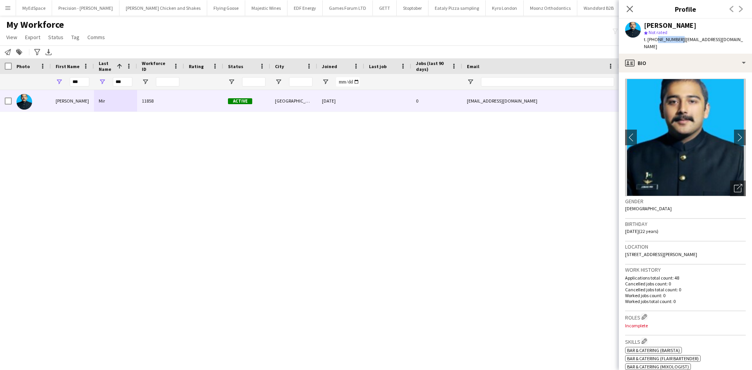
scroll to position [157, 0]
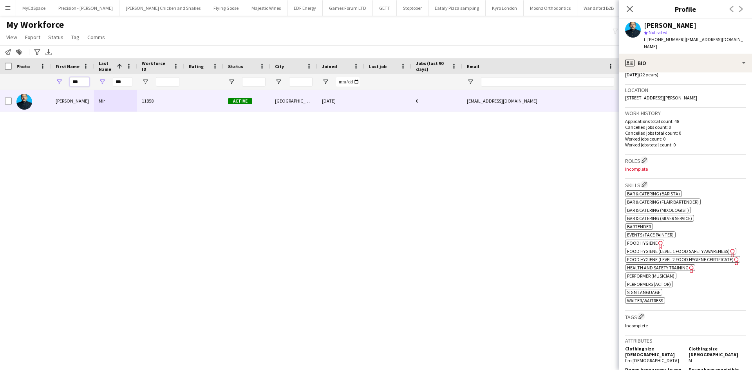
click at [81, 83] on input "***" at bounding box center [80, 81] width 20 height 9
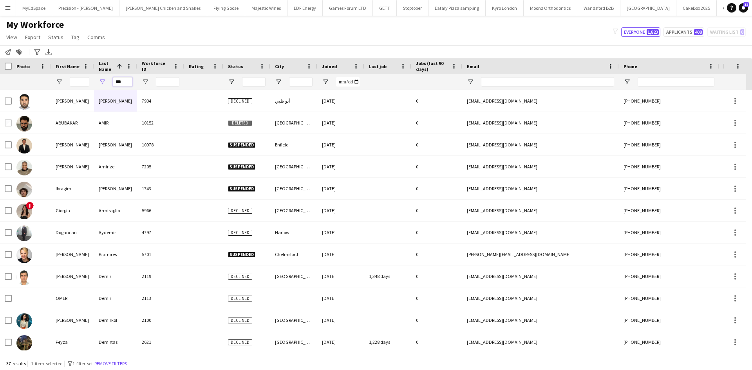
click at [125, 81] on input "***" at bounding box center [123, 81] width 20 height 9
click at [126, 80] on input "***" at bounding box center [123, 81] width 20 height 9
click at [87, 80] on input "First Name Filter Input" at bounding box center [80, 81] width 20 height 9
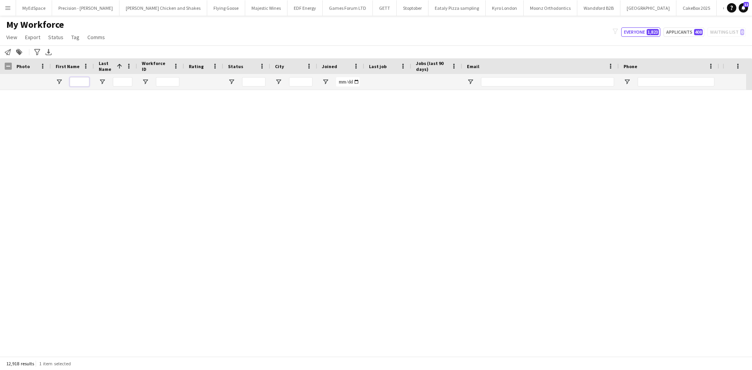
click at [89, 71] on div "Workforce Details Photo First Name 1" at bounding box center [424, 74] width 849 height 32
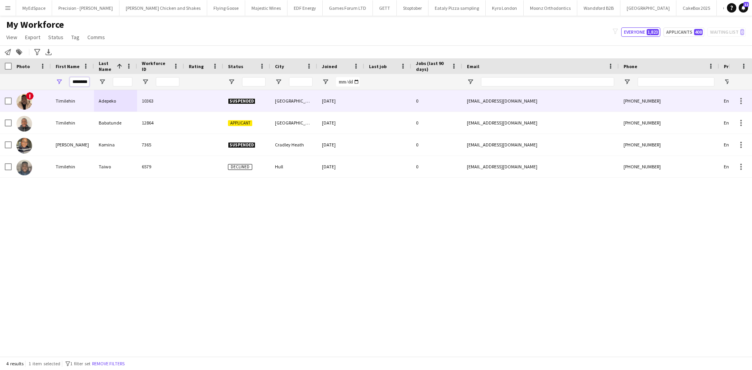
type input "********"
click at [73, 96] on div "Timilehin" at bounding box center [72, 101] width 43 height 22
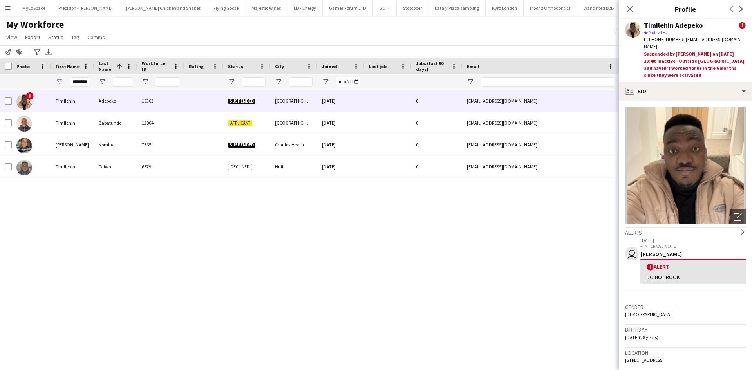
click at [296, 242] on div "! Timilehin Adepeko 10363 Suspended York 08-01-2025 0 timilehinadepeko@gmail.co…" at bounding box center [364, 220] width 729 height 260
drag, startPoint x: 273, startPoint y: 257, endPoint x: 143, endPoint y: 43, distance: 250.1
click at [266, 251] on div "! Timilehin Adepeko 10363 Suspended York 08-01-2025 0 timilehinadepeko@gmail.co…" at bounding box center [364, 220] width 729 height 260
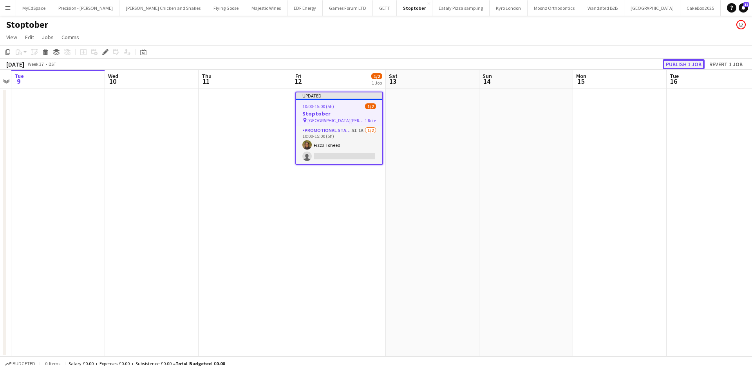
click at [690, 64] on button "Publish 1 job" at bounding box center [684, 64] width 42 height 10
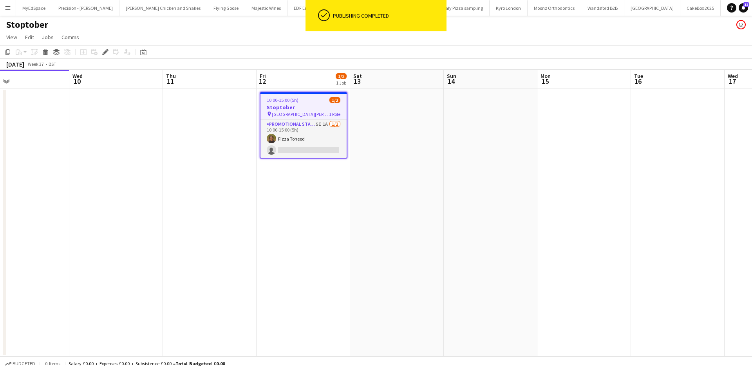
drag, startPoint x: 412, startPoint y: 168, endPoint x: 375, endPoint y: 163, distance: 37.2
click at [375, 163] on app-calendar-viewport "Sat 6 Sun 7 Mon 8 Tue 9 Wed 10 Thu 11 Fri 12 1/2 1 Job Sat 13 Sun 14 Mon 15 Tue…" at bounding box center [376, 213] width 752 height 287
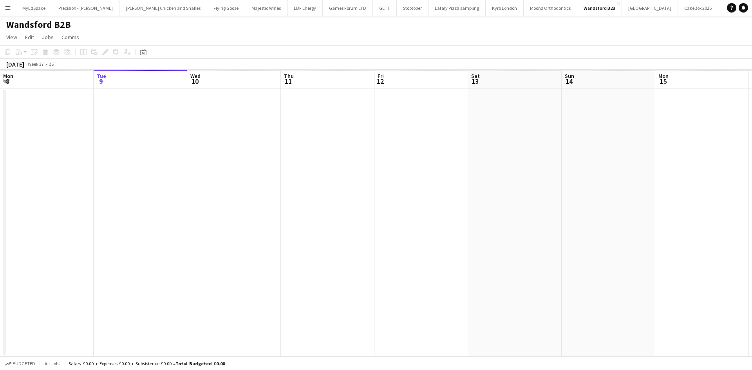
scroll to position [0, 269]
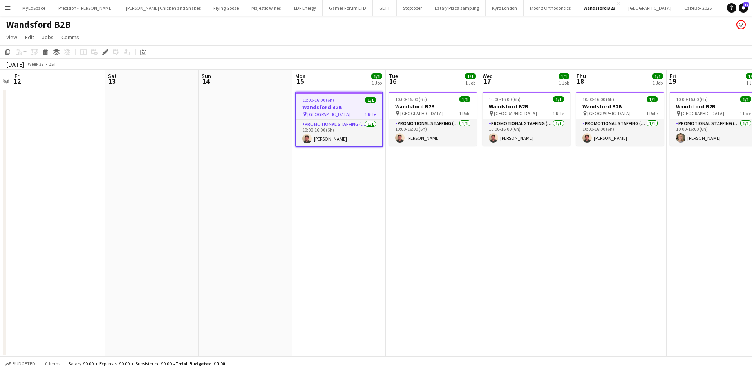
drag, startPoint x: 445, startPoint y: 269, endPoint x: 348, endPoint y: 248, distance: 98.9
click at [362, 251] on app-calendar-viewport "Tue 9 Wed 10 Thu 11 Fri 12 Sat 13 Sun 14 Mon 15 1/1 1 Job Tue 16 1/1 1 Job Wed …" at bounding box center [376, 213] width 752 height 287
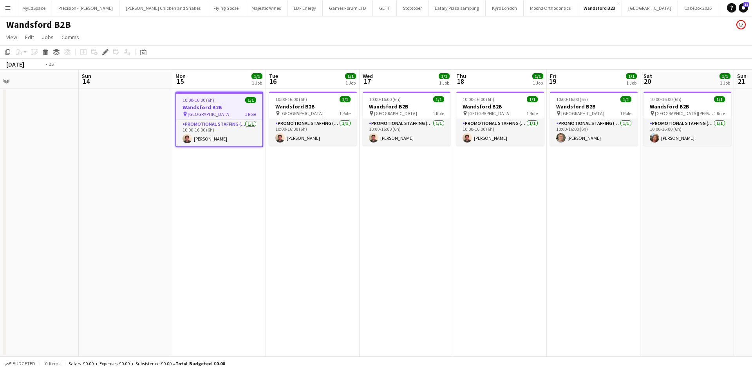
drag, startPoint x: 628, startPoint y: 192, endPoint x: 353, endPoint y: 180, distance: 274.9
click at [353, 181] on app-calendar-viewport "Tue 9 Wed 10 Thu 11 Fri 12 Sat 13 Sun 14 Mon 15 1/1 1 Job Tue 16 1/1 1 Job Wed …" at bounding box center [376, 213] width 752 height 287
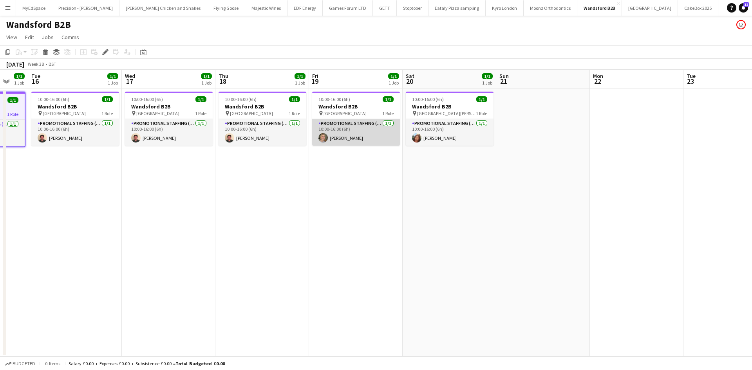
click at [346, 139] on app-card-role "Promotional Staffing (Brand Ambassadors) [DATE] 10:00-16:00 (6h) [PERSON_NAME]" at bounding box center [356, 132] width 88 height 27
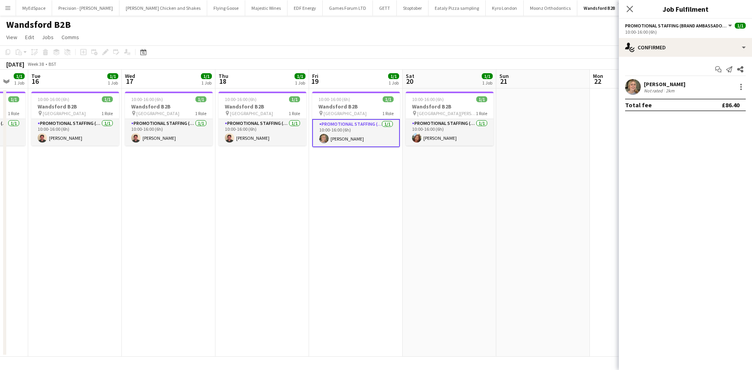
click at [664, 92] on div "2km" at bounding box center [670, 91] width 12 height 6
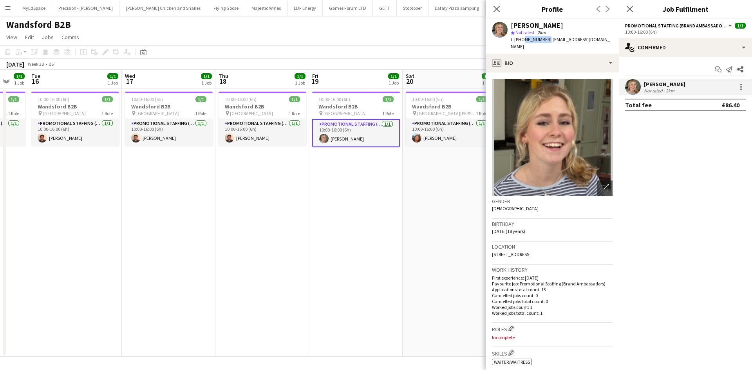
drag, startPoint x: 522, startPoint y: 40, endPoint x: 544, endPoint y: 42, distance: 22.8
click at [544, 42] on span "t. [PHONE_NUMBER]" at bounding box center [531, 39] width 41 height 6
copy span "7724931920"
drag, startPoint x: 443, startPoint y: 146, endPoint x: 445, endPoint y: 142, distance: 4.9
click at [443, 146] on app-date-cell "10:00-16:00 (6h) 1/1 Wandsford B2B pin St [PERSON_NAME] Road 1 Role Promotional…" at bounding box center [450, 223] width 94 height 268
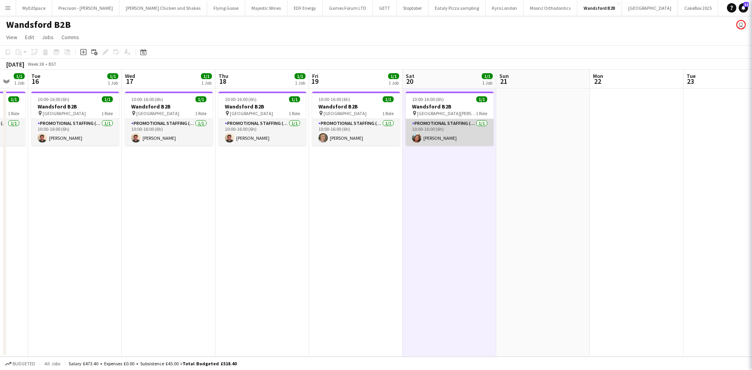
click at [445, 139] on app-card-role "Promotional Staffing (Brand Ambassadors) 1/1 10:00-16:00 (6h) Lianna Smith-Prin…" at bounding box center [450, 132] width 88 height 27
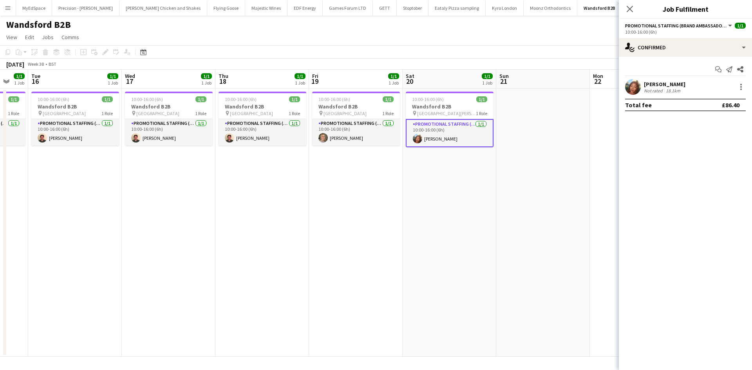
click at [657, 88] on div "Not rated" at bounding box center [654, 91] width 20 height 6
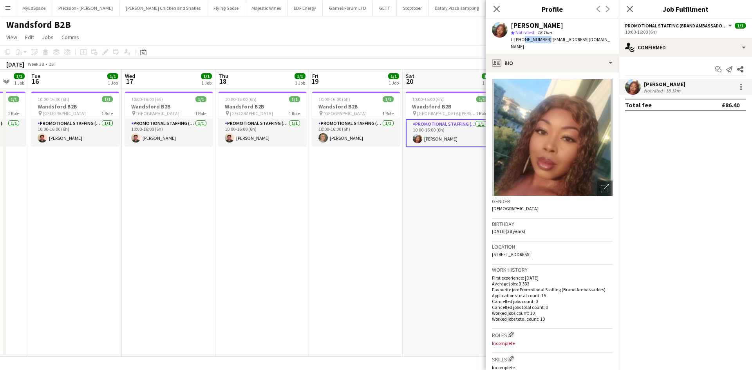
drag, startPoint x: 522, startPoint y: 39, endPoint x: 544, endPoint y: 41, distance: 22.4
click at [544, 41] on span "t. +447931218184" at bounding box center [531, 39] width 41 height 6
copy span "7931218184"
drag, startPoint x: 249, startPoint y: 211, endPoint x: 186, endPoint y: 216, distance: 63.7
click at [249, 210] on app-date-cell "10:00-16:00 (6h) 1/1 Wandsford B2B pin Battersea High Street 1 Role Promotional…" at bounding box center [262, 223] width 94 height 268
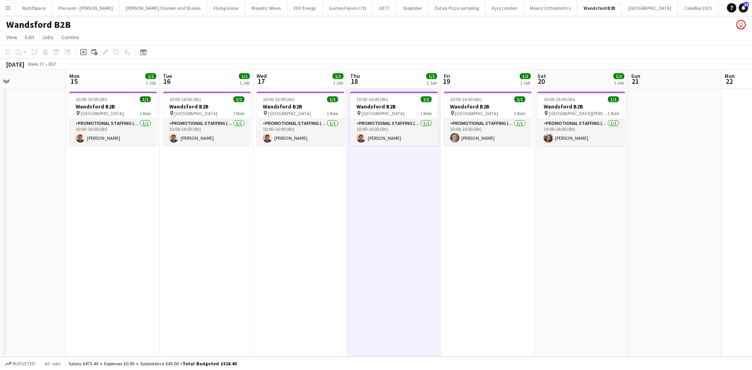
scroll to position [0, 195]
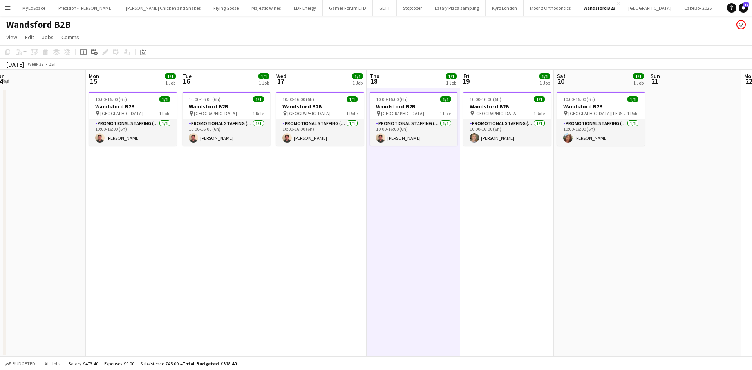
drag, startPoint x: 69, startPoint y: 225, endPoint x: 210, endPoint y: 236, distance: 142.2
click at [210, 236] on app-calendar-viewport "Fri 12 Sat 13 Sun 14 Mon 15 1/1 1 Job Tue 16 1/1 1 Job Wed 17 1/1 1 Job Thu 18 …" at bounding box center [376, 213] width 752 height 287
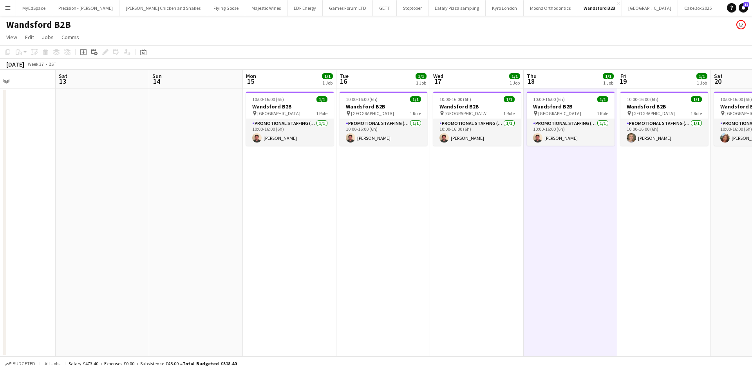
drag, startPoint x: 408, startPoint y: 221, endPoint x: 262, endPoint y: 189, distance: 149.1
click at [545, 225] on app-calendar-viewport "Wed 10 Thu 11 Fri 12 Sat 13 Sun 14 Mon 15 1/1 1 Job Tue 16 1/1 1 Job Wed 17 1/1…" at bounding box center [376, 213] width 752 height 287
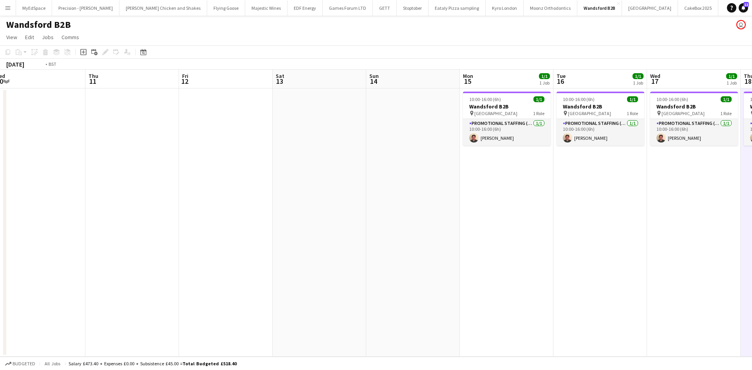
drag, startPoint x: 224, startPoint y: 188, endPoint x: 403, endPoint y: 193, distance: 179.4
click at [496, 192] on app-calendar-viewport "Mon 8 Tue 9 Wed 10 Thu 11 Fri 12 Sat 13 Sun 14 Mon 15 1/1 1 Job Tue 16 1/1 1 Jo…" at bounding box center [376, 213] width 752 height 287
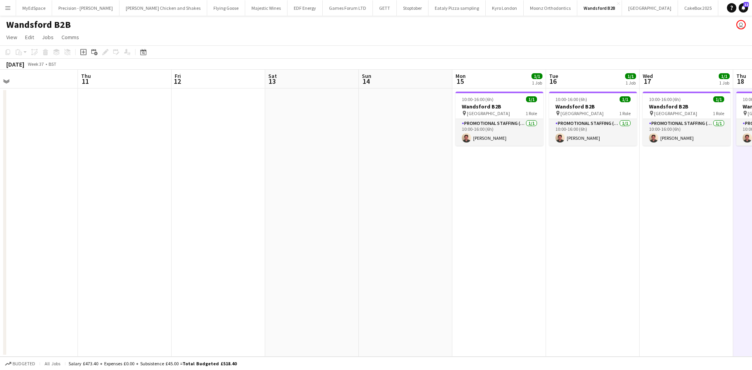
drag, startPoint x: 443, startPoint y: 195, endPoint x: 215, endPoint y: 201, distance: 228.0
click at [196, 201] on app-calendar-viewport "Sun 7 Mon 8 Tue 9 Wed 10 Thu 11 Fri 12 Sat 13 Sun 14 Mon 15 1/1 1 Job Tue 16 1/…" at bounding box center [376, 213] width 752 height 287
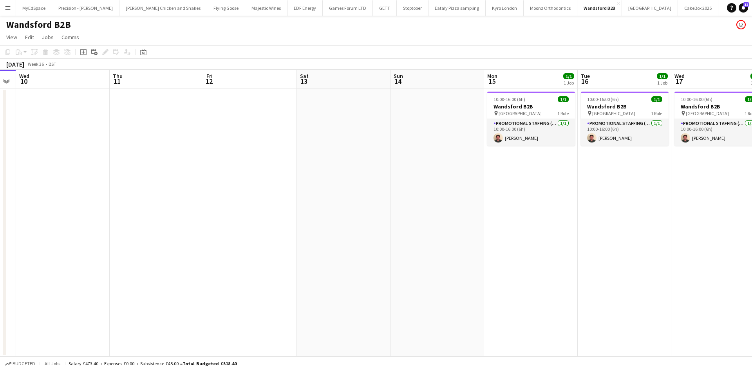
drag, startPoint x: 522, startPoint y: 219, endPoint x: 207, endPoint y: 183, distance: 317.0
click at [213, 183] on app-calendar-viewport "Sun 7 Mon 8 Tue 9 Wed 10 Thu 11 Fri 12 Sat 13 Sun 14 Mon 15 1/1 1 Job Tue 16 1/…" at bounding box center [376, 213] width 752 height 287
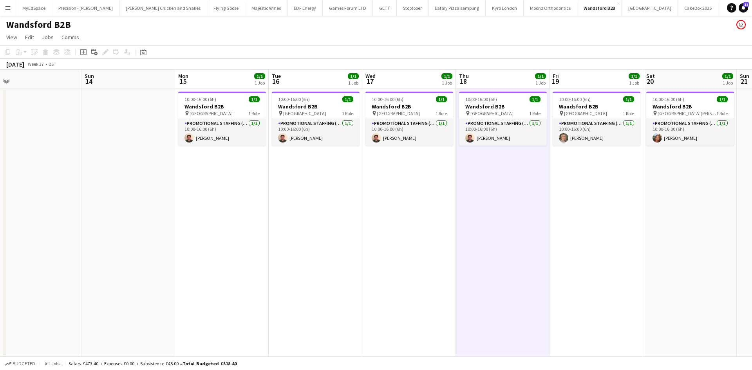
drag, startPoint x: 452, startPoint y: 295, endPoint x: 339, endPoint y: 262, distance: 117.9
click at [352, 274] on app-calendar-viewport "Wed 10 Thu 11 Fri 12 Sat 13 Sun 14 Mon 15 1/1 1 Job Tue 16 1/1 1 Job Wed 17 1/1…" at bounding box center [376, 213] width 752 height 287
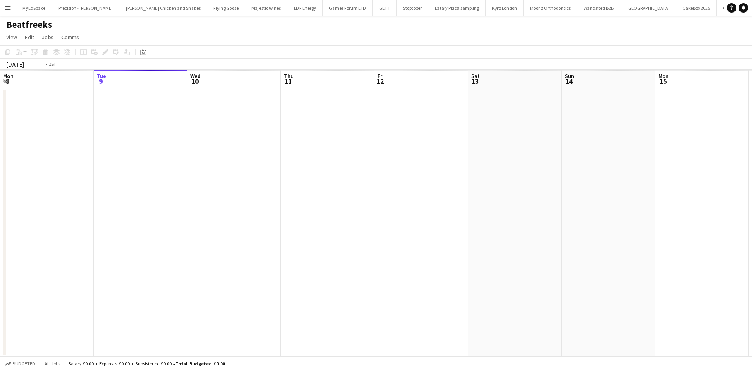
scroll to position [0, 440]
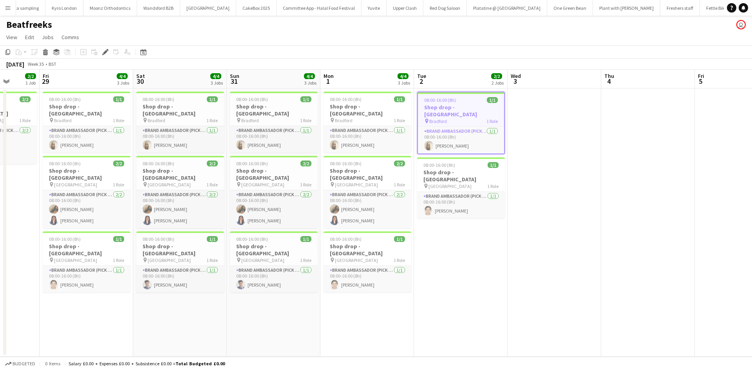
drag, startPoint x: 304, startPoint y: 264, endPoint x: 380, endPoint y: 269, distance: 76.5
click at [380, 269] on app-calendar-viewport "Tue 26 Wed 27 Thu 28 2/2 1 Job Fri 29 4/4 3 Jobs Sat 30 4/4 3 Jobs Sun 31 4/4 3…" at bounding box center [376, 213] width 752 height 287
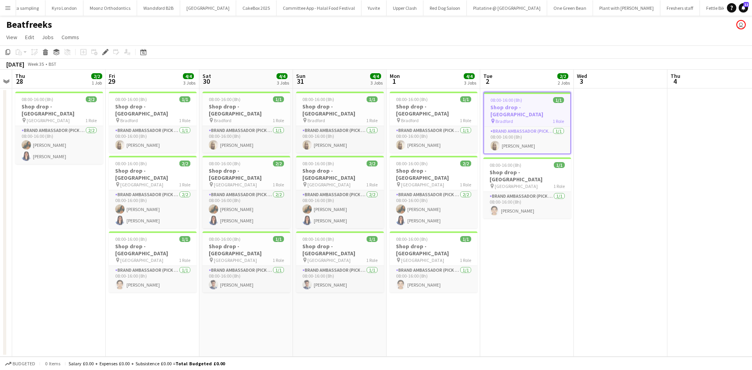
drag, startPoint x: 256, startPoint y: 306, endPoint x: 305, endPoint y: 304, distance: 48.6
click at [305, 304] on app-calendar-viewport "Tue 26 Wed 27 Thu 28 2/2 1 Job Fri 29 4/4 3 Jobs Sat 30 4/4 3 Jobs Sun 31 4/4 3…" at bounding box center [376, 213] width 752 height 287
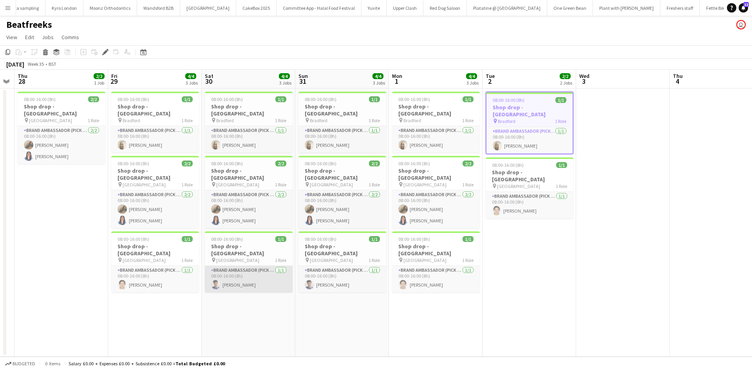
click at [242, 266] on app-card-role "Brand Ambassador (Pick up) [DATE] 08:00-16:00 (8h) [PERSON_NAME]" at bounding box center [249, 279] width 88 height 27
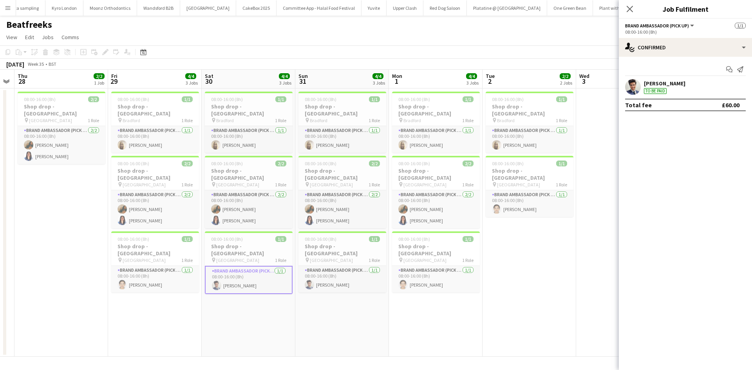
click at [660, 81] on div "[PERSON_NAME]" at bounding box center [665, 83] width 42 height 7
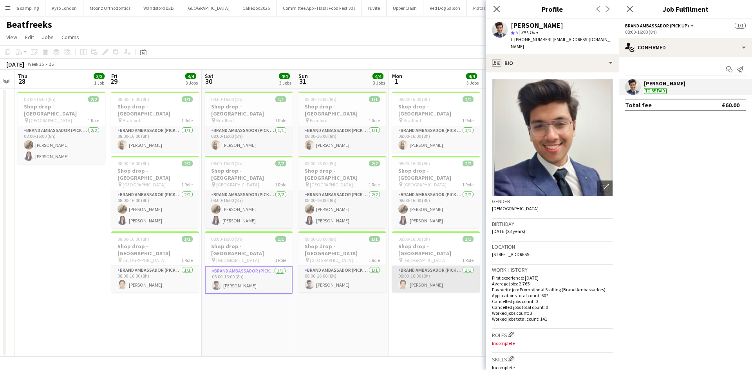
drag, startPoint x: 402, startPoint y: 276, endPoint x: 406, endPoint y: 276, distance: 4.3
click at [402, 275] on app-card-role "Brand Ambassador (Pick up) [DATE] 08:00-16:00 (8h) [PERSON_NAME]" at bounding box center [436, 279] width 88 height 27
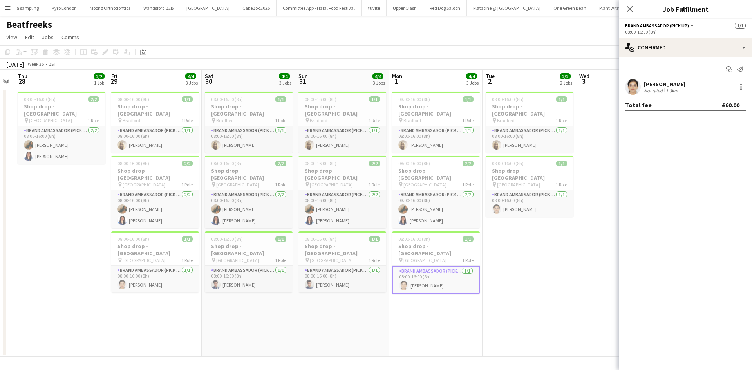
click at [342, 320] on app-date-cell "08:00-16:00 (8h) 1/1 Shop drop - [PERSON_NAME] pin [PERSON_NAME] 1 Role Brand A…" at bounding box center [342, 223] width 94 height 268
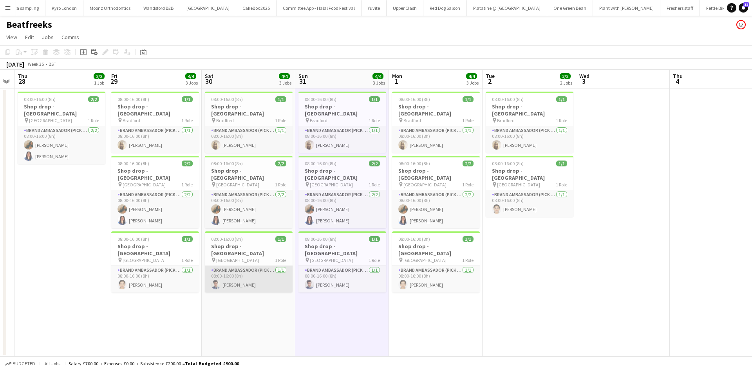
drag, startPoint x: 254, startPoint y: 271, endPoint x: 249, endPoint y: 270, distance: 4.7
click at [253, 269] on app-card-role "Brand Ambassador (Pick up) 1/1 08:00-16:00 (8h) Adil Shahbaz" at bounding box center [249, 279] width 88 height 27
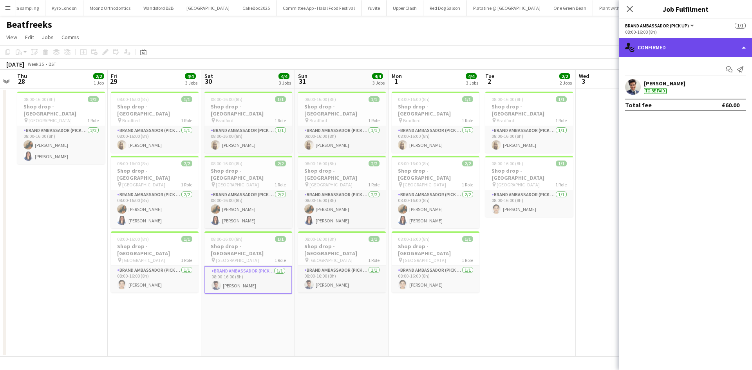
click at [671, 52] on div "single-neutral-actions-check-2 Confirmed" at bounding box center [685, 47] width 133 height 19
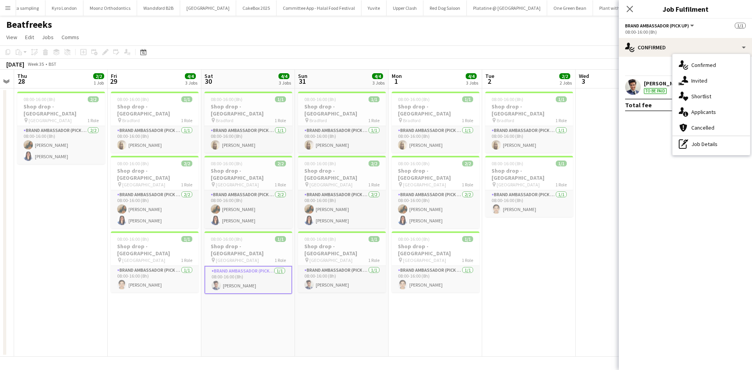
click at [650, 92] on div "To be paid" at bounding box center [655, 91] width 23 height 6
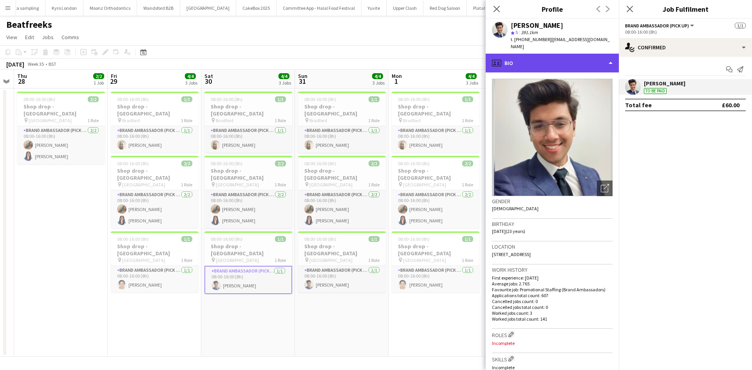
click at [527, 54] on div "profile Bio" at bounding box center [552, 63] width 133 height 19
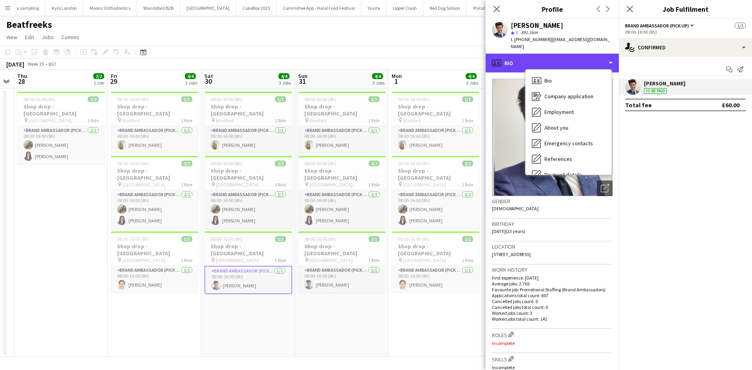
scroll to position [105, 0]
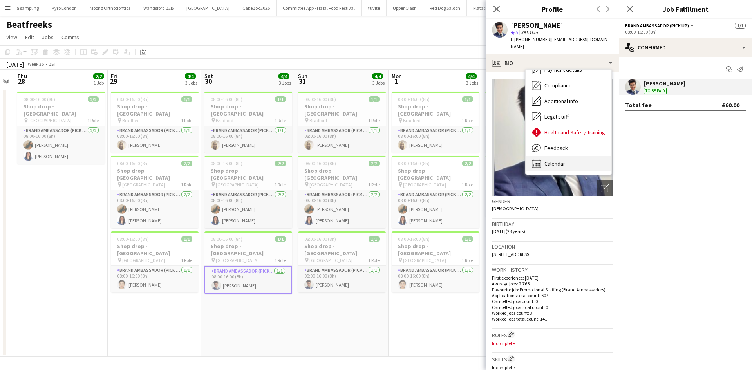
click at [559, 160] on span "Calendar" at bounding box center [554, 163] width 21 height 7
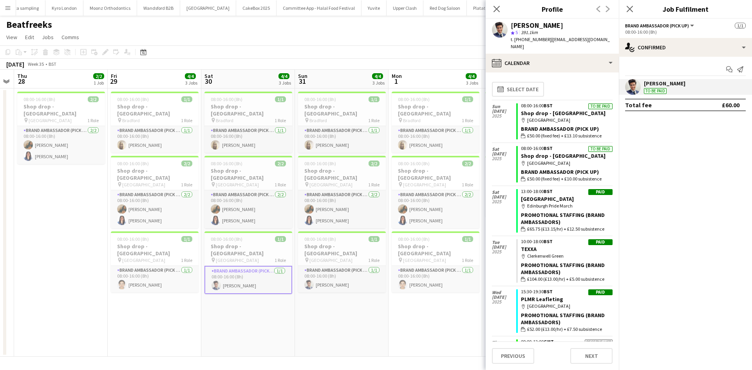
click at [244, 269] on app-card-role "Brand Ambassador (Pick up) [DATE] 08:00-16:00 (8h) [PERSON_NAME]" at bounding box center [248, 280] width 88 height 28
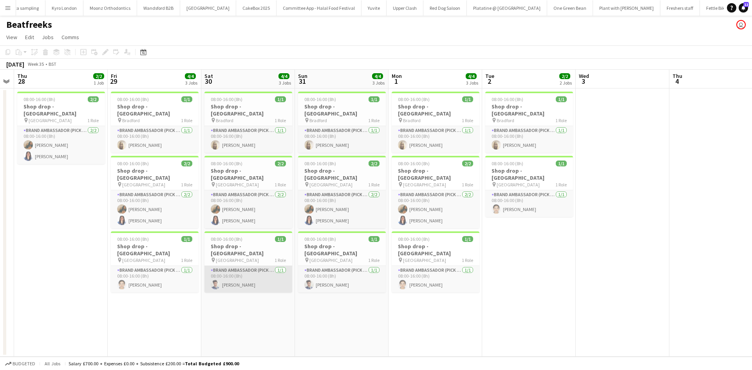
click at [244, 269] on app-card-role "Brand Ambassador (Pick up) [DATE] 08:00-16:00 (8h) [PERSON_NAME]" at bounding box center [248, 279] width 88 height 27
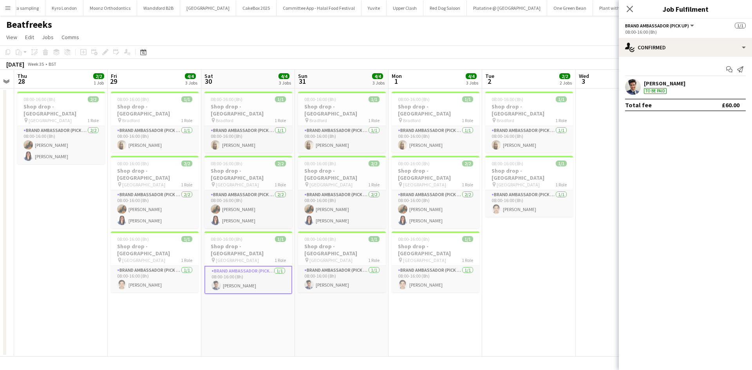
click at [667, 85] on div "[PERSON_NAME]" at bounding box center [665, 83] width 42 height 7
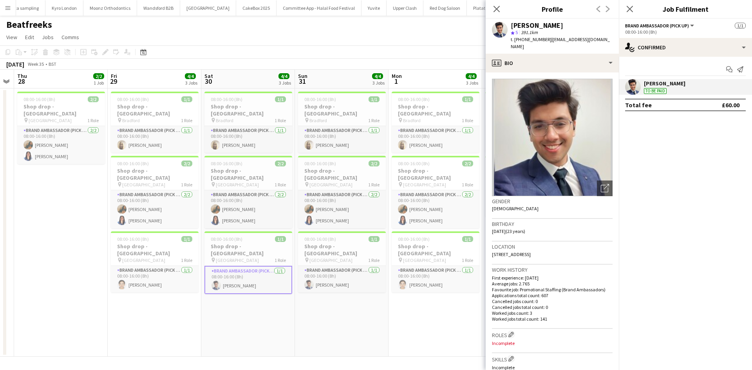
click at [243, 275] on app-card-role "Brand Ambassador (Pick up) [DATE] 08:00-16:00 (8h) [PERSON_NAME]" at bounding box center [248, 280] width 88 height 28
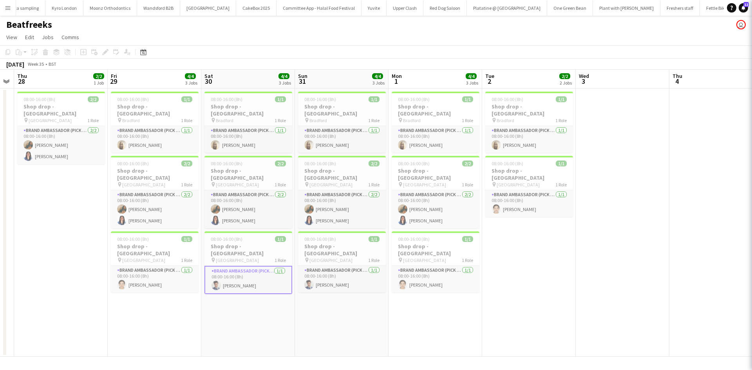
scroll to position [0, 174]
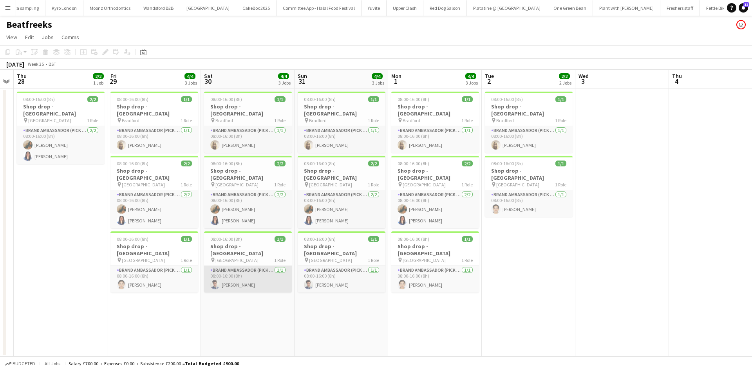
click at [235, 273] on app-card-role "Brand Ambassador (Pick up) [DATE] 08:00-16:00 (8h) [PERSON_NAME]" at bounding box center [248, 279] width 88 height 27
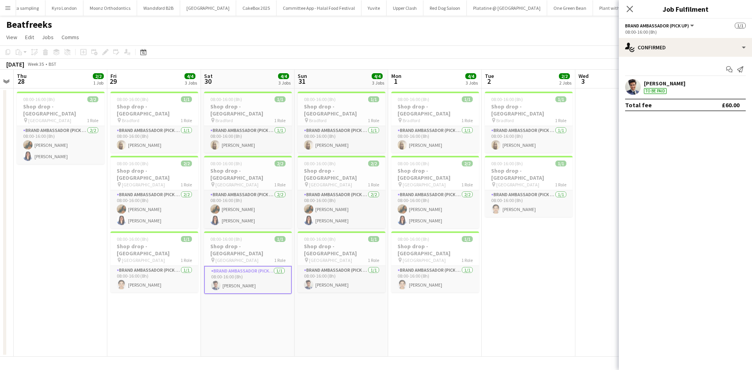
click at [657, 86] on div "[PERSON_NAME]" at bounding box center [665, 83] width 42 height 7
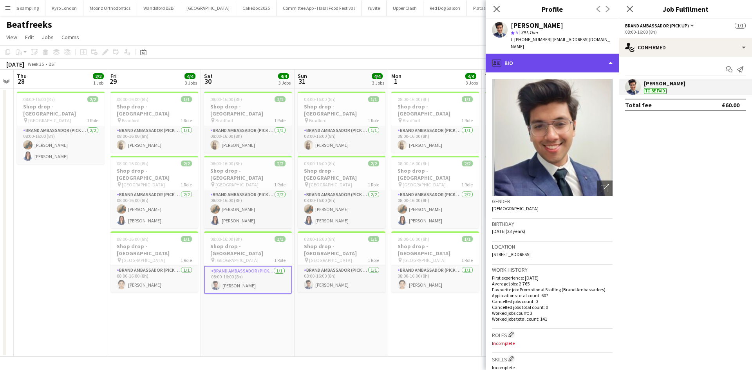
click at [538, 55] on div "profile Bio" at bounding box center [552, 63] width 133 height 19
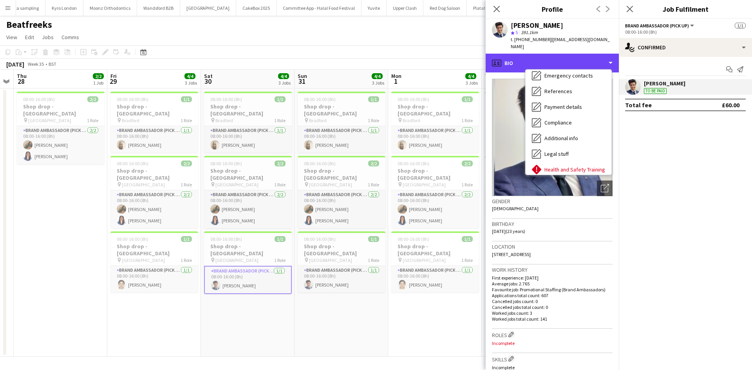
scroll to position [105, 0]
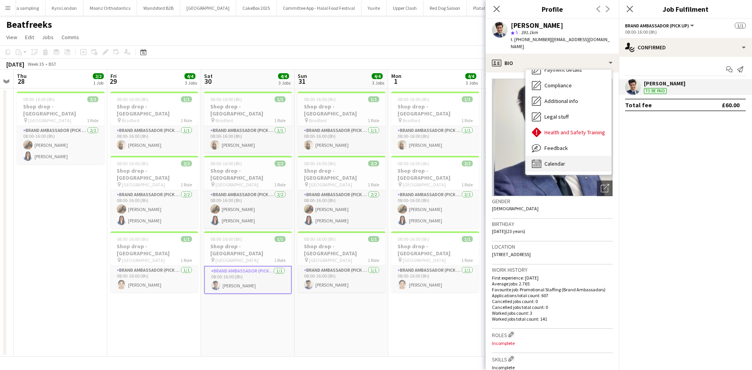
click at [566, 156] on div "Calendar Calendar" at bounding box center [569, 164] width 86 height 16
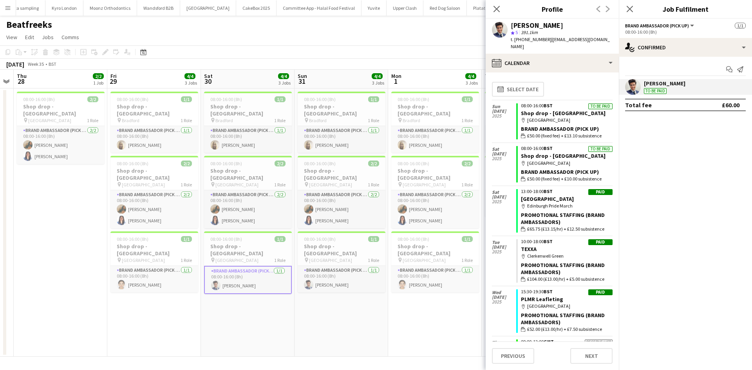
click at [422, 315] on app-date-cell "08:00-16:00 (8h) 1/1 Shop drop - Bradford pin Bradford 1 Role Brand Ambassador …" at bounding box center [435, 223] width 94 height 268
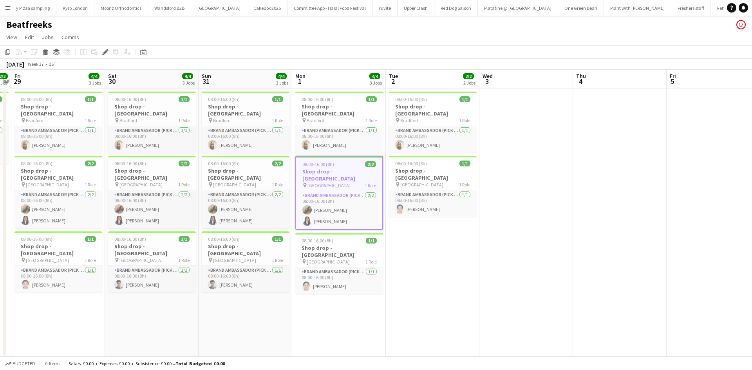
scroll to position [0, 431]
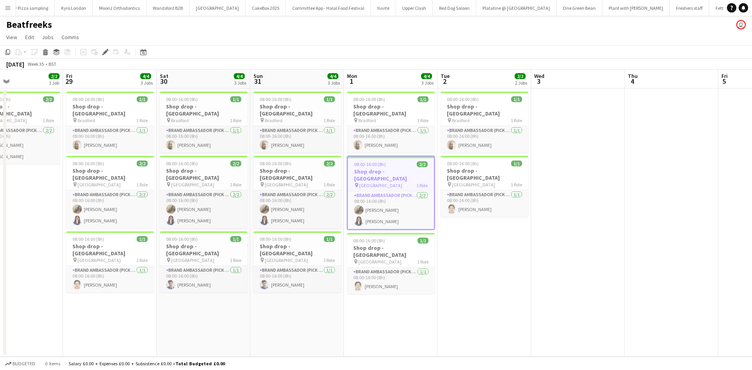
drag, startPoint x: 412, startPoint y: 229, endPoint x: 457, endPoint y: 230, distance: 45.4
click at [457, 230] on app-calendar-viewport "Tue 26 Wed 27 Thu 28 2/2 1 Job Fri 29 4/4 3 Jobs Sat 30 4/4 3 Jobs Sun 31 4/4 3…" at bounding box center [376, 213] width 752 height 287
click at [201, 274] on app-card-role "Brand Ambassador (Pick up) [DATE] 08:00-16:00 (8h) [PERSON_NAME]" at bounding box center [204, 279] width 88 height 27
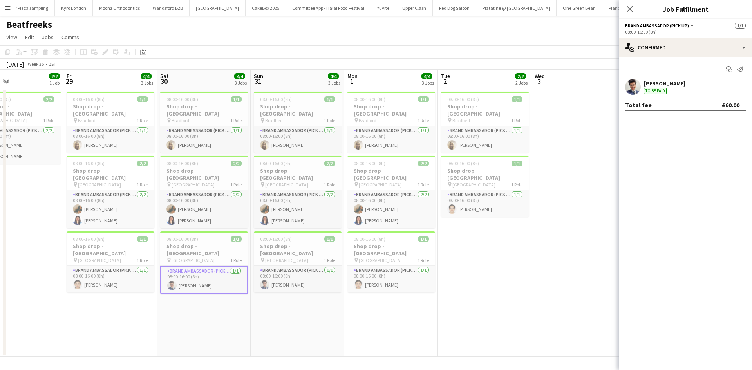
click at [671, 82] on div "[PERSON_NAME]" at bounding box center [665, 83] width 42 height 7
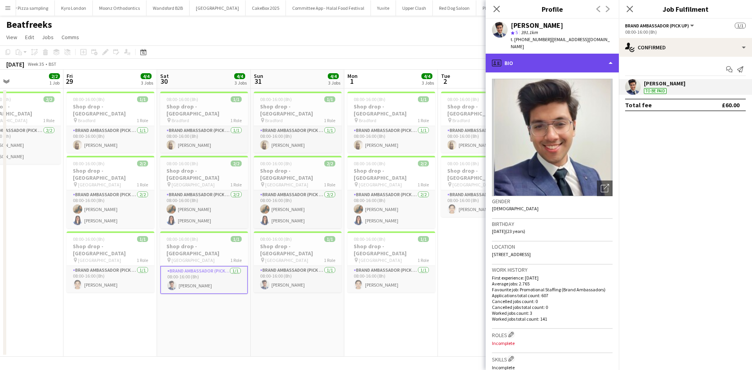
drag, startPoint x: 562, startPoint y: 51, endPoint x: 563, endPoint y: 107, distance: 55.2
click at [561, 54] on div "profile Bio" at bounding box center [552, 63] width 133 height 19
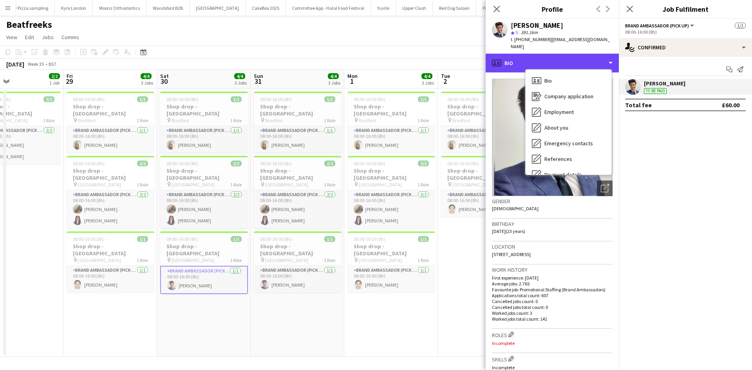
scroll to position [105, 0]
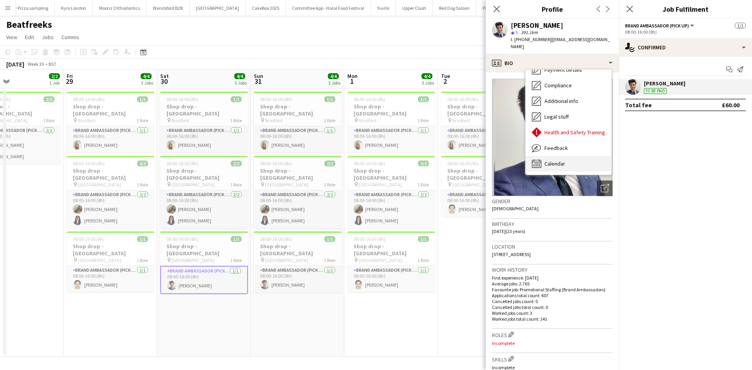
click at [568, 156] on div "Calendar Calendar" at bounding box center [569, 164] width 86 height 16
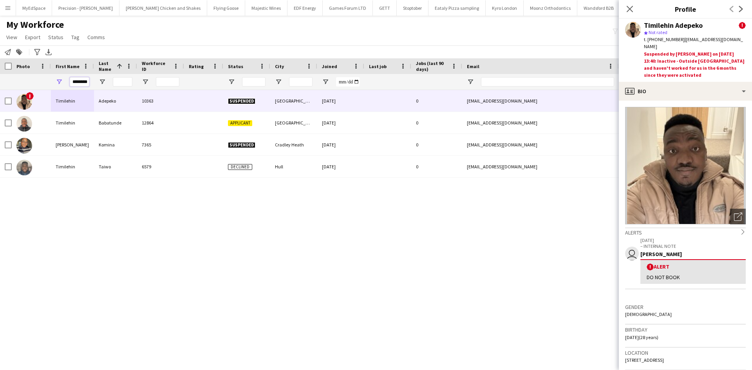
click at [79, 83] on input "********" at bounding box center [80, 81] width 20 height 9
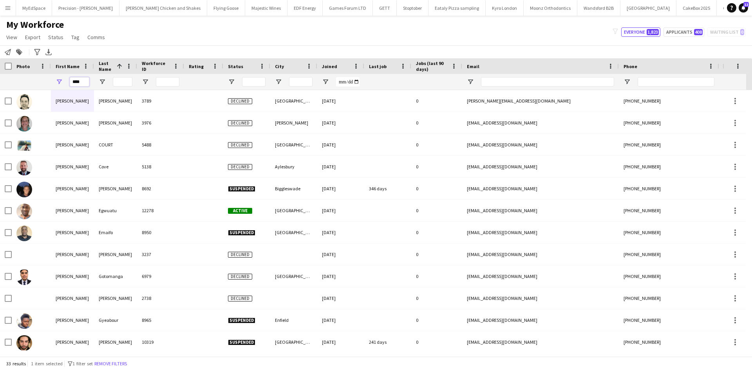
type input "****"
click at [118, 81] on input "Last Name Filter Input" at bounding box center [123, 81] width 20 height 9
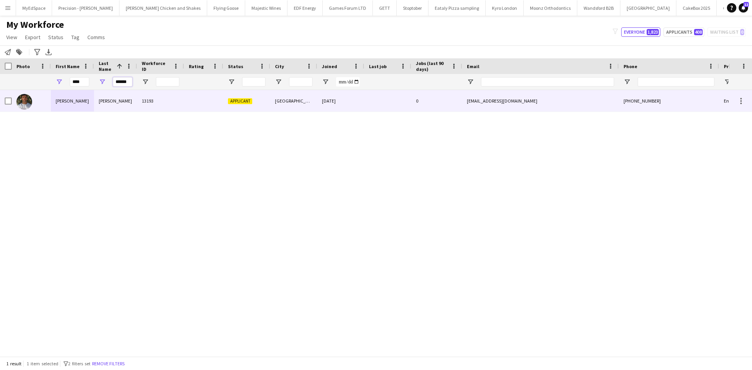
type input "******"
click at [20, 99] on img at bounding box center [24, 102] width 16 height 16
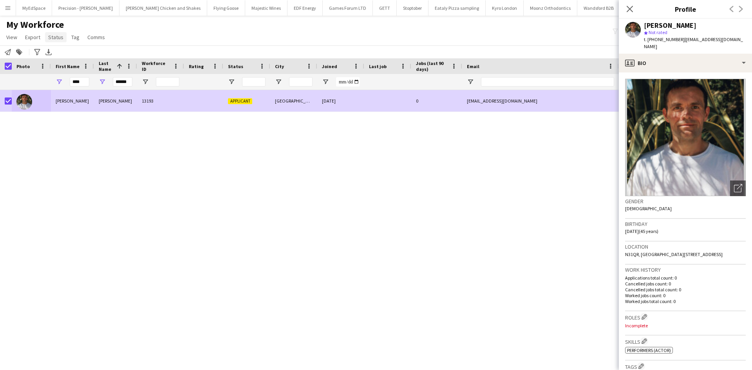
click at [52, 38] on span "Status" at bounding box center [55, 37] width 15 height 7
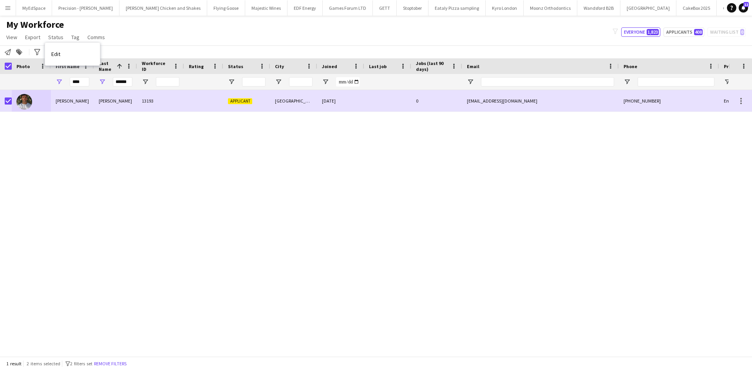
click at [78, 54] on link "Edit" at bounding box center [72, 54] width 55 height 16
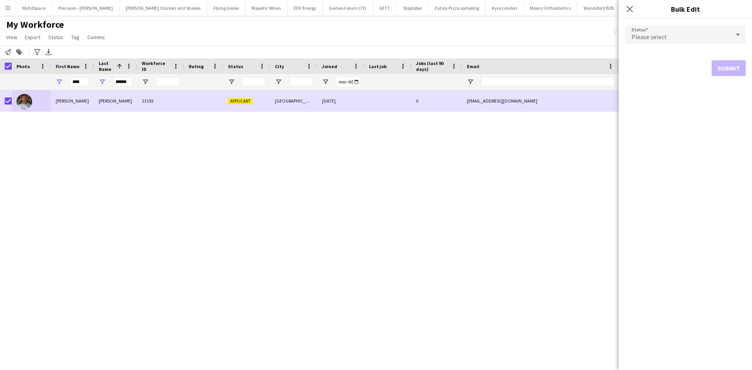
click at [667, 24] on form "Status Please select Submit" at bounding box center [685, 50] width 121 height 63
drag, startPoint x: 668, startPoint y: 32, endPoint x: 669, endPoint y: 36, distance: 4.4
click at [669, 34] on div "Please select" at bounding box center [677, 34] width 105 height 19
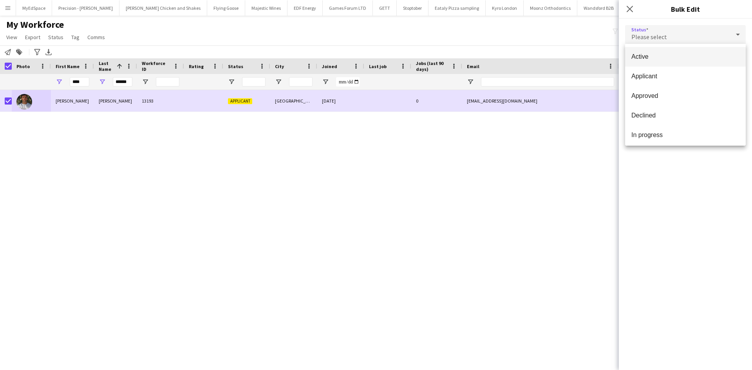
click at [674, 53] on span "Active" at bounding box center [685, 56] width 108 height 7
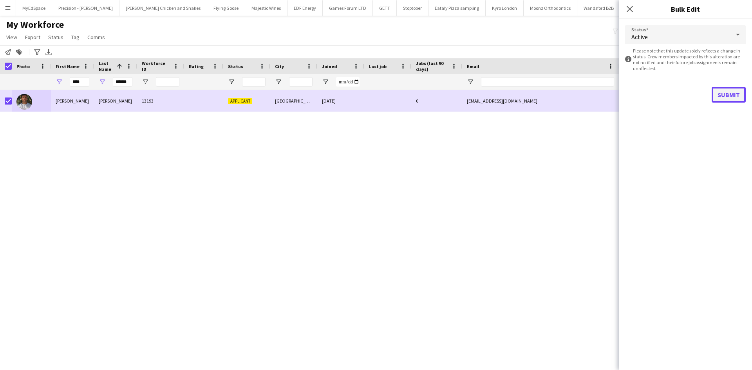
click at [724, 94] on button "Submit" at bounding box center [729, 95] width 34 height 16
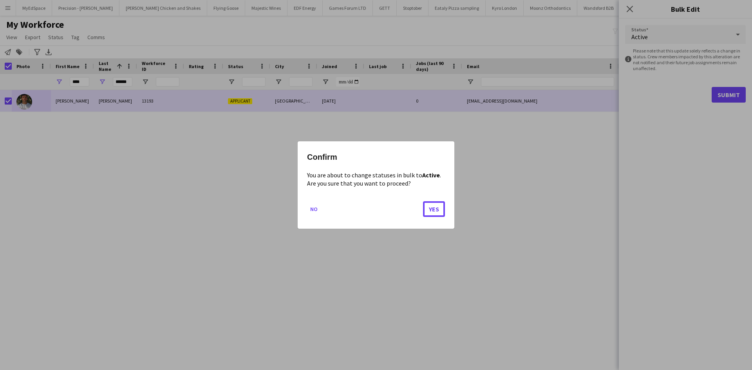
drag, startPoint x: 439, startPoint y: 204, endPoint x: 455, endPoint y: 199, distance: 16.2
click at [439, 204] on button "Yes" at bounding box center [434, 209] width 22 height 16
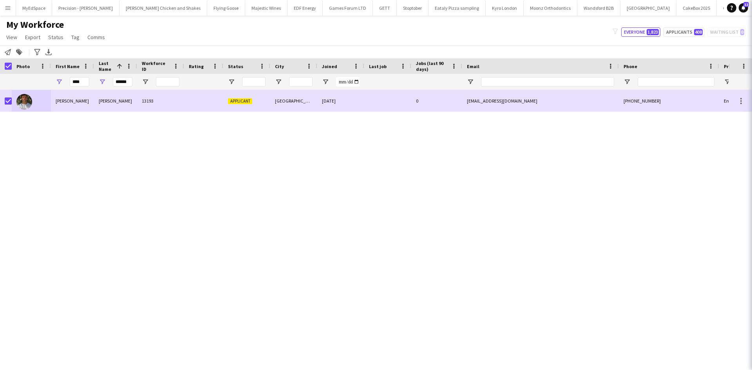
click at [482, 185] on div "John Kelley 13193 Applicant London 03-09-2025 0 johnkelleyactor@gmail.com +4475…" at bounding box center [364, 220] width 729 height 260
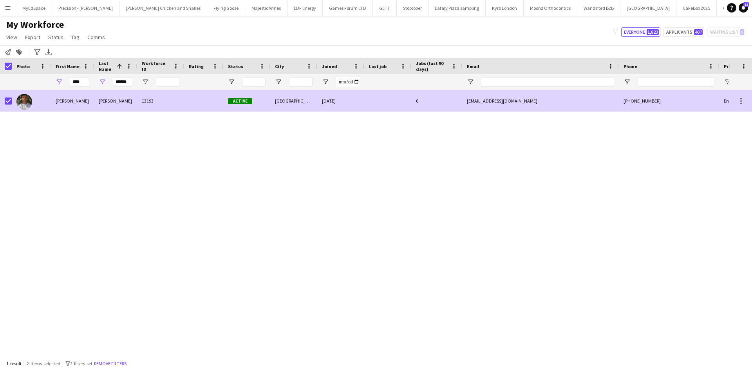
click at [21, 101] on img at bounding box center [24, 102] width 16 height 16
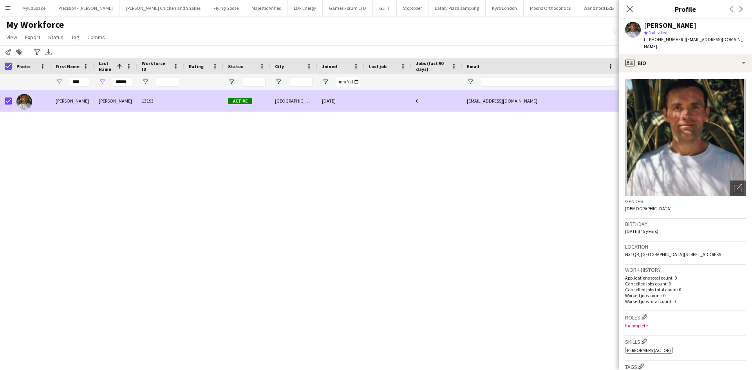
click at [673, 72] on app-crew-profile-bio "Open photos pop-in Gender Male Birthday 28-02-1980 (45 years) Location N31QR, F…" at bounding box center [685, 221] width 133 height 298
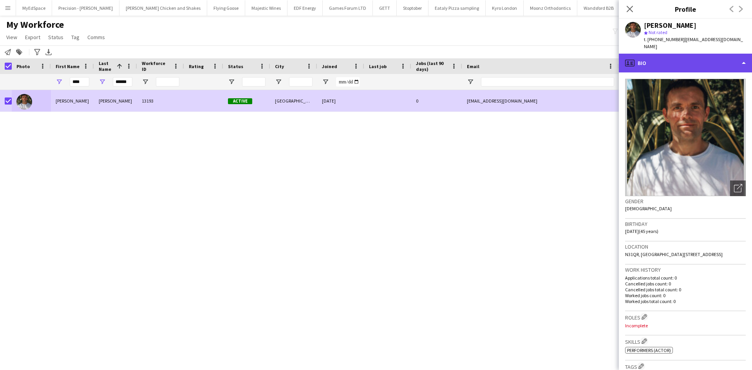
click at [676, 58] on div "profile Bio" at bounding box center [685, 63] width 133 height 19
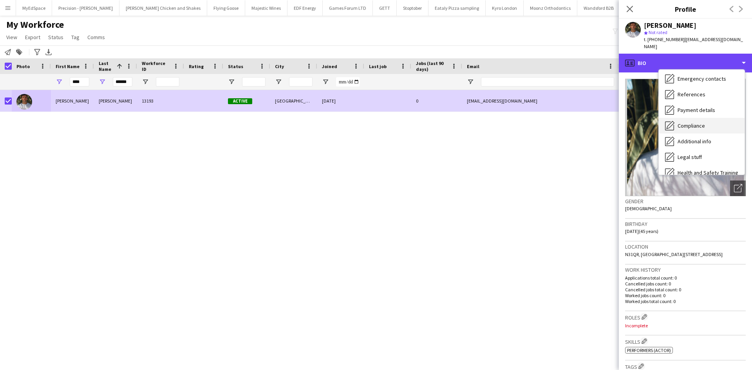
scroll to position [105, 0]
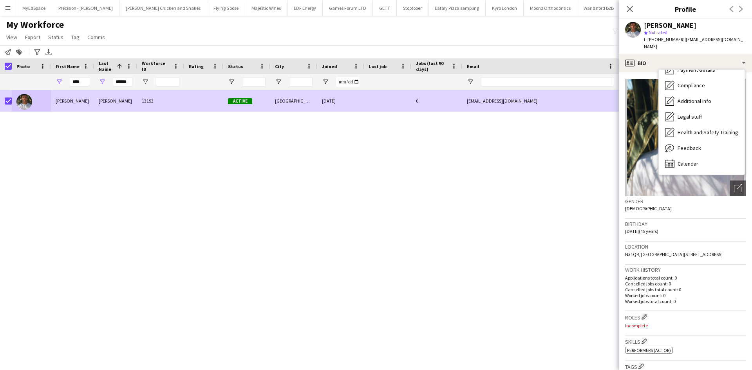
click at [693, 200] on div "Gender Male" at bounding box center [685, 207] width 121 height 23
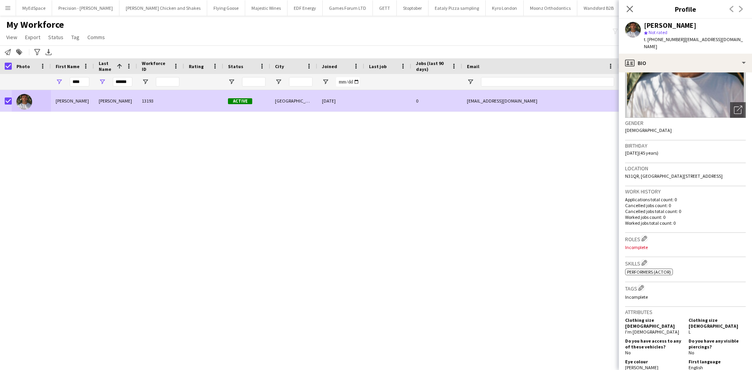
scroll to position [196, 0]
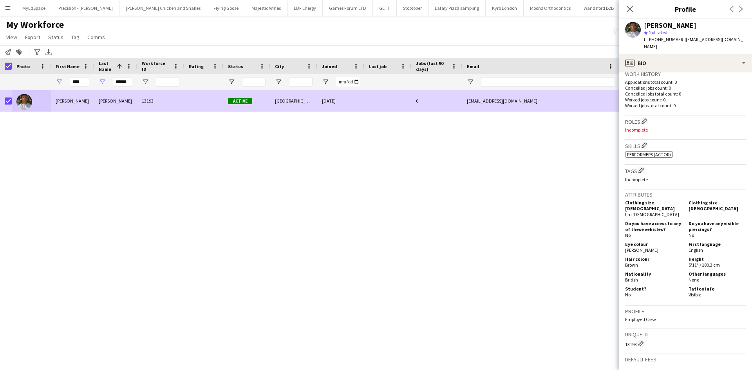
drag, startPoint x: 530, startPoint y: 240, endPoint x: 564, endPoint y: 255, distance: 36.9
click at [530, 240] on div "John Kelley 13193 Active London 03-09-2025 0 johnkelleyactor@gmail.com +4475382…" at bounding box center [364, 220] width 729 height 260
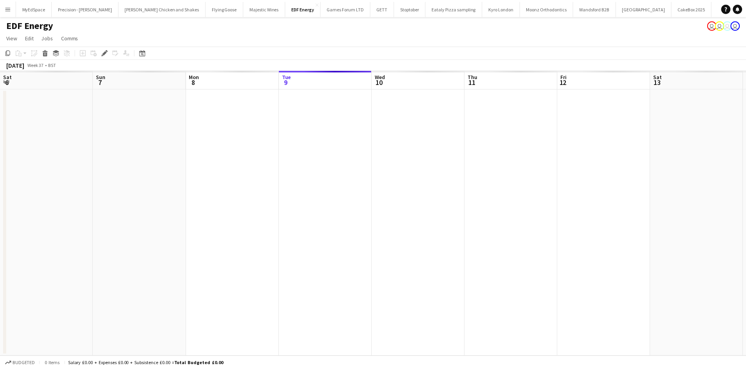
scroll to position [0, 269]
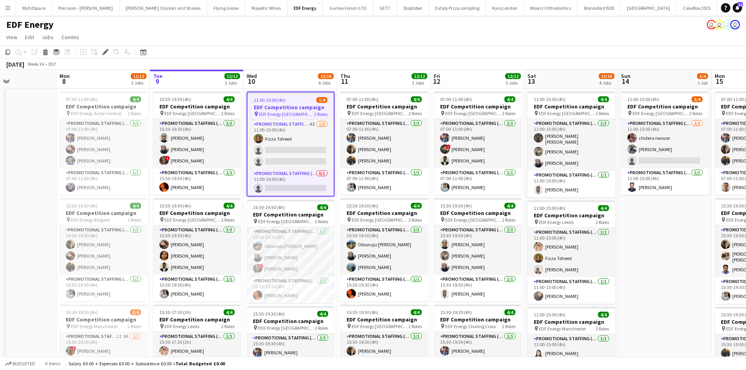
drag, startPoint x: 348, startPoint y: 207, endPoint x: 310, endPoint y: 206, distance: 38.4
click at [310, 206] on app-calendar-viewport "Thu 4 12/12 3 Jobs Fri 5 12/12 3 Jobs Sat 6 7/8 2 Jobs Sun 7 Mon 8 11/12 3 Jobs…" at bounding box center [373, 315] width 746 height 491
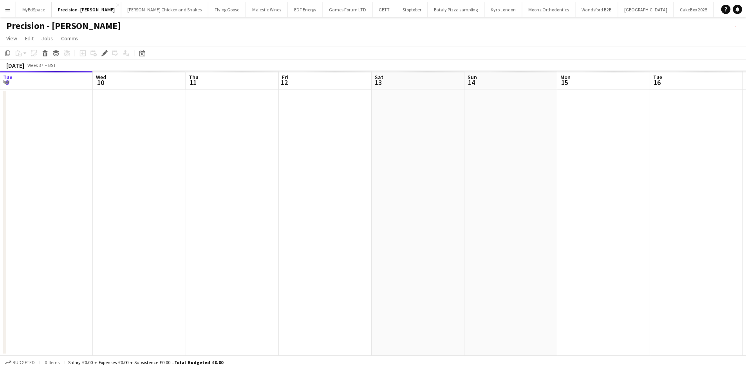
scroll to position [0, 269]
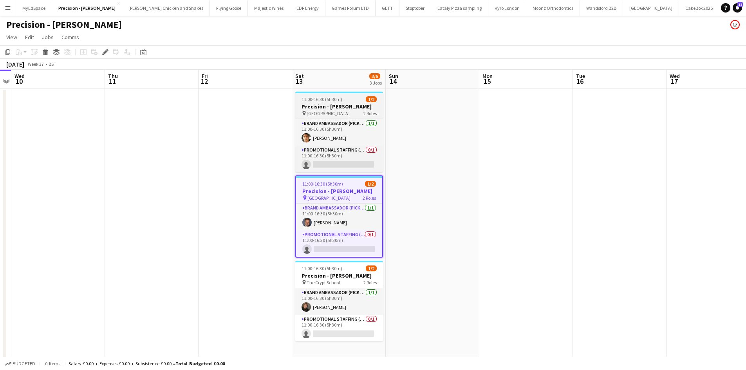
click at [324, 96] on span "11:00-16:30 (5h30m)" at bounding box center [322, 99] width 41 height 6
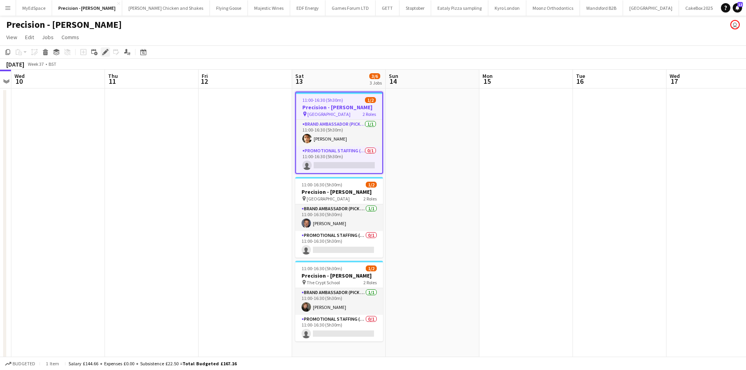
click at [107, 50] on icon "Edit" at bounding box center [105, 52] width 6 height 6
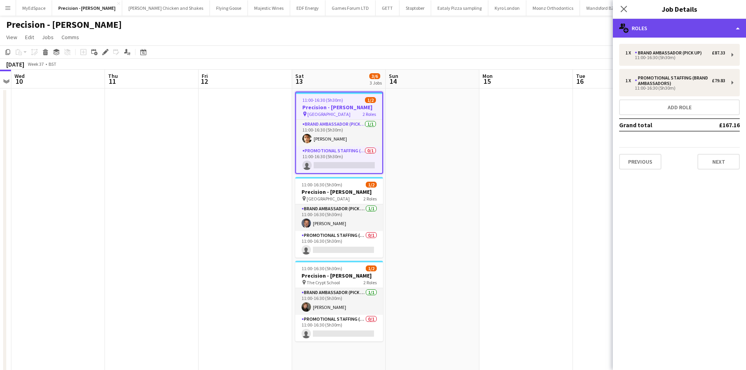
click at [694, 35] on div "multiple-users-add Roles" at bounding box center [679, 28] width 133 height 19
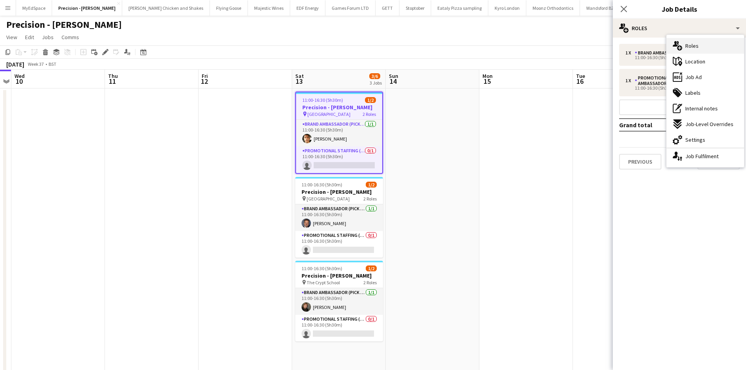
click at [701, 41] on div "multiple-users-add Roles" at bounding box center [706, 46] width 78 height 16
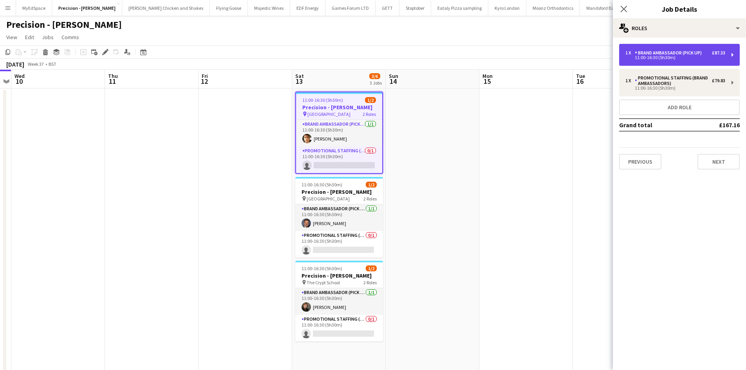
click at [693, 52] on div "Brand Ambassador (Pick up)" at bounding box center [670, 52] width 70 height 5
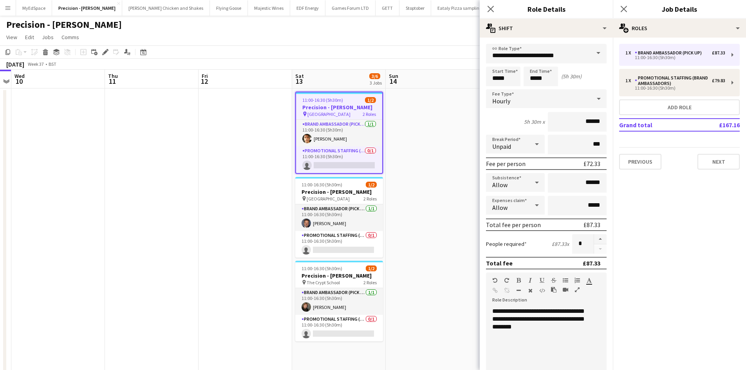
click at [445, 110] on app-date-cell at bounding box center [433, 234] width 94 height 290
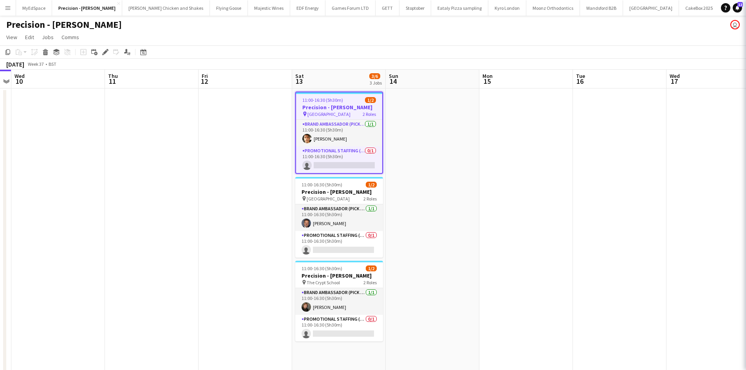
scroll to position [0, 269]
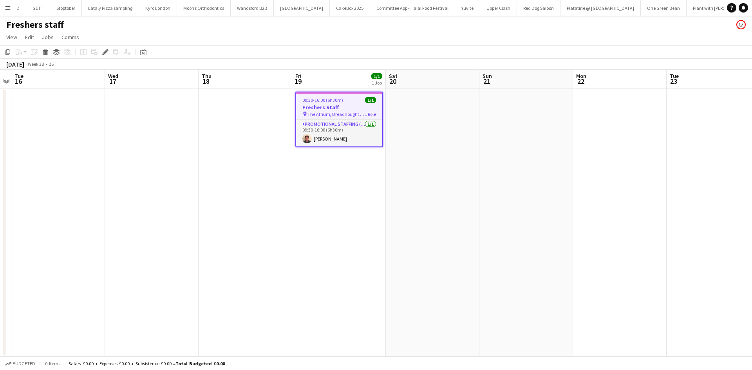
scroll to position [0, 350]
drag, startPoint x: 354, startPoint y: 199, endPoint x: 301, endPoint y: 196, distance: 52.9
click at [304, 196] on app-calendar-viewport "Sat 13 Sun 14 Mon 15 Tue 16 Wed 17 Thu 18 Fri 19 1/1 1 Job Sat 20 Sun 21 Mon 22…" at bounding box center [376, 213] width 752 height 287
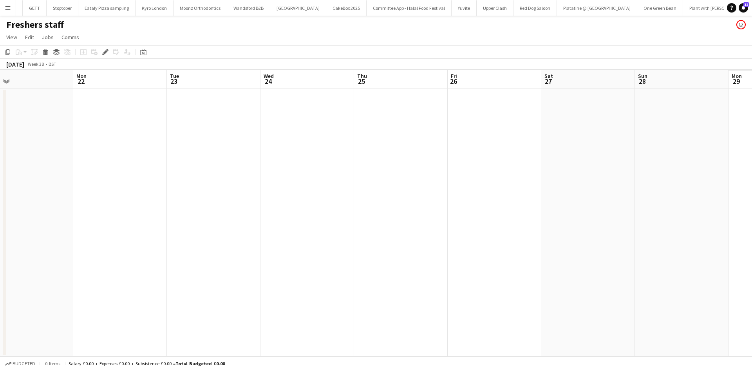
drag, startPoint x: 332, startPoint y: 199, endPoint x: 551, endPoint y: 233, distance: 222.0
click at [272, 199] on app-calendar-viewport "Thu 18 Fri 19 1/1 1 Job Sat 20 Sun 21 Mon 22 Tue 23 Wed 24 Thu 25 Fri 26 Sat 27…" at bounding box center [376, 213] width 752 height 287
drag, startPoint x: 511, startPoint y: 226, endPoint x: 582, endPoint y: 214, distance: 72.3
click at [313, 215] on app-calendar-viewport "Thu 18 Fri 19 1/1 1 Job Sat 20 Sun 21 Mon 22 Tue 23 Wed 24 Thu 25 Fri 26 Sat 27…" at bounding box center [376, 213] width 752 height 287
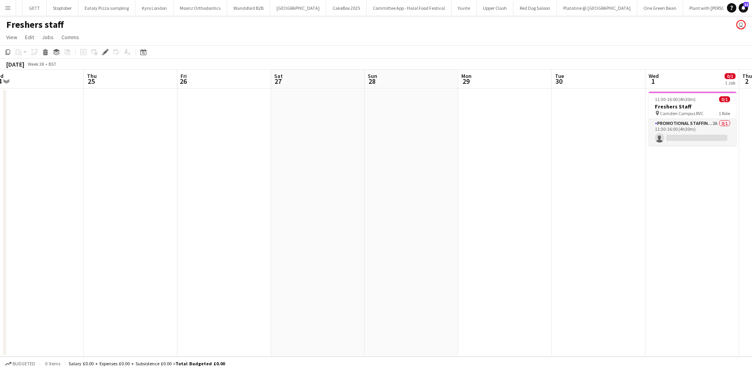
drag, startPoint x: 619, startPoint y: 214, endPoint x: 439, endPoint y: 187, distance: 182.6
click at [356, 188] on app-calendar-viewport "Sun 21 Mon 22 Tue 23 Wed 24 Thu 25 Fri 26 Sat 27 Sun 28 Mon 29 Tue 30 Wed 1 0/1…" at bounding box center [376, 213] width 752 height 287
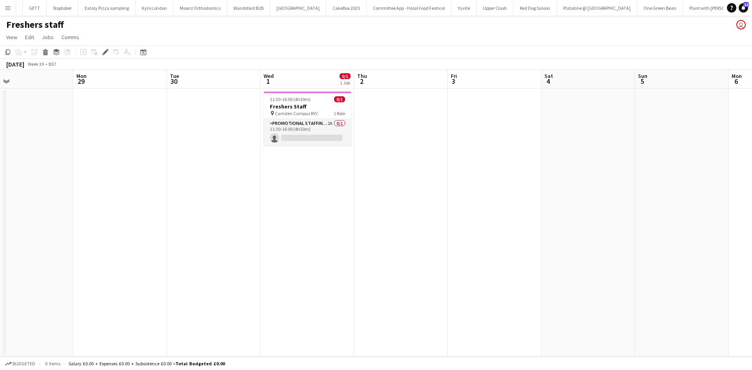
drag, startPoint x: 394, startPoint y: 181, endPoint x: 380, endPoint y: 179, distance: 14.2
click at [380, 179] on app-calendar-viewport "Thu 25 Fri 26 Sat 27 Sun 28 Mon 29 Tue 30 Wed 1 0/1 1 Job Thu 2 Fri 3 Sat 4 Sun…" at bounding box center [376, 213] width 752 height 287
drag, startPoint x: 458, startPoint y: 193, endPoint x: 260, endPoint y: 182, distance: 198.1
click at [260, 182] on app-calendar-viewport "Thu 25 Fri 26 Sat 27 Sun 28 Mon 29 Tue 30 Wed 1 0/1 1 Job Thu 2 Fri 3 Sat 4 Sun…" at bounding box center [376, 213] width 752 height 287
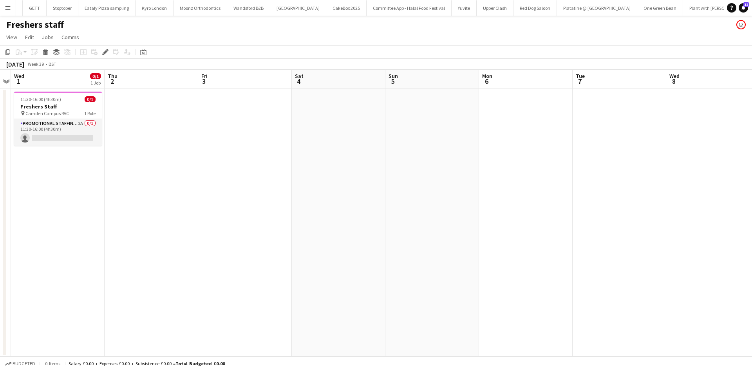
drag, startPoint x: 577, startPoint y: 219, endPoint x: 280, endPoint y: 185, distance: 298.8
click at [303, 186] on app-calendar-viewport "Sun 28 Mon 29 Tue 30 Wed 1 0/1 1 Job Thu 2 Fri 3 Sat 4 Sun 5 Mon 6 Tue 7 Wed 8 …" at bounding box center [376, 213] width 752 height 287
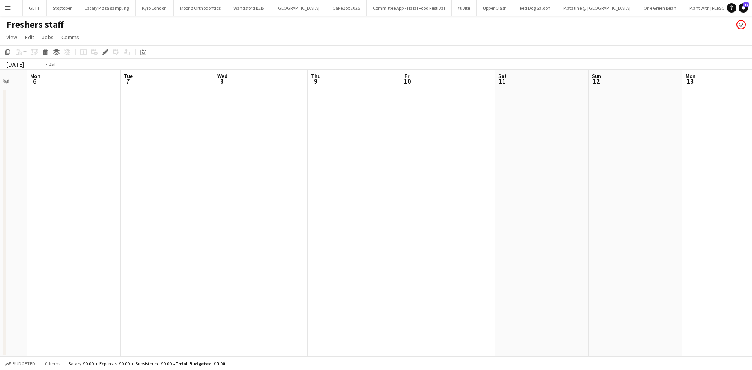
drag, startPoint x: 503, startPoint y: 184, endPoint x: 139, endPoint y: 183, distance: 363.5
click at [134, 181] on app-calendar-viewport "Fri 3 Sat 4 Sun 5 Mon 6 Tue 7 Wed 8 Thu 9 Fri 10 Sat 11 Sun 12 Mon 13 Tue 14 We…" at bounding box center [376, 213] width 752 height 287
drag, startPoint x: 410, startPoint y: 192, endPoint x: 350, endPoint y: 199, distance: 60.4
click at [257, 189] on app-calendar-viewport "Sun 5 Mon 6 Tue 7 Wed 8 Thu 9 Fri 10 Sat 11 Sun 12 Mon 13 Tue 14 Wed 15 Thu 16 …" at bounding box center [376, 213] width 752 height 287
drag, startPoint x: 617, startPoint y: 202, endPoint x: 304, endPoint y: 173, distance: 313.9
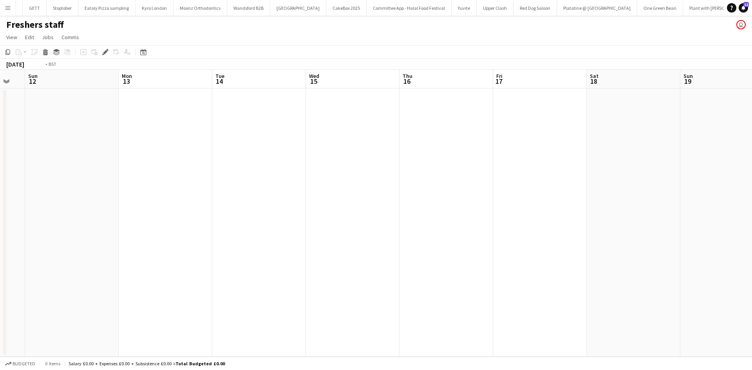
click at [296, 174] on app-calendar-viewport "Wed 8 Thu 9 Fri 10 Sat 11 Sun 12 Mon 13 Tue 14 Wed 15 Thu 16 Fri 17 Sat 18 Sun …" at bounding box center [376, 213] width 752 height 287
drag, startPoint x: 559, startPoint y: 184, endPoint x: 619, endPoint y: 189, distance: 60.1
click at [740, 192] on app-calendar-viewport "Sat 11 Sun 12 Mon 13 Tue 14 Wed 15 Thu 16 Fri 17 Sat 18 Sun 19 Mon 20 Tue 21 We…" at bounding box center [376, 213] width 752 height 287
drag, startPoint x: 474, startPoint y: 183, endPoint x: 183, endPoint y: 166, distance: 291.5
click at [179, 164] on app-calendar-viewport "Sat 11 Sun 12 Mon 13 Tue 14 Wed 15 Thu 16 Fri 17 Sat 18 Sun 19 Mon 20 Tue 21 We…" at bounding box center [376, 213] width 752 height 287
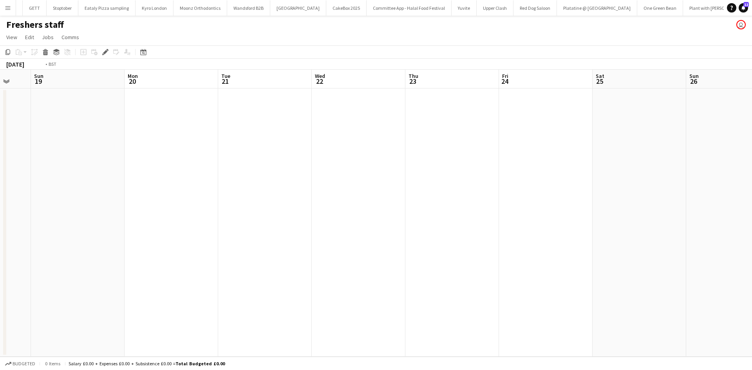
drag, startPoint x: 376, startPoint y: 164, endPoint x: 245, endPoint y: 146, distance: 132.4
click at [272, 150] on app-calendar-viewport "Thu 16 Fri 17 Sat 18 Sun 19 Mon 20 Tue 21 Wed 22 Thu 23 Fri 24 Sat 25 Sun 26 Mo…" at bounding box center [376, 213] width 752 height 287
drag, startPoint x: 347, startPoint y: 170, endPoint x: 155, endPoint y: 154, distance: 193.0
click at [147, 153] on app-calendar-viewport "Sat 18 Sun 19 Mon 20 Tue 21 Wed 22 Thu 23 Fri 24 Sat 25 Sun 26 Mon 27 Tue 28 We…" at bounding box center [376, 213] width 752 height 287
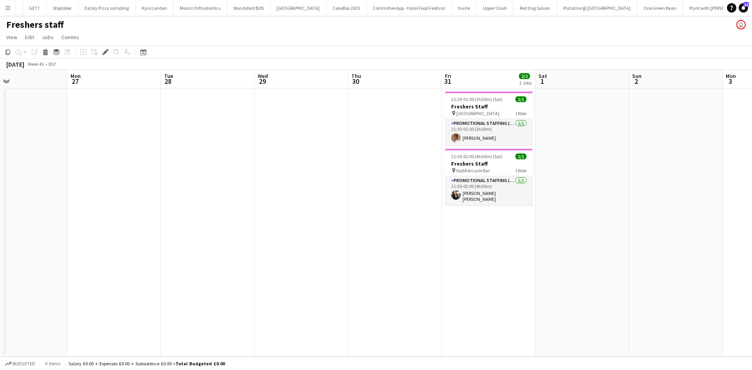
click at [107, 348] on app-calendar-viewport "Wed 22 Thu 23 Fri 24 Sat 25 Sun 26 Mon 27 Tue 28 Wed 29 Thu 30 Fri 31 2/2 2 Job…" at bounding box center [376, 213] width 752 height 287
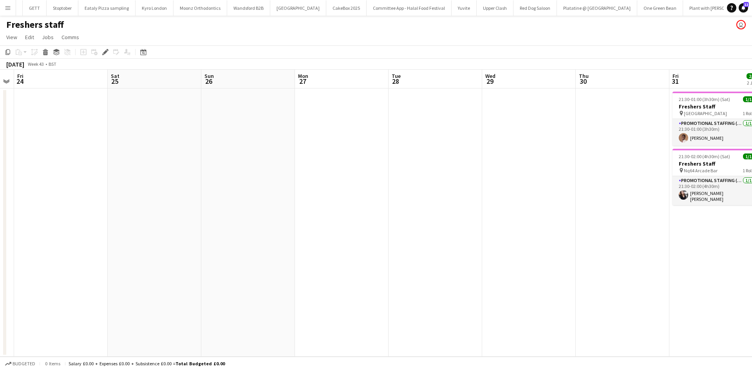
drag, startPoint x: 565, startPoint y: 309, endPoint x: 593, endPoint y: 309, distance: 28.6
click at [593, 309] on app-calendar-viewport "Mon 20 Tue 21 Wed 22 Thu 23 Fri 24 Sat 25 Sun 26 Mon 27 Tue 28 Wed 29 Thu 30 Fr…" at bounding box center [376, 213] width 752 height 287
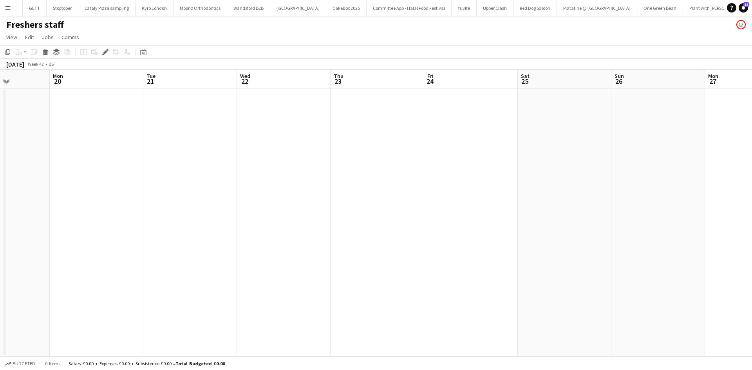
drag, startPoint x: 226, startPoint y: 281, endPoint x: 315, endPoint y: 259, distance: 92.0
click at [527, 279] on app-calendar-viewport "Fri 17 Sat 18 Sun 19 Mon 20 Tue 21 Wed 22 Thu 23 Fri 24 Sat 25 Sun 26 Mon 27 Tu…" at bounding box center [376, 213] width 752 height 287
drag, startPoint x: 357, startPoint y: 252, endPoint x: 454, endPoint y: 252, distance: 97.5
click at [454, 252] on app-calendar-viewport "Wed 15 Thu 16 Fri 17 Sat 18 Sun 19 Mon 20 Tue 21 Wed 22 Thu 23 Fri 24 Sat 25 Su…" at bounding box center [376, 213] width 752 height 287
drag, startPoint x: 285, startPoint y: 242, endPoint x: 447, endPoint y: 241, distance: 162.5
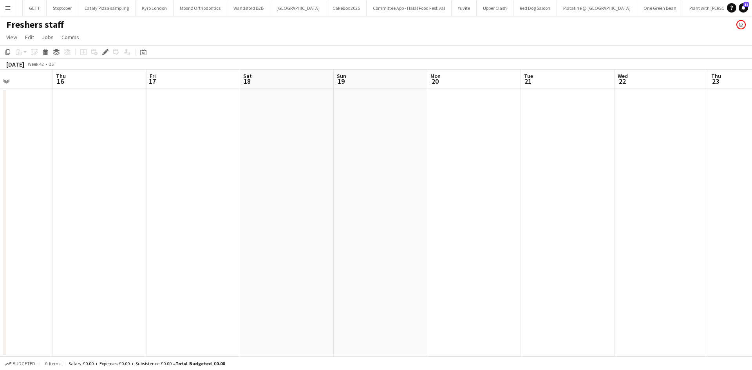
click at [459, 242] on app-calendar-viewport "Mon 13 Tue 14 Wed 15 Thu 16 Fri 17 Sat 18 Sun 19 Mon 20 Tue 21 Wed 22 Thu 23 Fr…" at bounding box center [376, 213] width 752 height 287
drag, startPoint x: 280, startPoint y: 233, endPoint x: 259, endPoint y: 228, distance: 21.3
click at [378, 233] on app-calendar-viewport "Sat 11 Sun 12 Mon 13 Tue 14 Wed 15 Thu 16 Fri 17 Sat 18 Sun 19 Mon 20 Tue 21 We…" at bounding box center [376, 213] width 752 height 287
drag, startPoint x: 259, startPoint y: 228, endPoint x: 419, endPoint y: 228, distance: 160.2
click at [405, 228] on app-calendar-viewport "Fri 10 Sat 11 Sun 12 Mon 13 Tue 14 Wed 15 Thu 16 Fri 17 Sat 18 Sun 19 Mon 20 Tu…" at bounding box center [376, 213] width 752 height 287
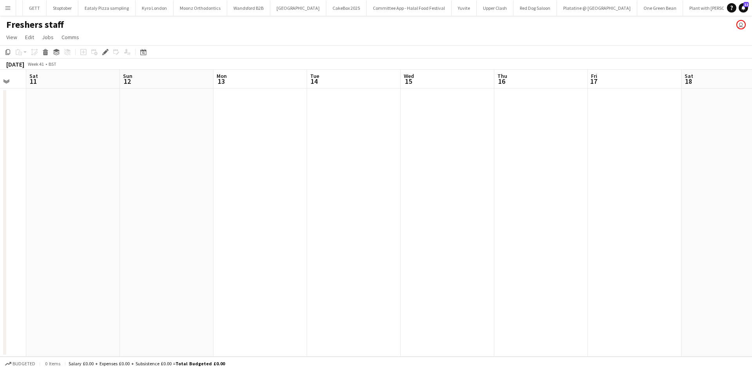
drag, startPoint x: 272, startPoint y: 220, endPoint x: 304, endPoint y: 223, distance: 31.5
click at [430, 220] on app-calendar-viewport "Thu 9 Fri 10 Sat 11 Sun 12 Mon 13 Tue 14 Wed 15 Thu 16 Fri 17 Sat 18 Sun 19 Mon…" at bounding box center [376, 213] width 752 height 287
drag, startPoint x: 304, startPoint y: 223, endPoint x: 493, endPoint y: 216, distance: 189.3
click at [404, 216] on app-calendar-viewport "Tue 7 Wed 8 Thu 9 Fri 10 Sat 11 Sun 12 Mon 13 Tue 14 Wed 15 Thu 16 Fri 17 Sat 1…" at bounding box center [376, 213] width 752 height 287
drag, startPoint x: 444, startPoint y: 232, endPoint x: 507, endPoint y: 233, distance: 63.5
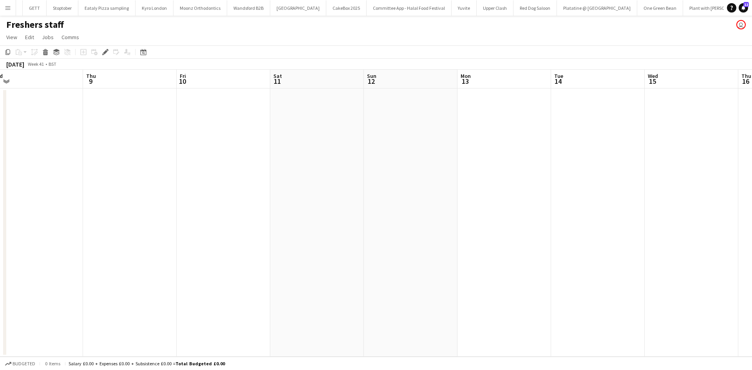
click at [512, 232] on app-calendar-viewport "Mon 6 Tue 7 Wed 8 Thu 9 Fri 10 Sat 11 Sun 12 Mon 13 Tue 14 Wed 15 Thu 16 Fri 17…" at bounding box center [376, 213] width 752 height 287
drag, startPoint x: 432, startPoint y: 253, endPoint x: 530, endPoint y: 269, distance: 99.2
click at [530, 269] on app-calendar-viewport "Sun 5 Mon 6 Tue 7 Wed 8 Thu 9 Fri 10 Sat 11 Sun 12 Mon 13 Tue 14 Wed 15 Thu 16 …" at bounding box center [376, 213] width 752 height 287
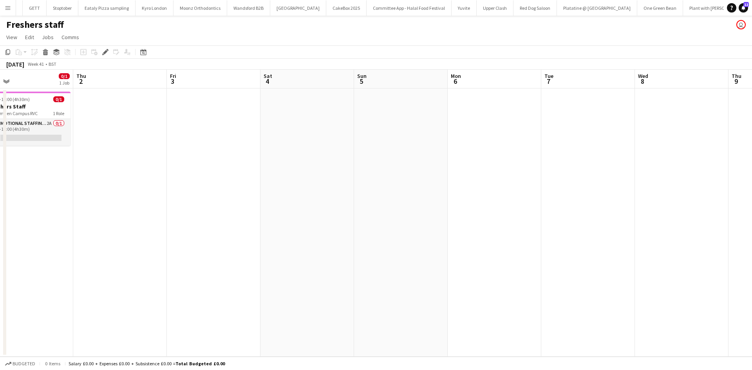
drag, startPoint x: 235, startPoint y: 245, endPoint x: 480, endPoint y: 213, distance: 247.3
click at [479, 213] on app-calendar-viewport "Mon 29 Tue 30 Wed 1 0/1 1 Job Thu 2 Fri 3 Sat 4 Sun 5 Mon 6 Tue 7 Wed 8 Thu 9 F…" at bounding box center [376, 213] width 752 height 287
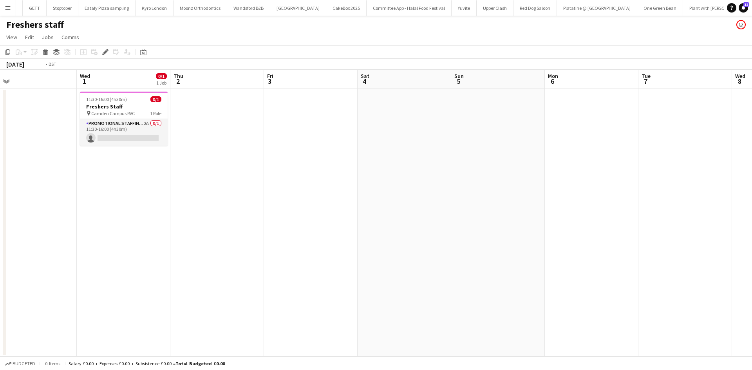
drag, startPoint x: 128, startPoint y: 211, endPoint x: 334, endPoint y: 208, distance: 206.0
click at [349, 211] on app-calendar-viewport "Sun 28 Mon 29 Tue 30 Wed 1 0/1 1 Job Thu 2 Fri 3 Sat 4 Sun 5 Mon 6 Tue 7 Wed 8 …" at bounding box center [376, 213] width 752 height 287
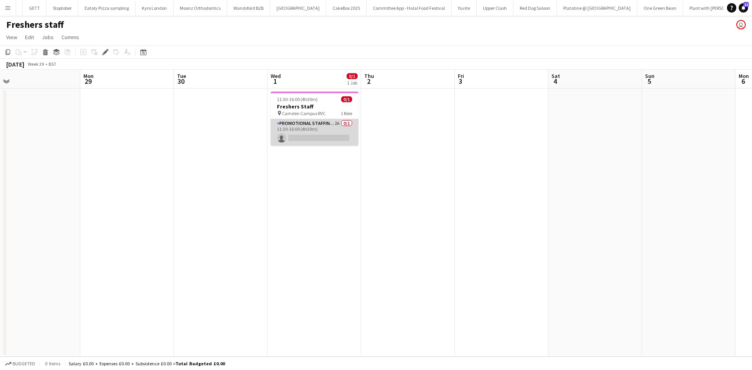
click at [334, 121] on app-card-role "Promotional Staffing (Brand Ambassadors) 2A 0/1 11:30-16:00 (4h30m) single-neut…" at bounding box center [315, 132] width 88 height 27
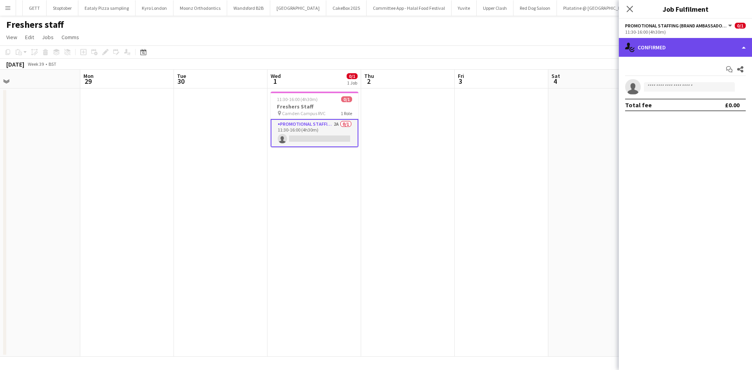
click at [703, 49] on div "single-neutral-actions-check-2 Confirmed" at bounding box center [685, 47] width 133 height 19
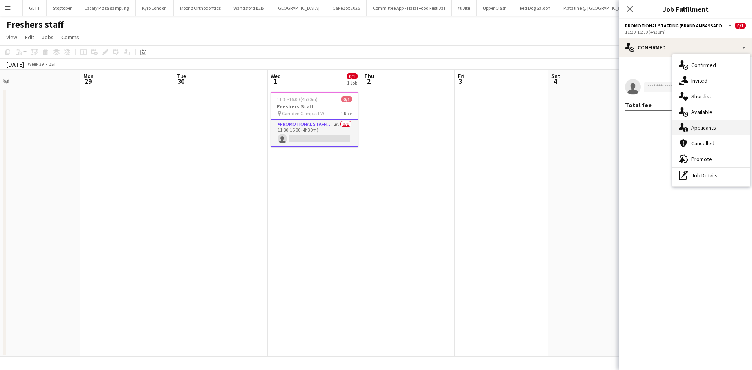
click at [708, 127] on span "Applicants" at bounding box center [703, 127] width 25 height 7
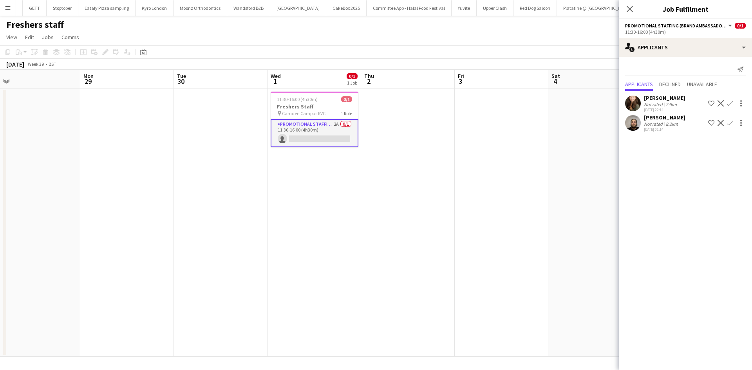
click at [663, 101] on div "Cassidy Rothwell" at bounding box center [665, 97] width 42 height 7
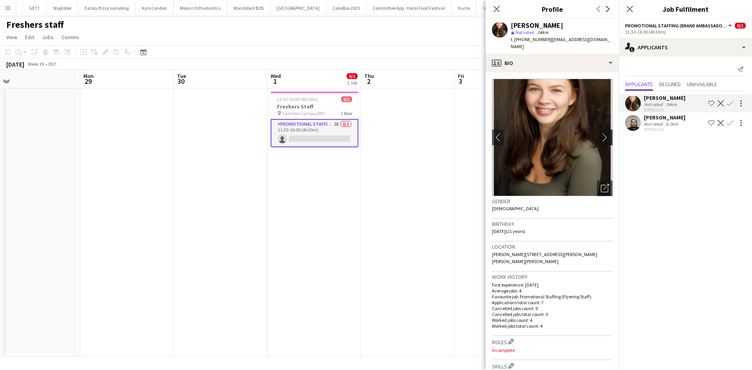
click at [601, 133] on app-icon "chevron-right" at bounding box center [607, 137] width 12 height 8
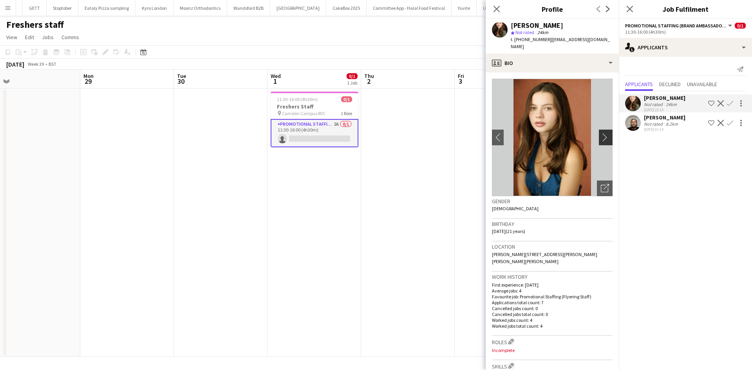
click at [601, 133] on app-icon "chevron-right" at bounding box center [607, 137] width 12 height 8
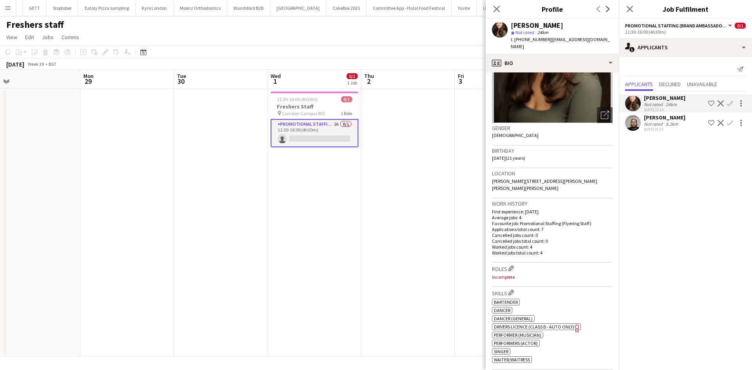
scroll to position [78, 0]
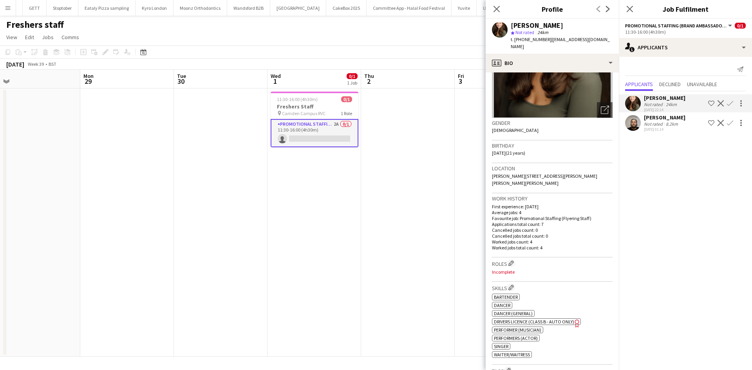
click at [731, 103] on app-icon "Confirm" at bounding box center [730, 103] width 6 height 6
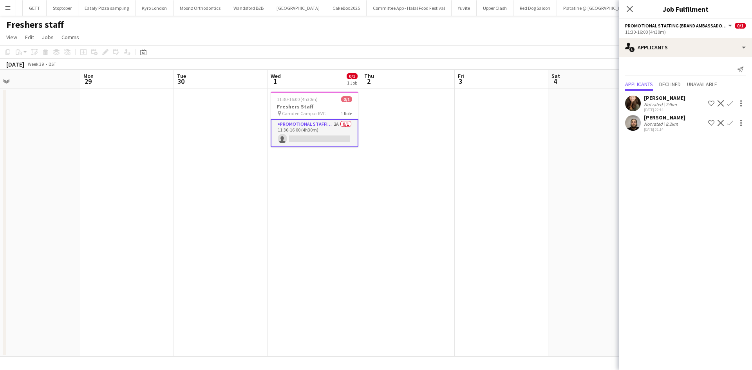
click at [732, 103] on app-icon "Confirm" at bounding box center [730, 103] width 6 height 6
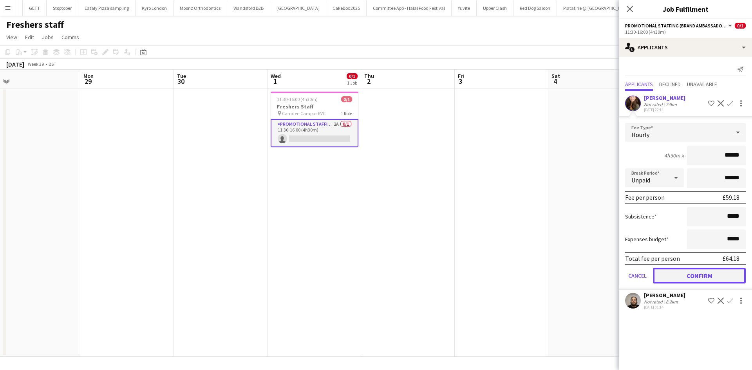
click at [684, 277] on button "Confirm" at bounding box center [699, 276] width 93 height 16
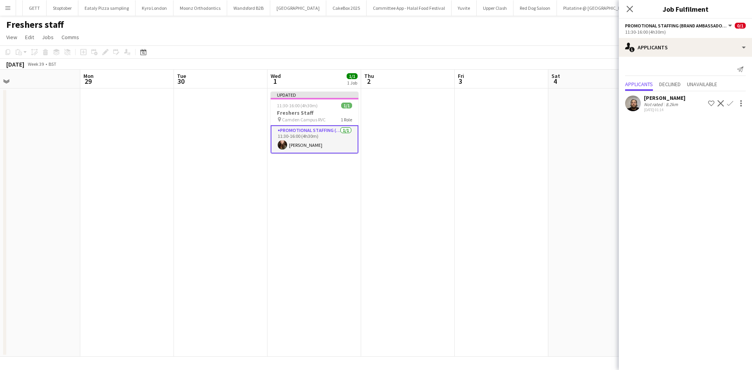
click at [509, 188] on app-date-cell at bounding box center [502, 223] width 94 height 268
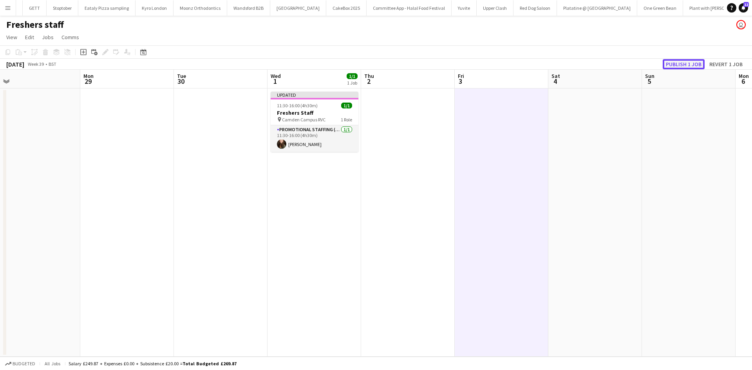
click at [671, 64] on button "Publish 1 job" at bounding box center [684, 64] width 42 height 10
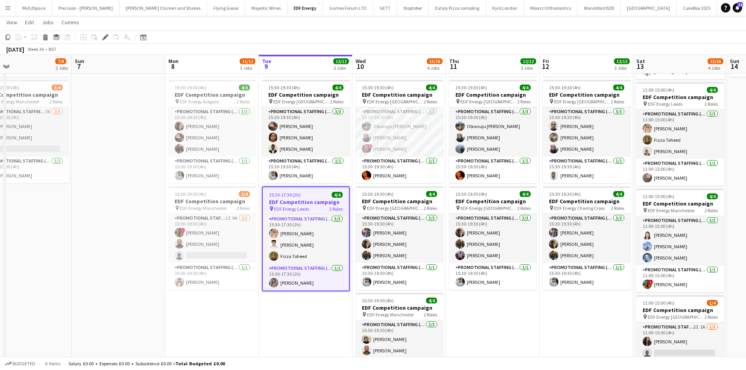
scroll to position [0, 334]
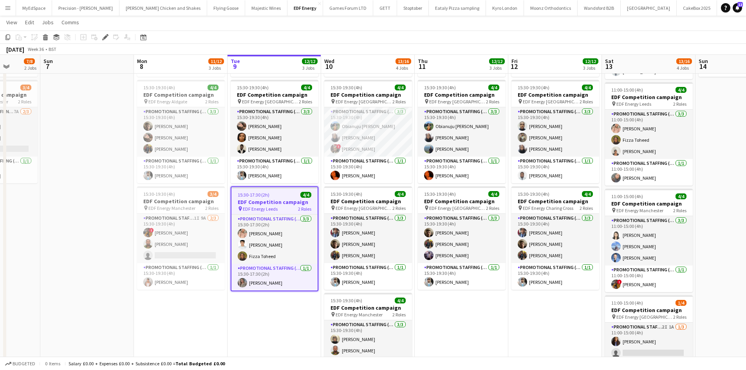
drag, startPoint x: 535, startPoint y: 347, endPoint x: 471, endPoint y: 340, distance: 64.9
click at [471, 340] on app-calendar-viewport "Wed 3 12/12 3 Jobs Thu 4 12/12 3 Jobs Fri 5 12/12 3 Jobs Sat 6 7/8 2 Jobs Sun 7…" at bounding box center [373, 178] width 746 height 530
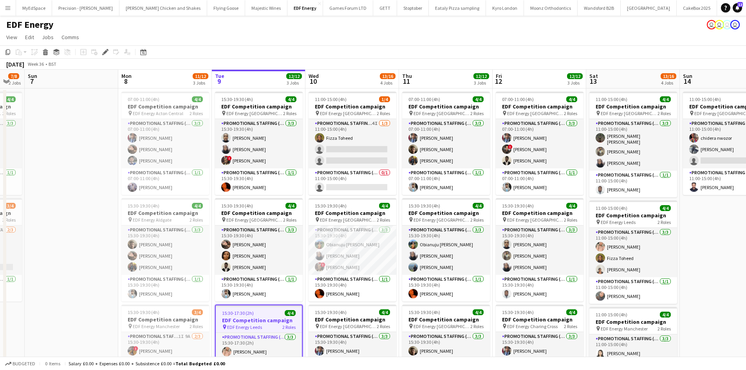
scroll to position [0, 352]
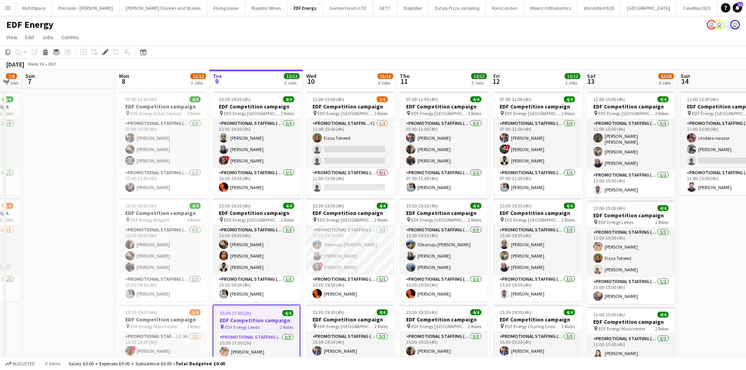
drag, startPoint x: 427, startPoint y: 196, endPoint x: 409, endPoint y: 195, distance: 18.0
click at [409, 195] on app-calendar-viewport "Wed 3 12/12 3 Jobs Thu 4 12/12 3 Jobs Fri 5 12/12 3 Jobs Sat 6 7/8 2 Jobs Sun 7…" at bounding box center [373, 315] width 746 height 491
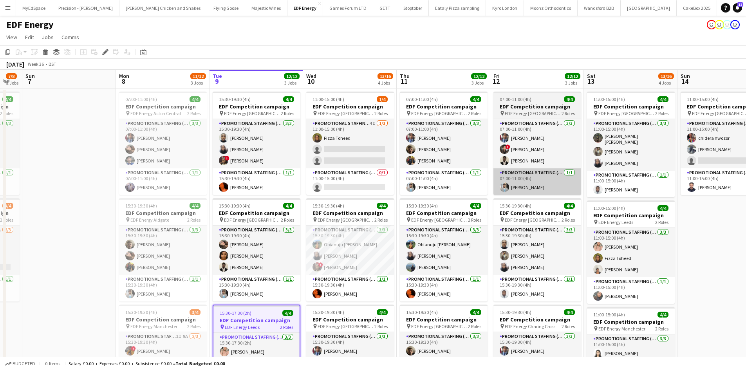
scroll to position [0, 225]
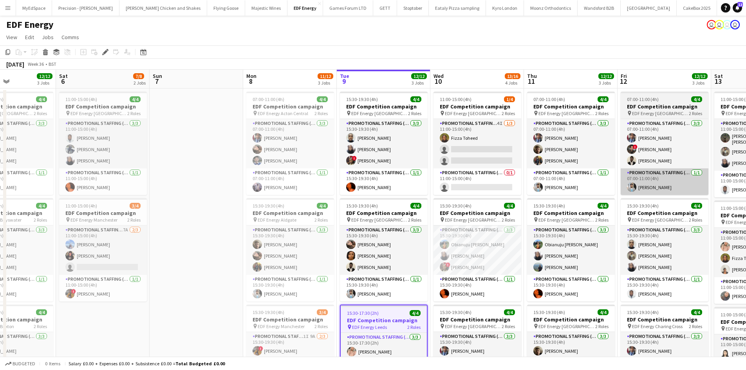
drag, startPoint x: 477, startPoint y: 199, endPoint x: 433, endPoint y: 193, distance: 44.3
click at [433, 193] on app-calendar-viewport "Wed 3 12/12 3 Jobs Thu 4 12/12 3 Jobs Fri 5 12/12 3 Jobs Sat 6 7/8 2 Jobs Sun 7…" at bounding box center [373, 315] width 746 height 491
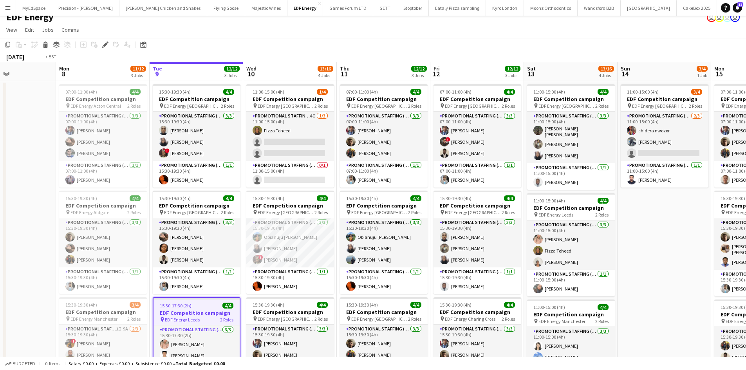
scroll to position [0, 295]
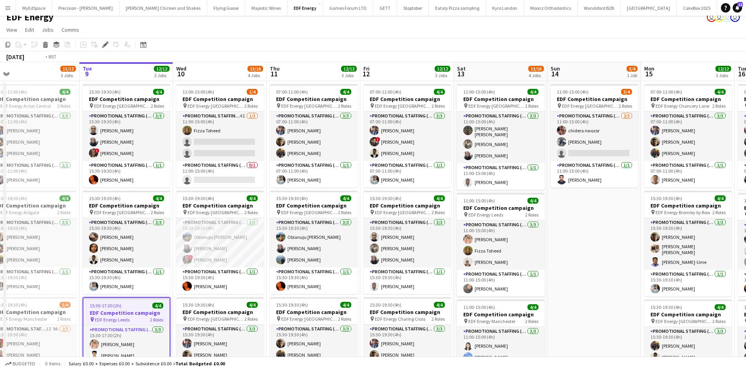
drag, startPoint x: 531, startPoint y: 251, endPoint x: 461, endPoint y: 246, distance: 70.4
click at [461, 246] on app-calendar-viewport "Fri 5 12/12 3 Jobs Sat 6 7/8 2 Jobs Sun 7 Mon 8 11/12 3 Jobs Tue 9 12/12 3 Jobs…" at bounding box center [373, 307] width 746 height 491
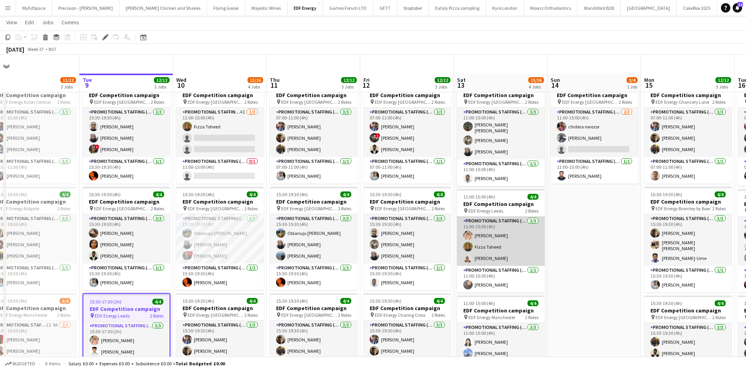
scroll to position [7, 0]
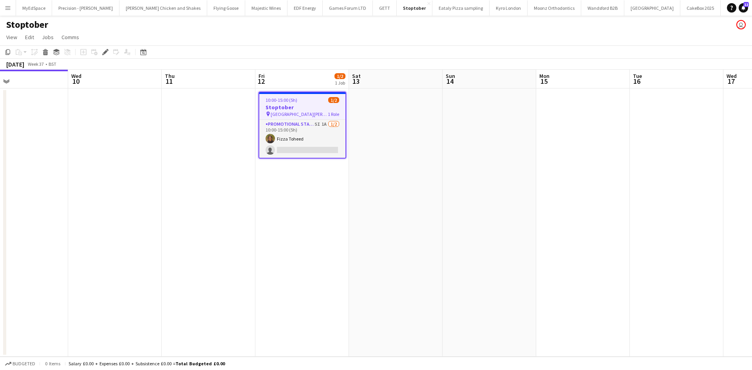
scroll to position [0, 307]
click at [369, 172] on app-date-cell at bounding box center [396, 223] width 94 height 268
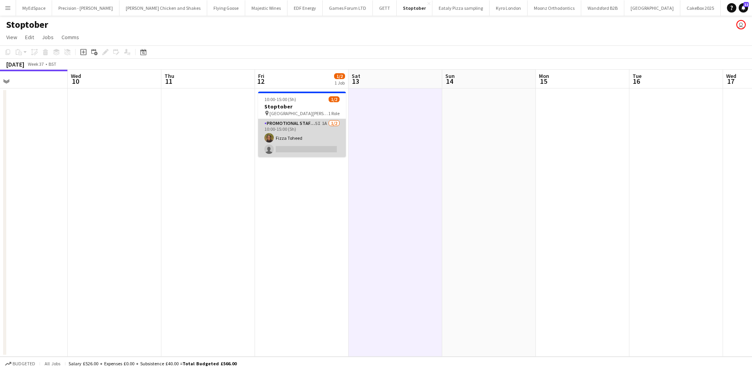
click at [317, 121] on app-card-role "Promotional Staffing (Brand Ambassadors) 5I 1A [DATE] 10:00-15:00 (5h) Fizza To…" at bounding box center [302, 138] width 88 height 38
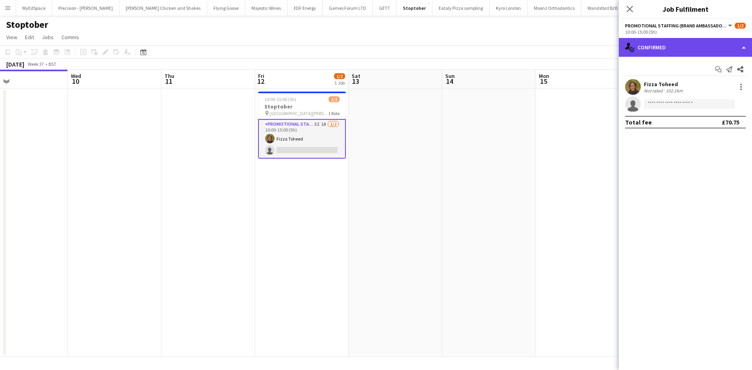
click at [706, 51] on div "single-neutral-actions-check-2 Confirmed" at bounding box center [685, 47] width 133 height 19
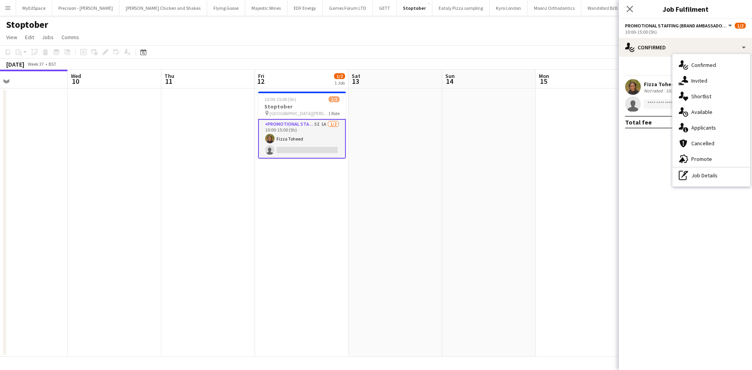
click at [715, 85] on div "single-neutral-actions-share-1 Invited" at bounding box center [712, 81] width 78 height 16
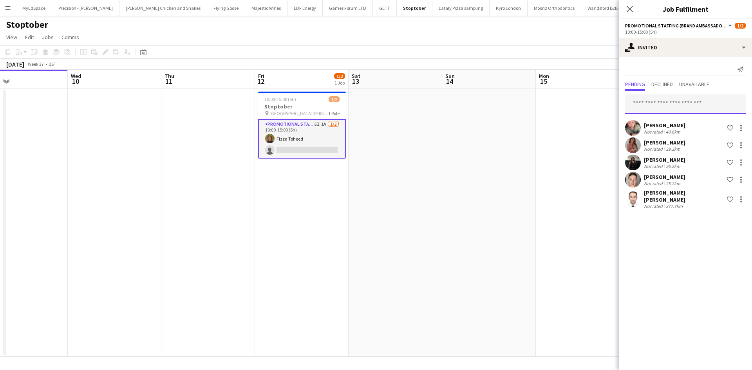
click at [688, 104] on input "text" at bounding box center [685, 104] width 121 height 20
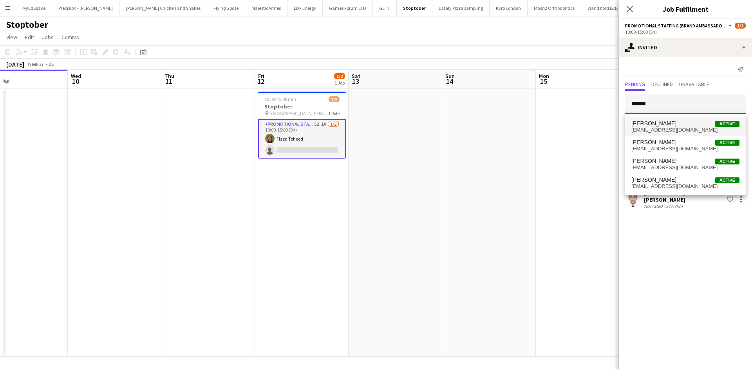
type input "******"
click at [689, 119] on mat-option "[PERSON_NAME] Active [EMAIL_ADDRESS][DOMAIN_NAME]" at bounding box center [685, 126] width 121 height 19
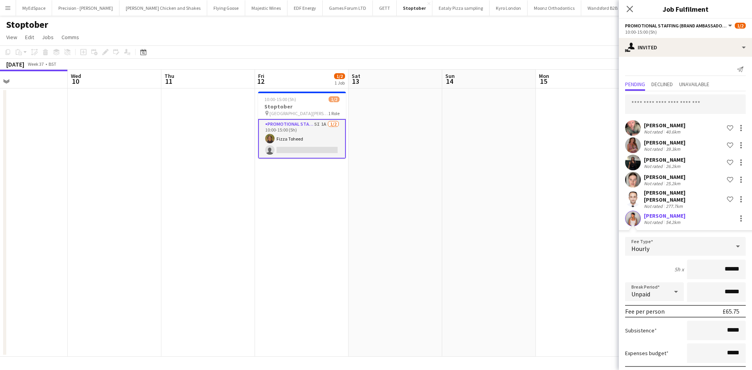
scroll to position [38, 0]
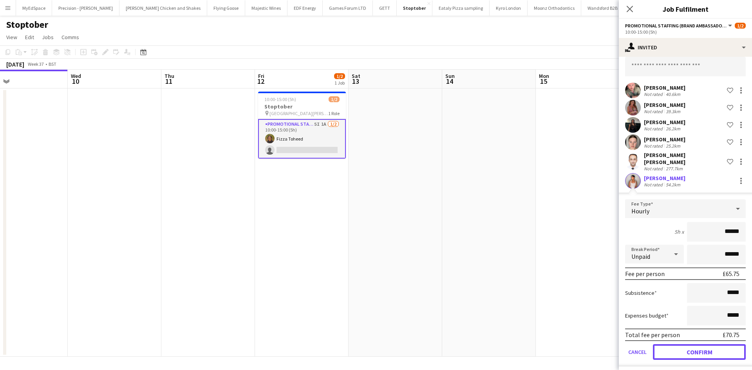
click at [693, 347] on button "Confirm" at bounding box center [699, 352] width 93 height 16
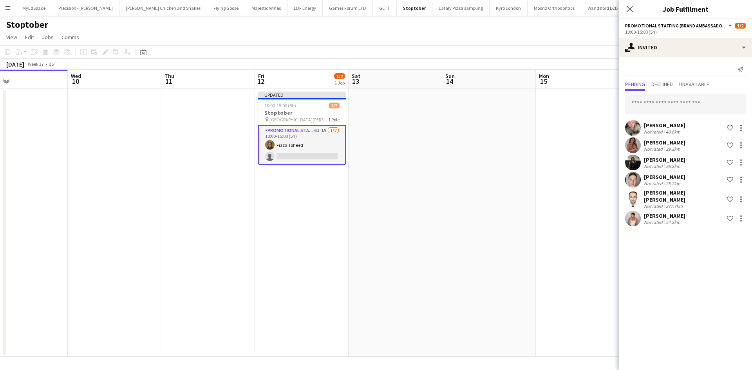
scroll to position [0, 0]
click at [545, 261] on app-date-cell at bounding box center [583, 223] width 94 height 268
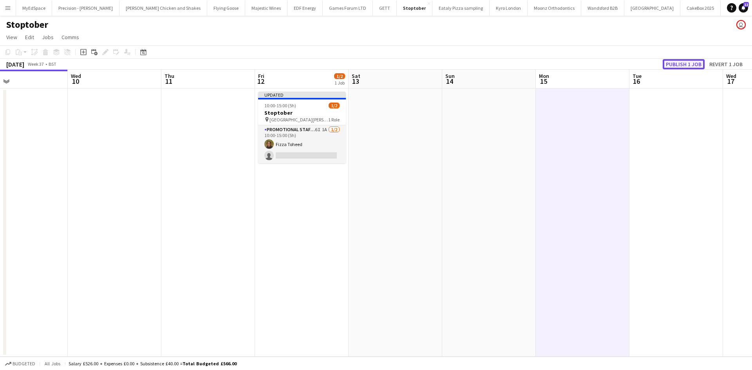
click at [673, 60] on button "Publish 1 job" at bounding box center [684, 64] width 42 height 10
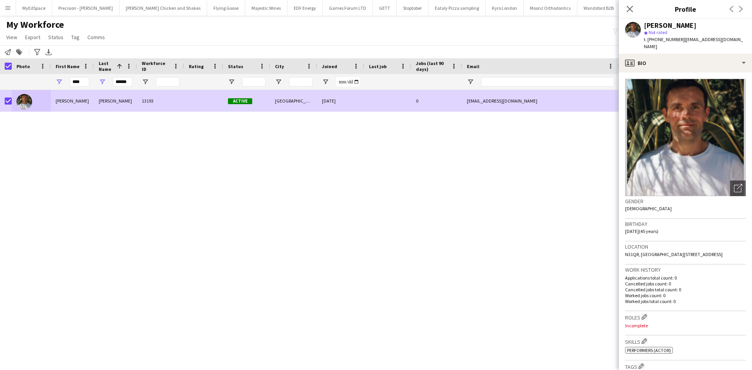
scroll to position [196, 0]
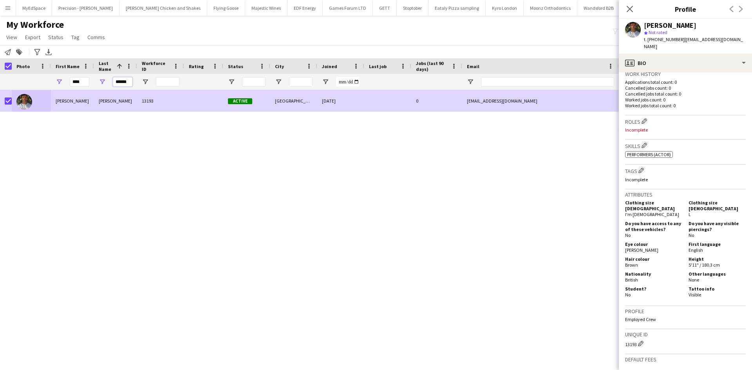
click at [125, 86] on input "******" at bounding box center [123, 81] width 20 height 9
click at [125, 85] on input "******" at bounding box center [123, 81] width 20 height 9
click at [125, 84] on input "******" at bounding box center [123, 81] width 20 height 9
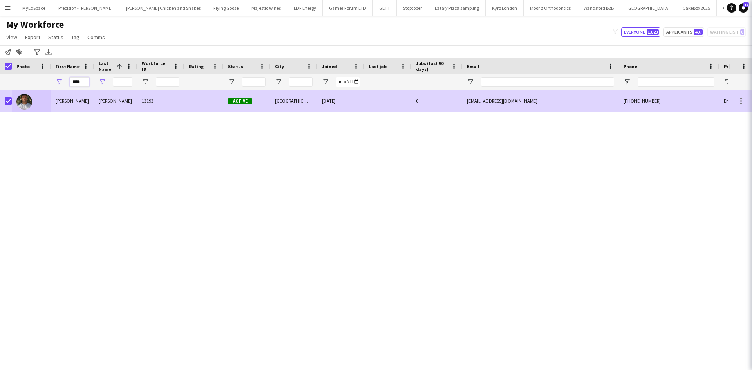
click at [79, 80] on input "****" at bounding box center [80, 81] width 20 height 9
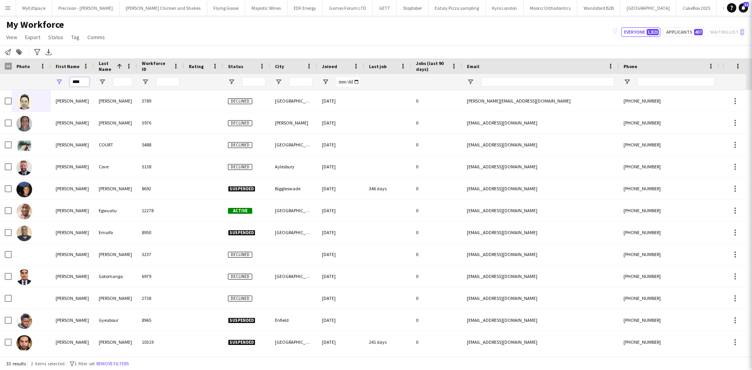
click at [80, 80] on input "****" at bounding box center [80, 81] width 20 height 9
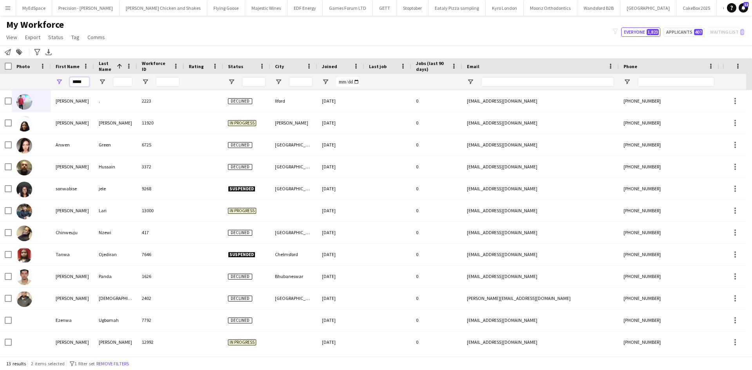
type input "******"
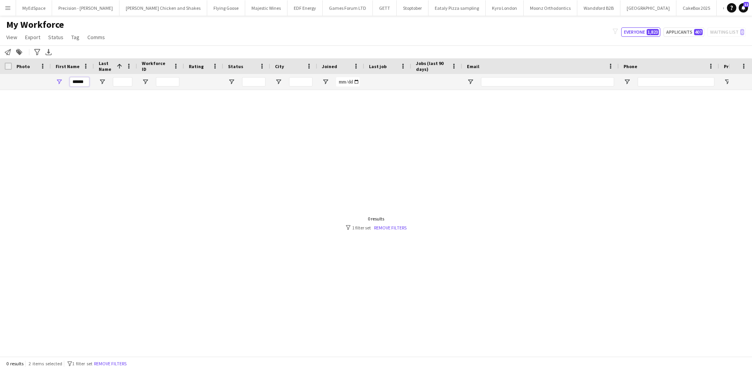
click at [81, 81] on input "******" at bounding box center [80, 81] width 20 height 9
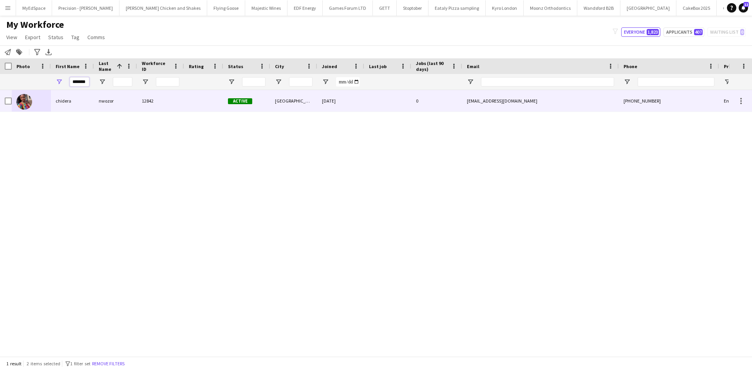
type input "*******"
click at [66, 101] on div "chidera" at bounding box center [72, 101] width 43 height 22
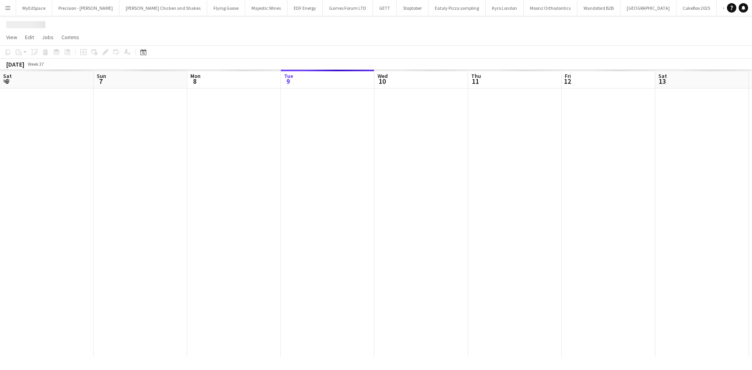
scroll to position [0, 187]
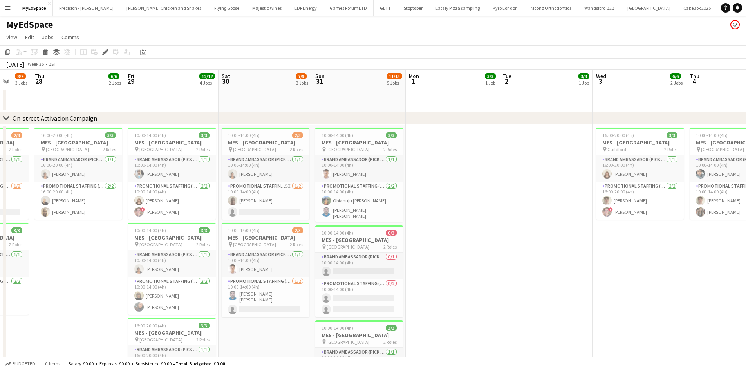
drag, startPoint x: 230, startPoint y: 259, endPoint x: 482, endPoint y: 282, distance: 253.3
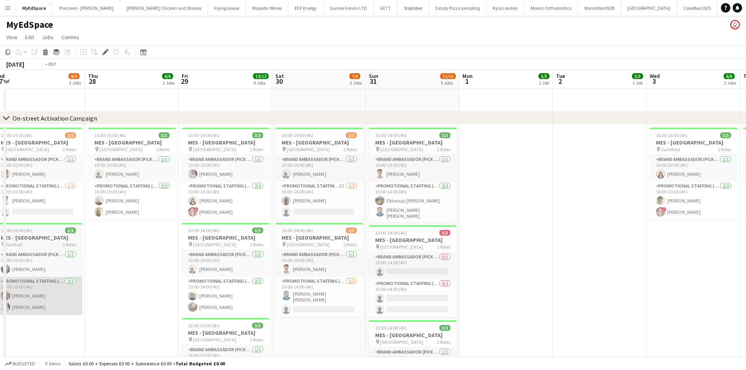
drag, startPoint x: 193, startPoint y: 285, endPoint x: 320, endPoint y: 280, distance: 127.0
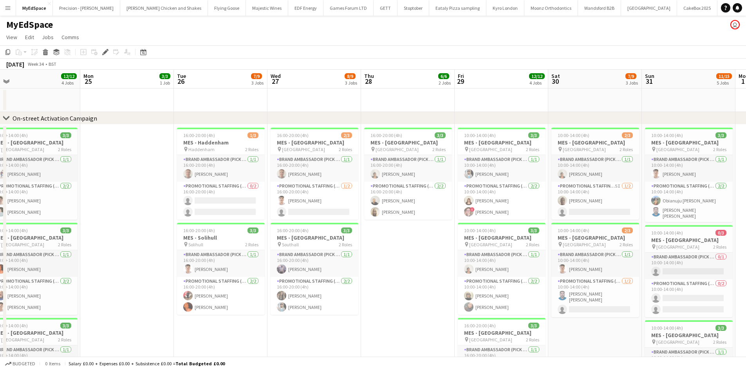
drag, startPoint x: 545, startPoint y: 252, endPoint x: 523, endPoint y: 252, distance: 22.3
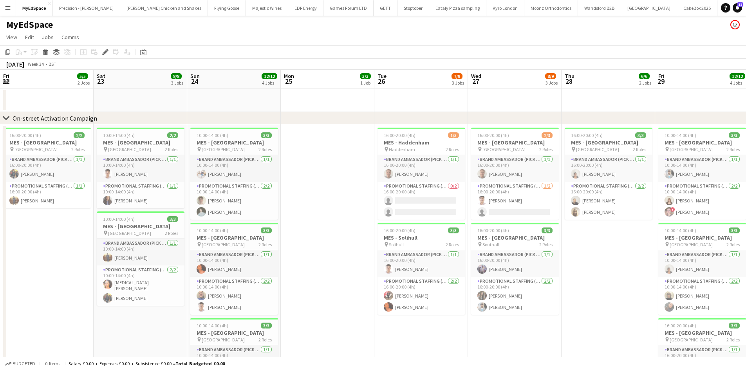
drag, startPoint x: 290, startPoint y: 262, endPoint x: 558, endPoint y: 259, distance: 267.9
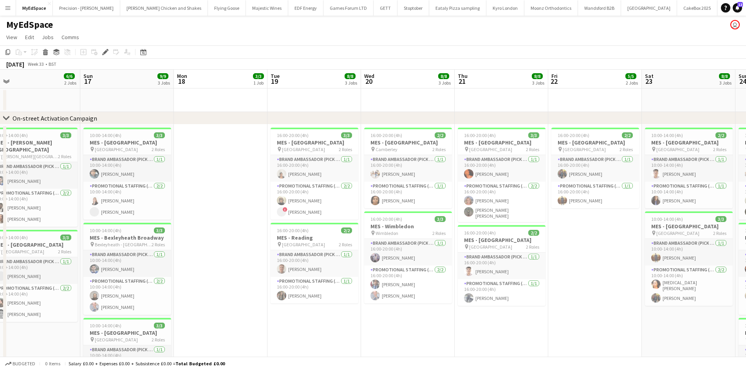
drag, startPoint x: 462, startPoint y: 269, endPoint x: 489, endPoint y: 269, distance: 26.6
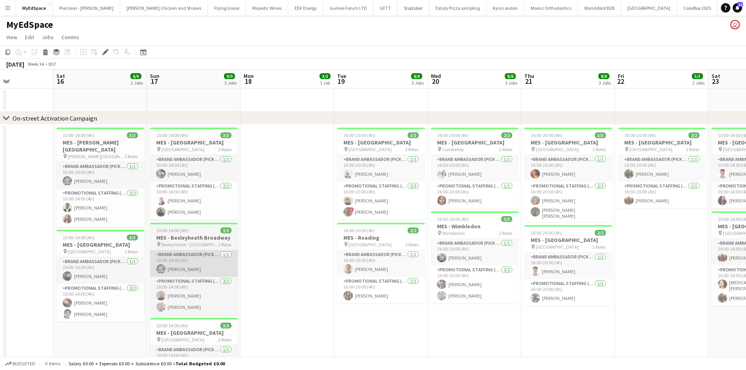
drag, startPoint x: 269, startPoint y: 272, endPoint x: 499, endPoint y: 273, distance: 229.9
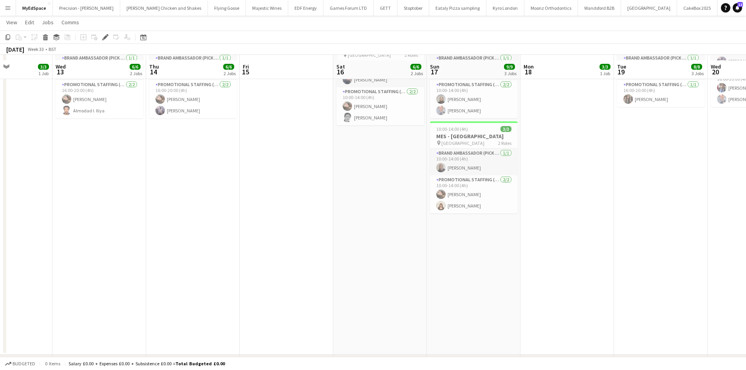
scroll to position [426, 0]
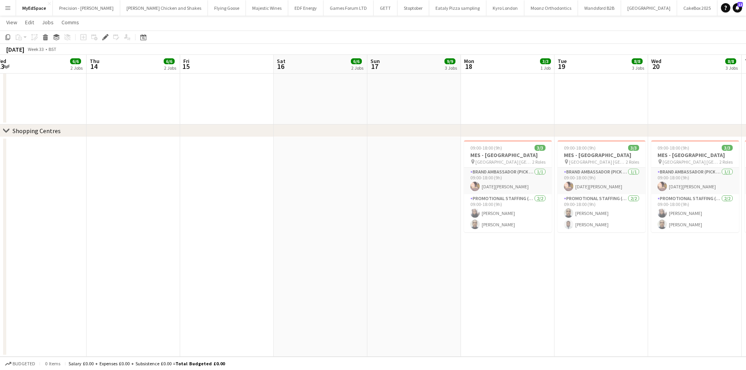
drag, startPoint x: 230, startPoint y: 268, endPoint x: 201, endPoint y: 272, distance: 28.8
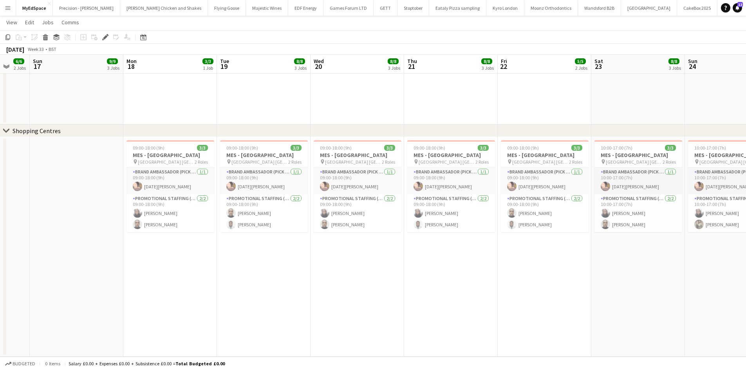
drag, startPoint x: 365, startPoint y: 282, endPoint x: 157, endPoint y: 272, distance: 207.8
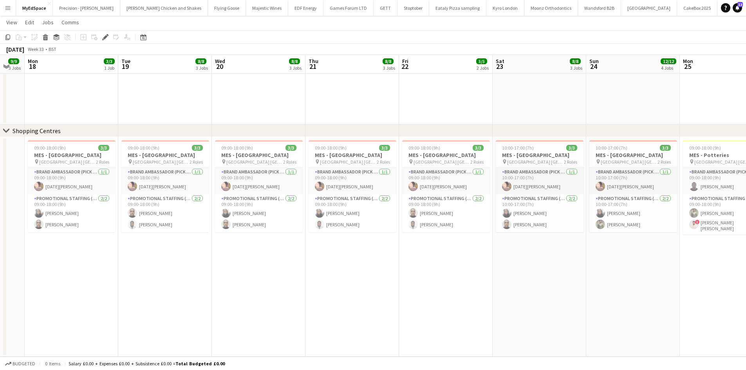
scroll to position [0, 336]
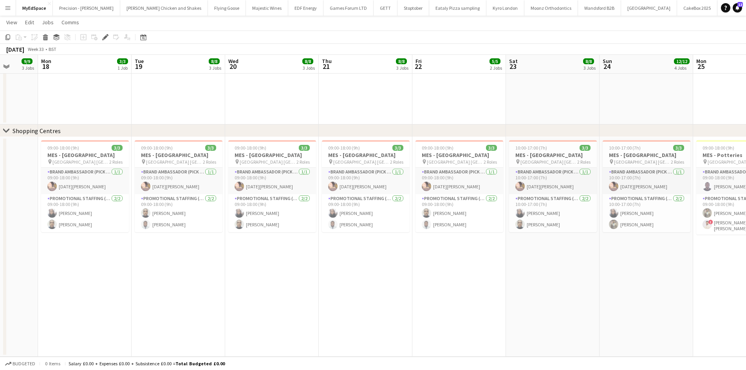
drag, startPoint x: 290, startPoint y: 272, endPoint x: 240, endPoint y: 271, distance: 50.1
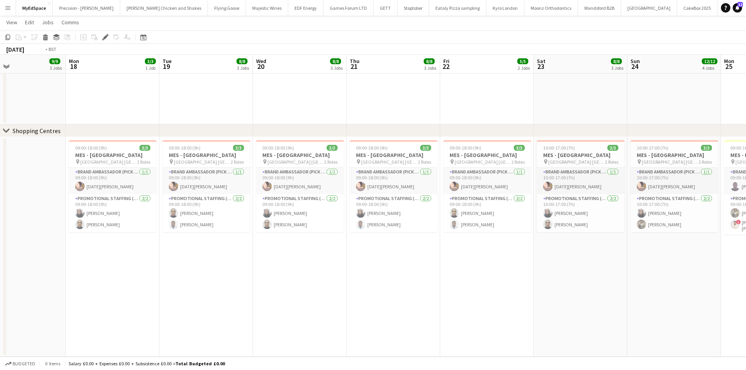
drag, startPoint x: 467, startPoint y: 262, endPoint x: 247, endPoint y: 237, distance: 221.5
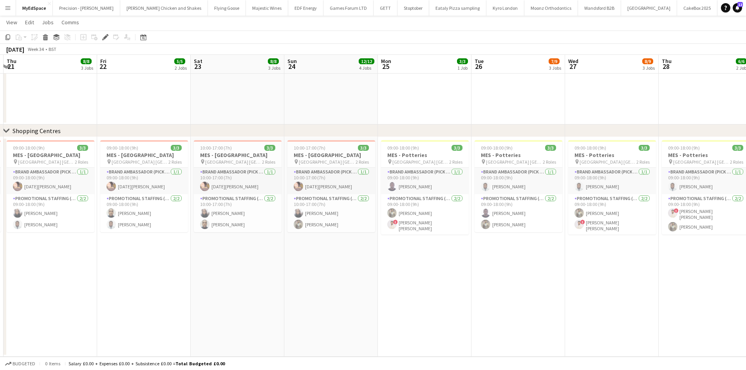
drag, startPoint x: 428, startPoint y: 269, endPoint x: 211, endPoint y: 260, distance: 216.8
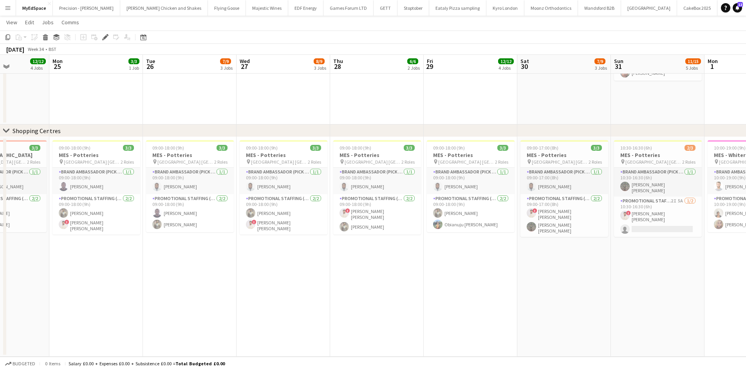
scroll to position [0, 330]
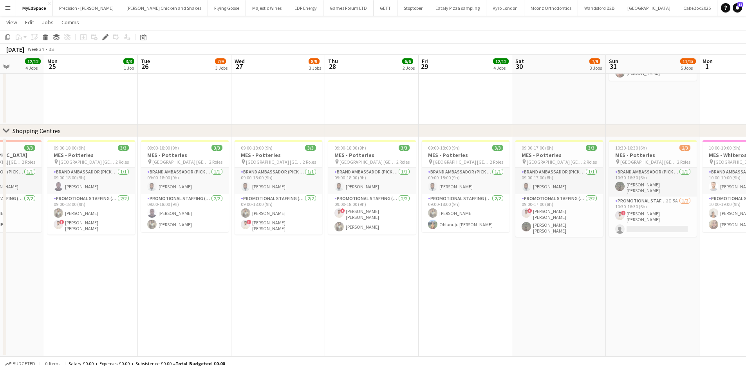
drag, startPoint x: 231, startPoint y: 259, endPoint x: 85, endPoint y: 245, distance: 147.5
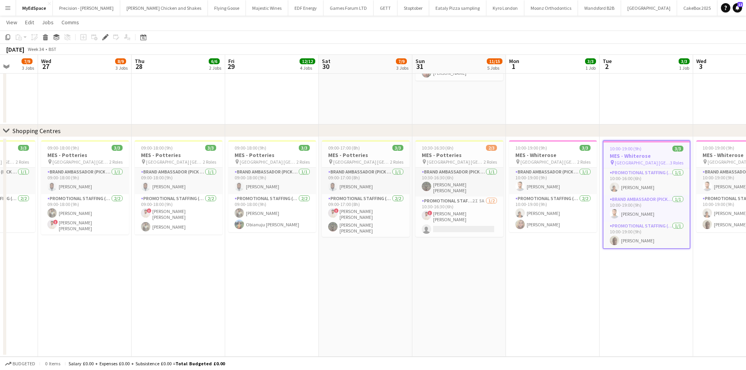
drag, startPoint x: 648, startPoint y: 273, endPoint x: 336, endPoint y: 255, distance: 312.7
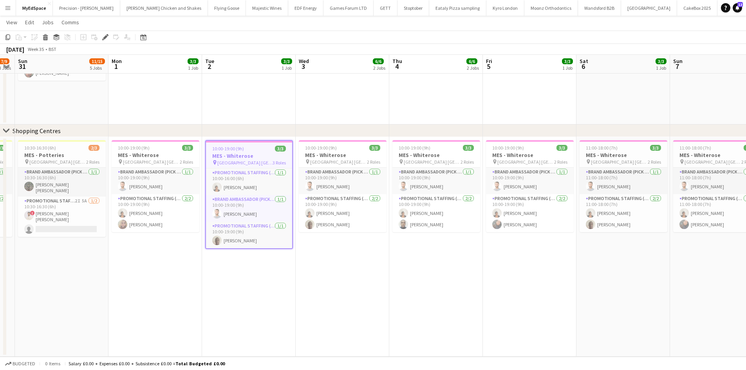
drag, startPoint x: 568, startPoint y: 285, endPoint x: 290, endPoint y: 255, distance: 279.4
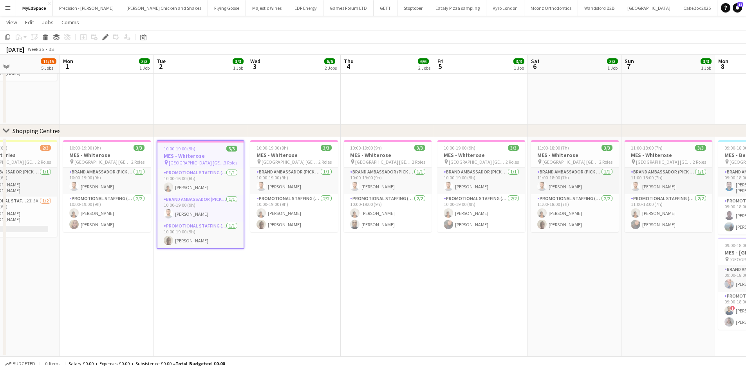
drag, startPoint x: 409, startPoint y: 264, endPoint x: 394, endPoint y: 264, distance: 14.9
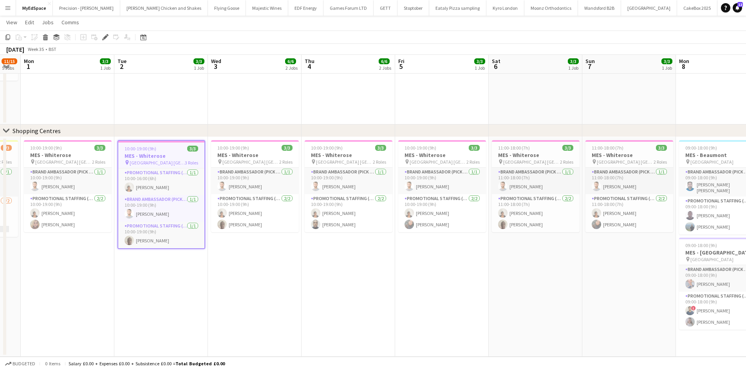
scroll to position [0, 268]
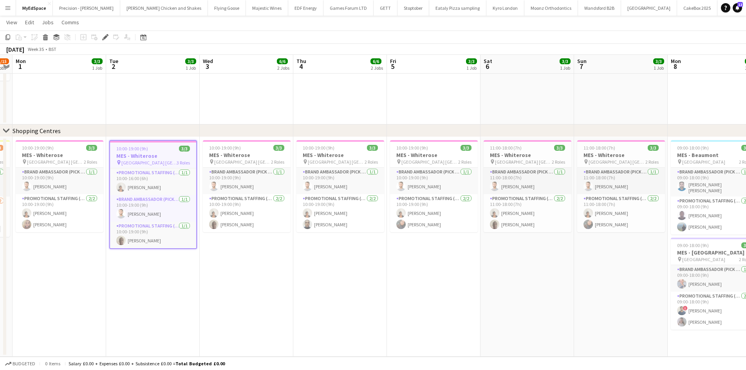
drag, startPoint x: 458, startPoint y: 259, endPoint x: 411, endPoint y: 262, distance: 47.5
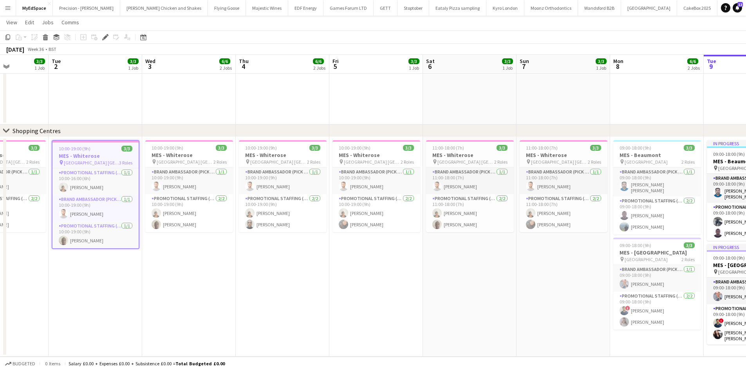
drag, startPoint x: 536, startPoint y: 251, endPoint x: 316, endPoint y: 244, distance: 220.6
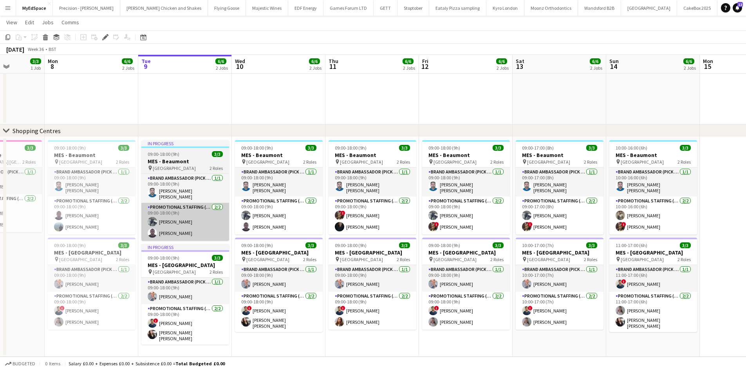
drag, startPoint x: 564, startPoint y: 254, endPoint x: 215, endPoint y: 212, distance: 350.7
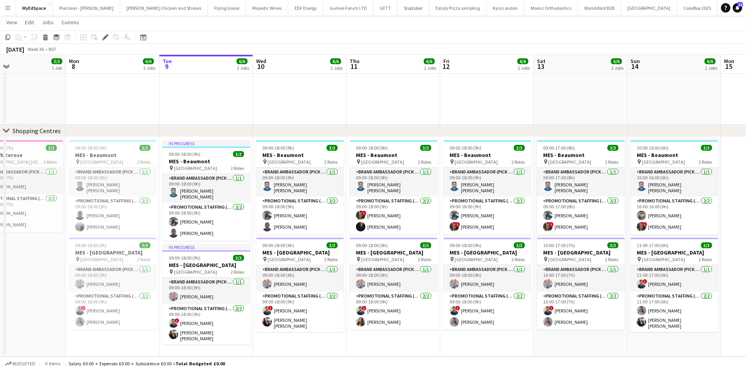
drag, startPoint x: 254, startPoint y: 212, endPoint x: 278, endPoint y: 208, distance: 24.5
